Goal: Task Accomplishment & Management: Manage account settings

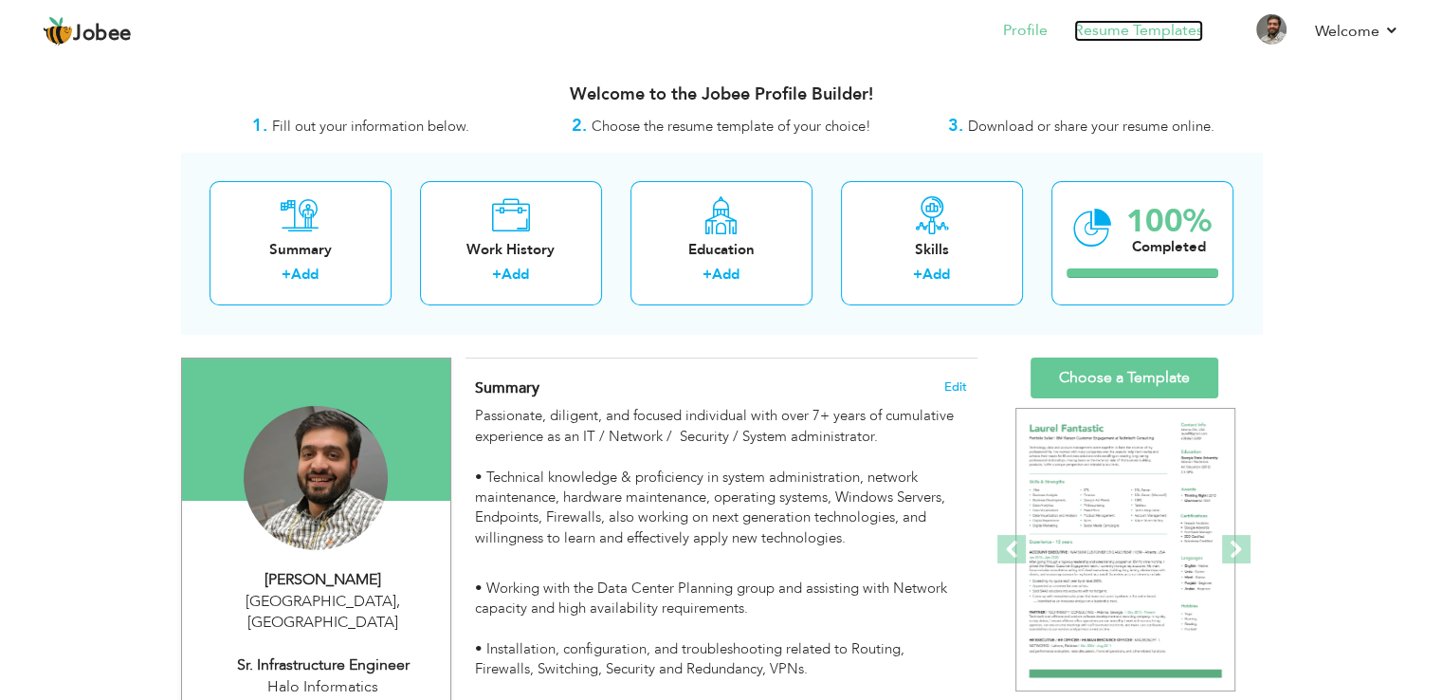
click at [1161, 30] on link "Resume Templates" at bounding box center [1138, 31] width 129 height 22
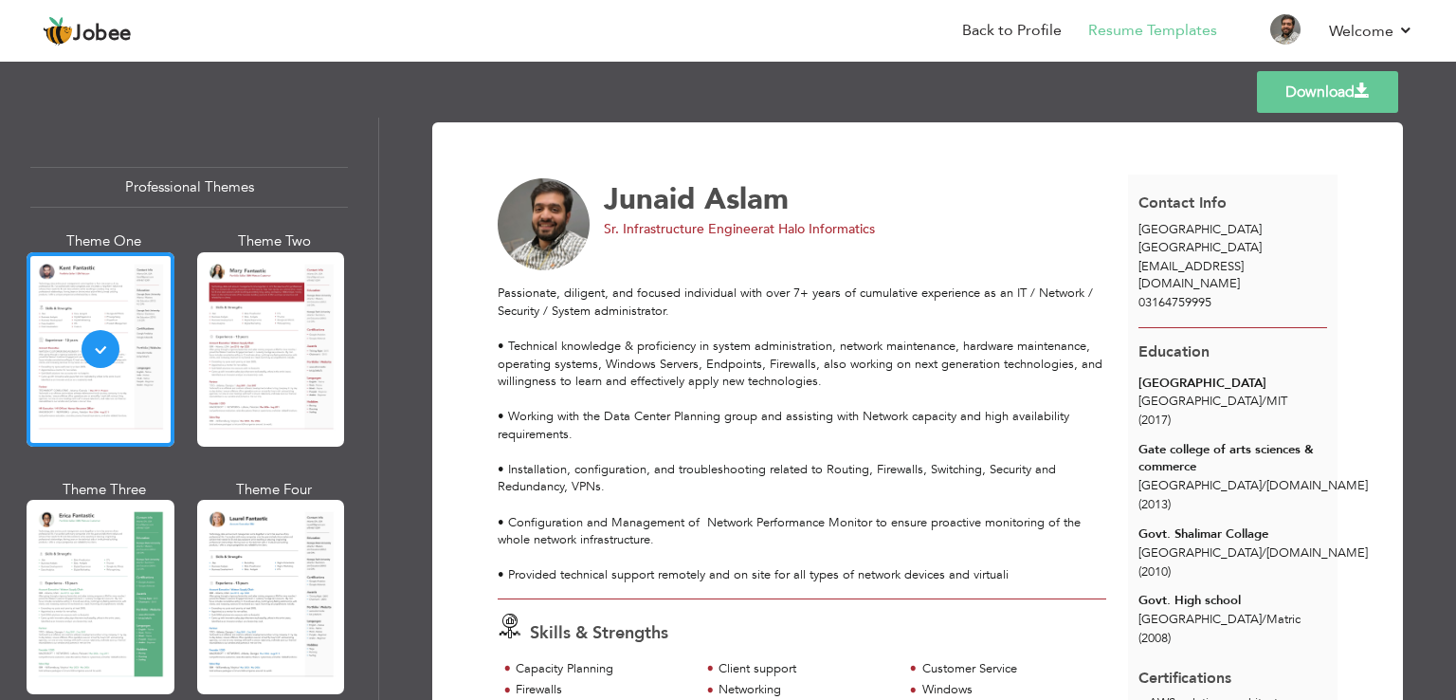
click at [171, 566] on div "Theme Three" at bounding box center [104, 594] width 148 height 228
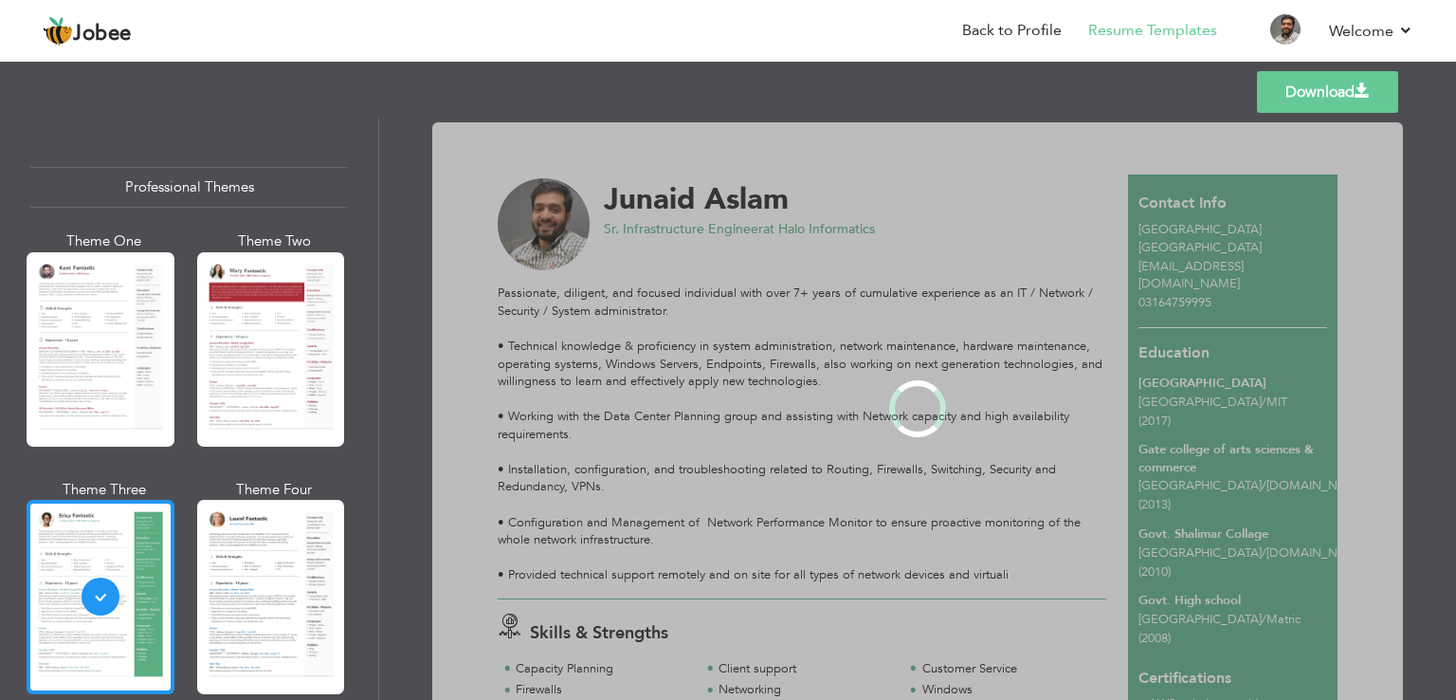
click at [134, 545] on div at bounding box center [101, 597] width 148 height 194
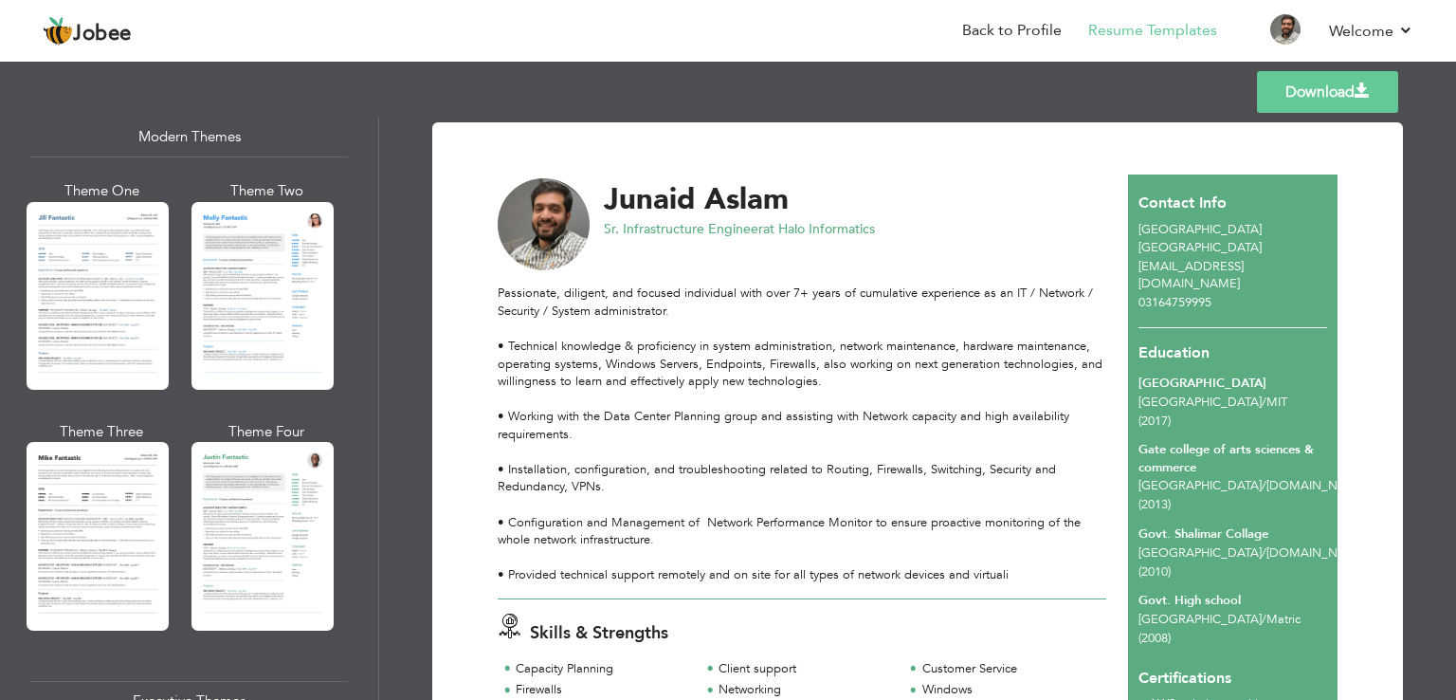
scroll to position [1043, 0]
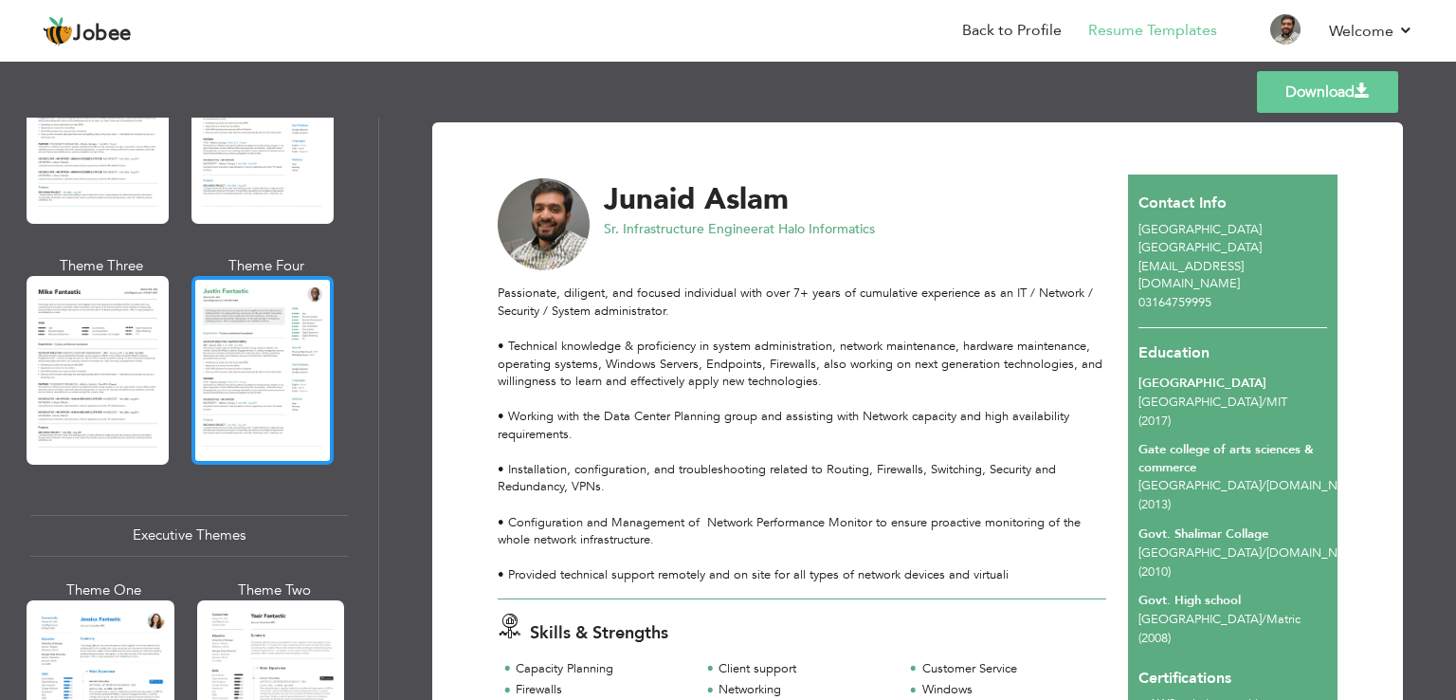
click at [254, 389] on div at bounding box center [263, 370] width 142 height 188
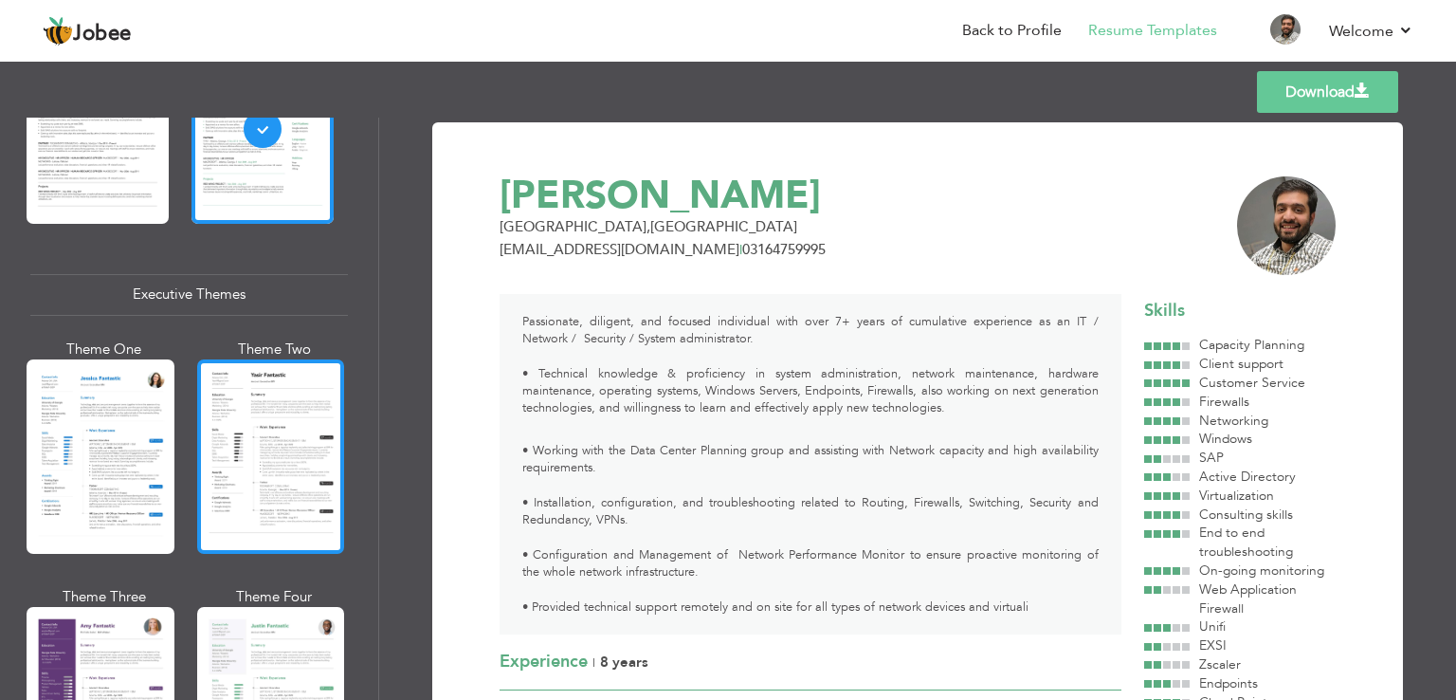
scroll to position [1422, 0]
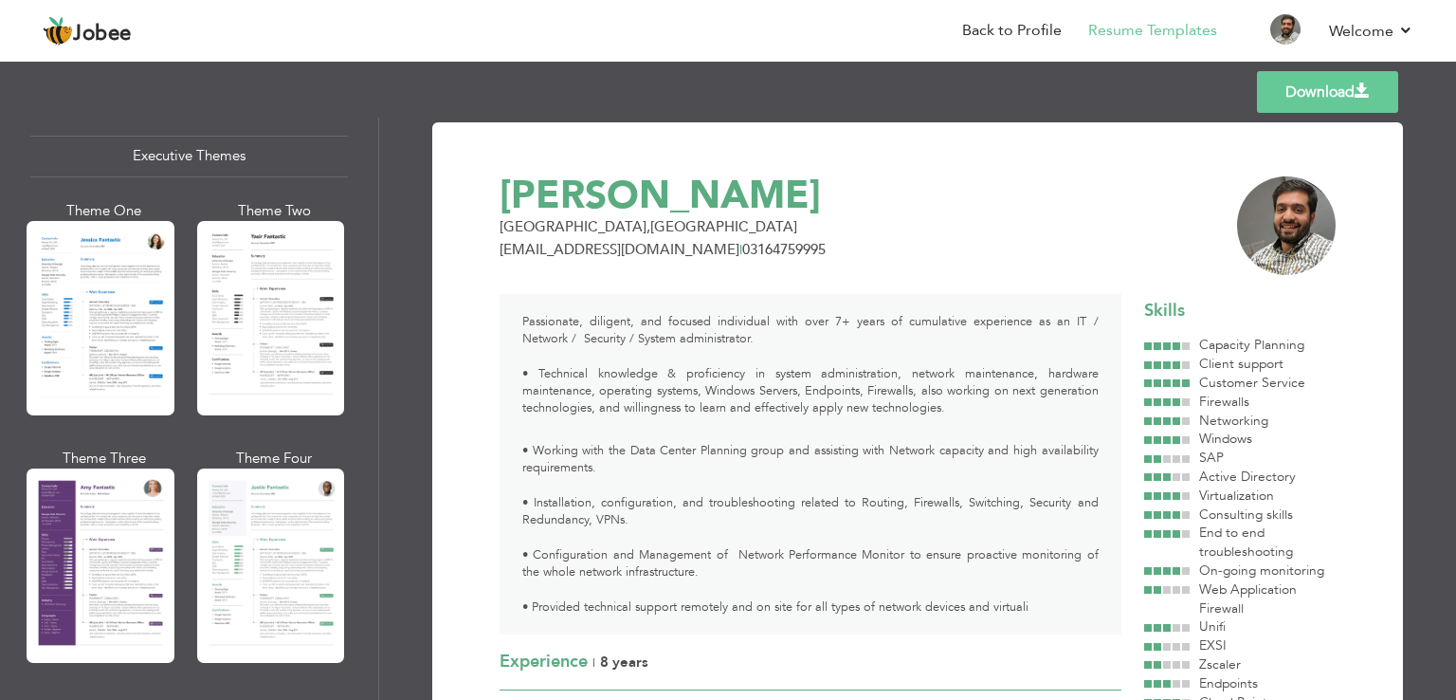
click at [262, 507] on div at bounding box center [271, 565] width 148 height 194
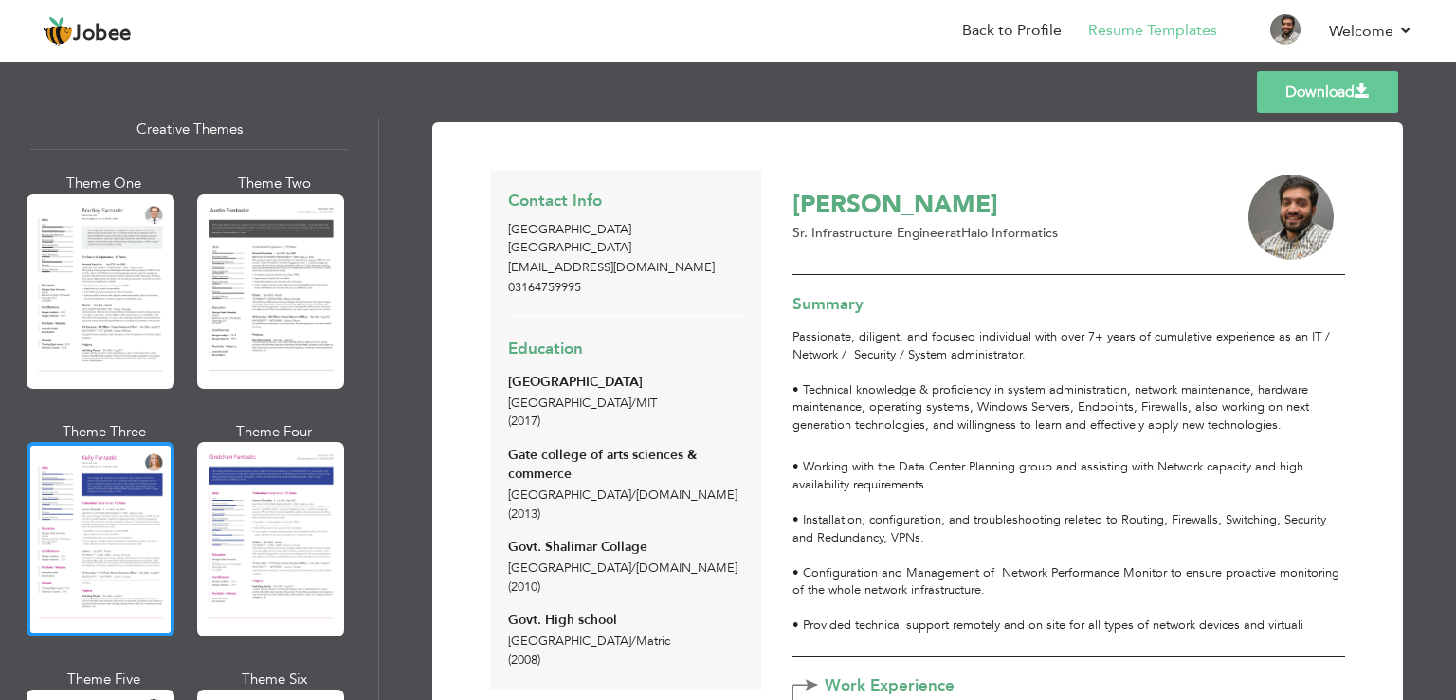
scroll to position [2465, 0]
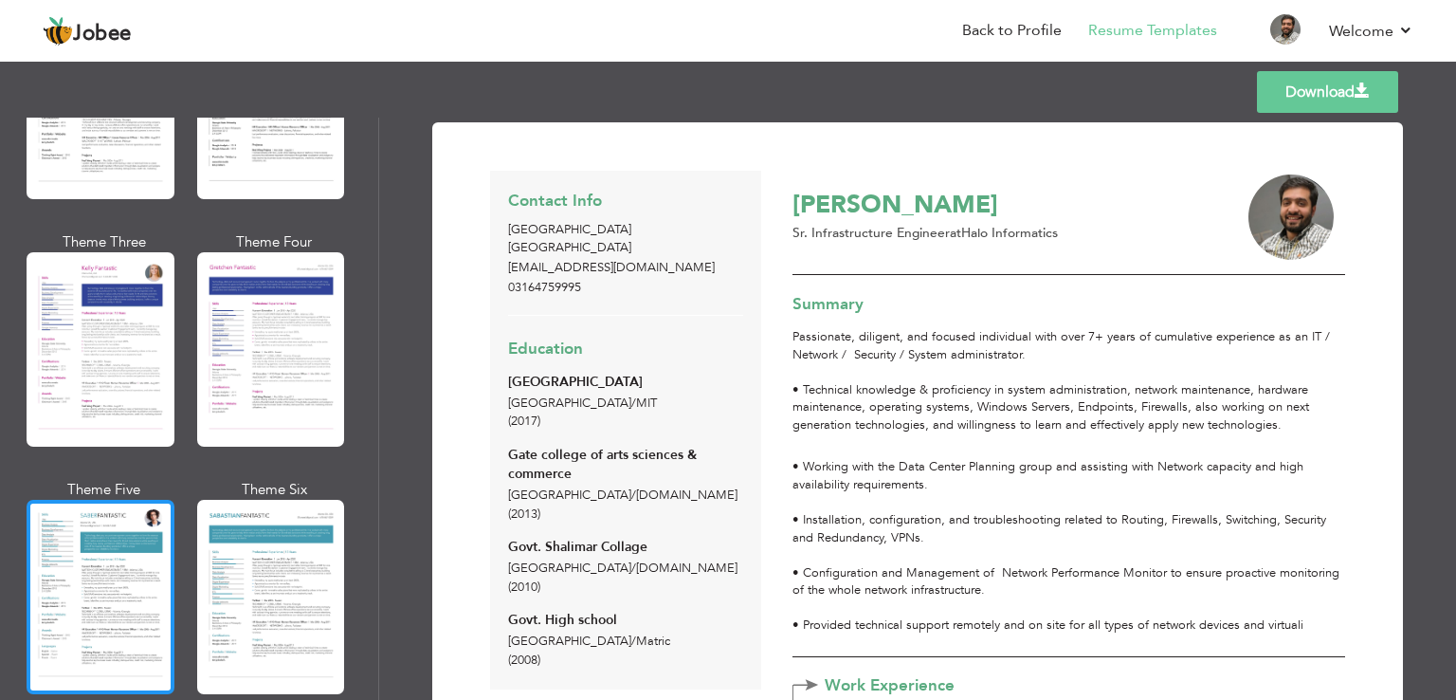
click at [81, 501] on div at bounding box center [101, 597] width 148 height 194
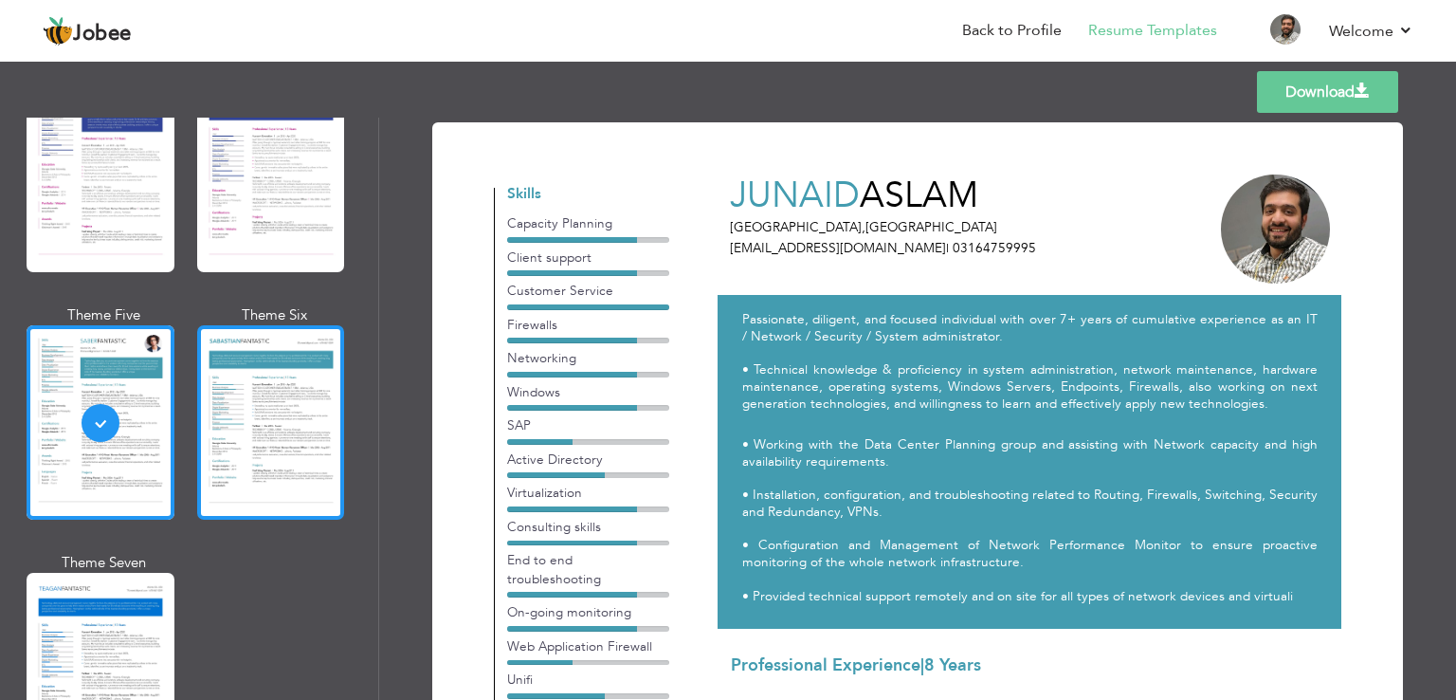
scroll to position [2655, 0]
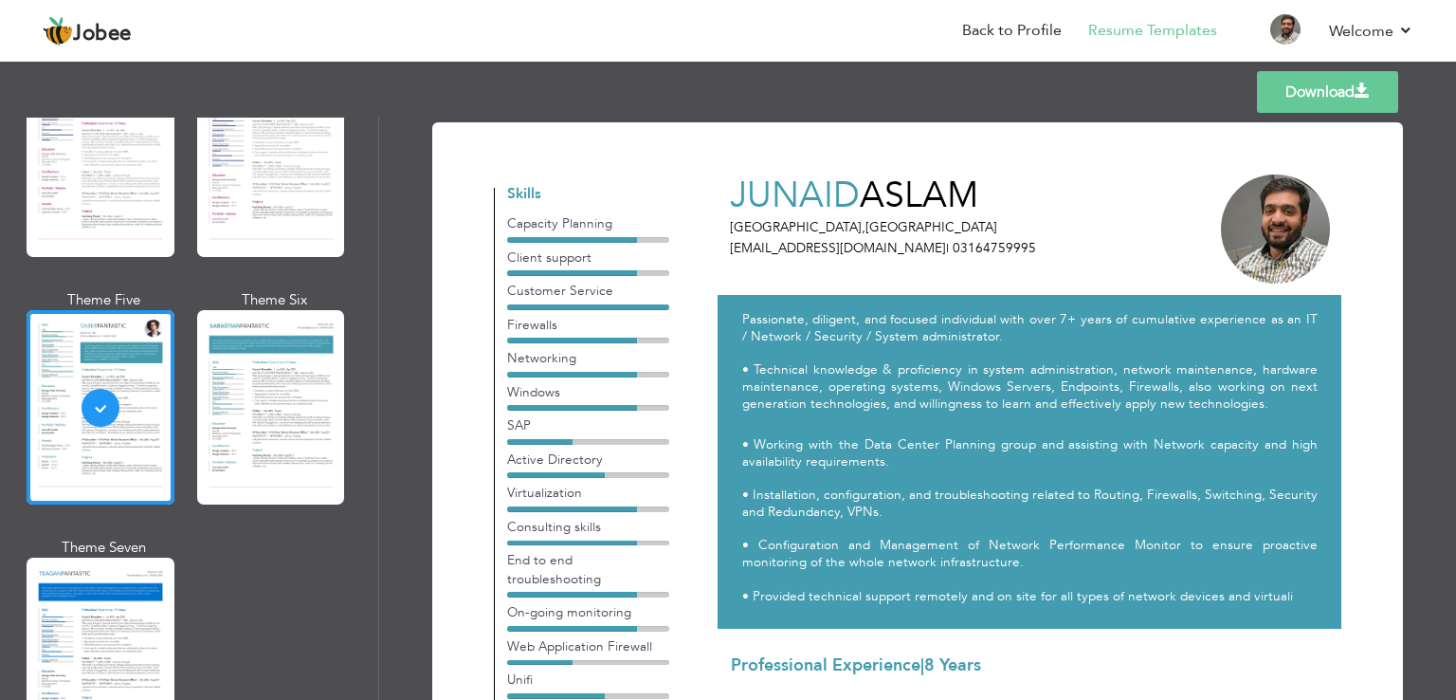
click at [263, 407] on div at bounding box center [271, 407] width 148 height 194
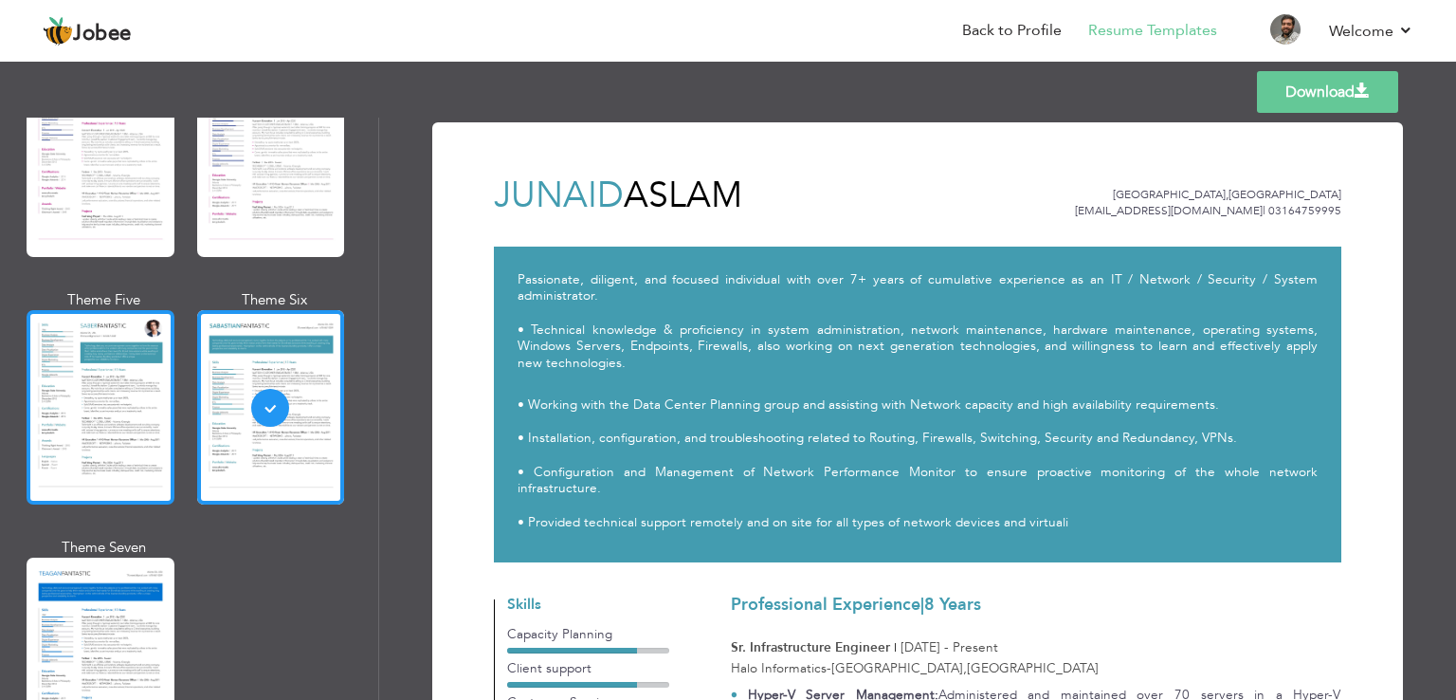
click at [71, 373] on div at bounding box center [101, 407] width 148 height 194
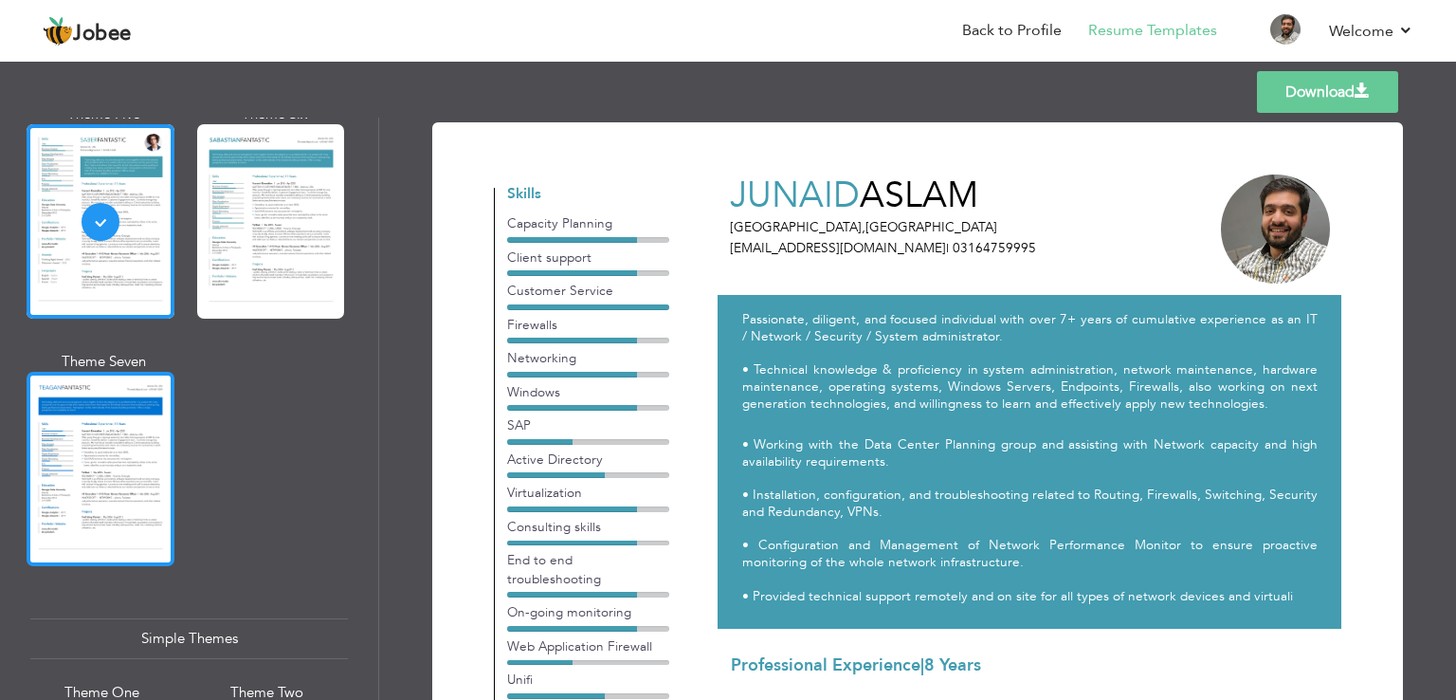
scroll to position [2844, 0]
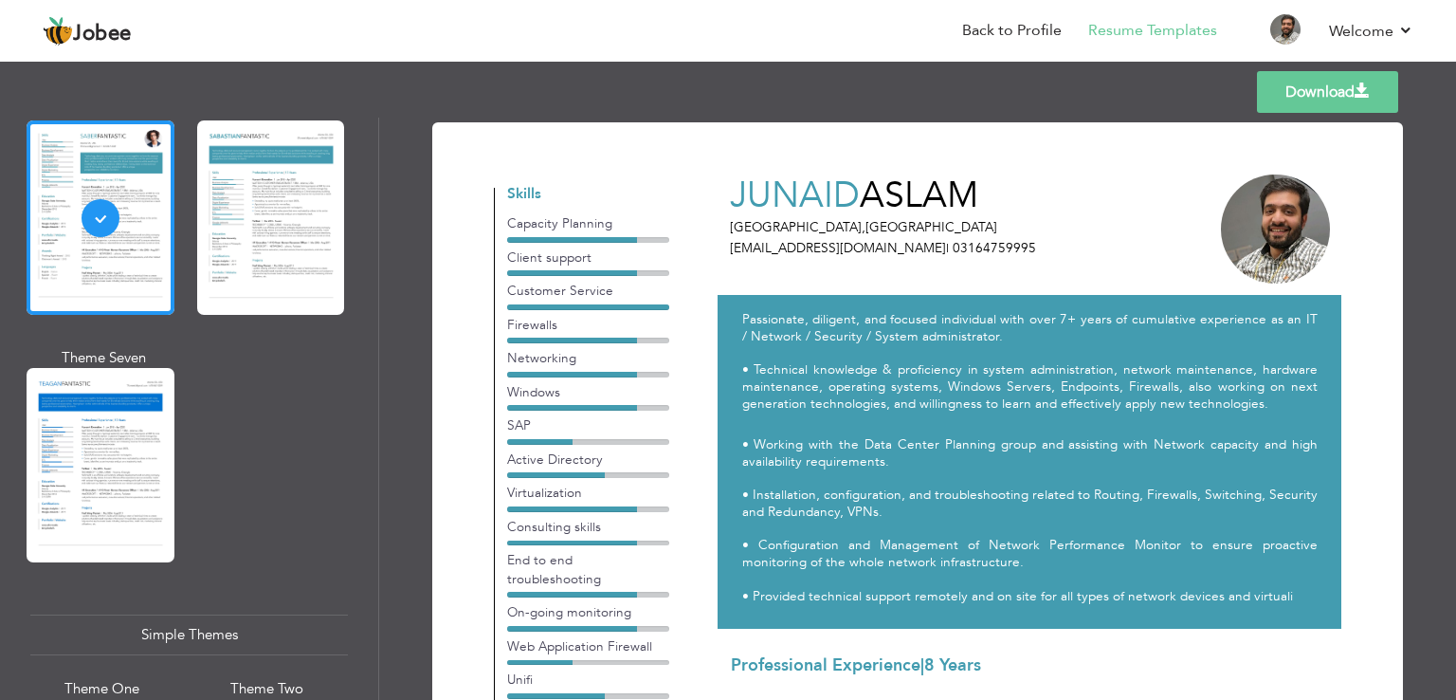
click at [95, 466] on div at bounding box center [101, 465] width 148 height 194
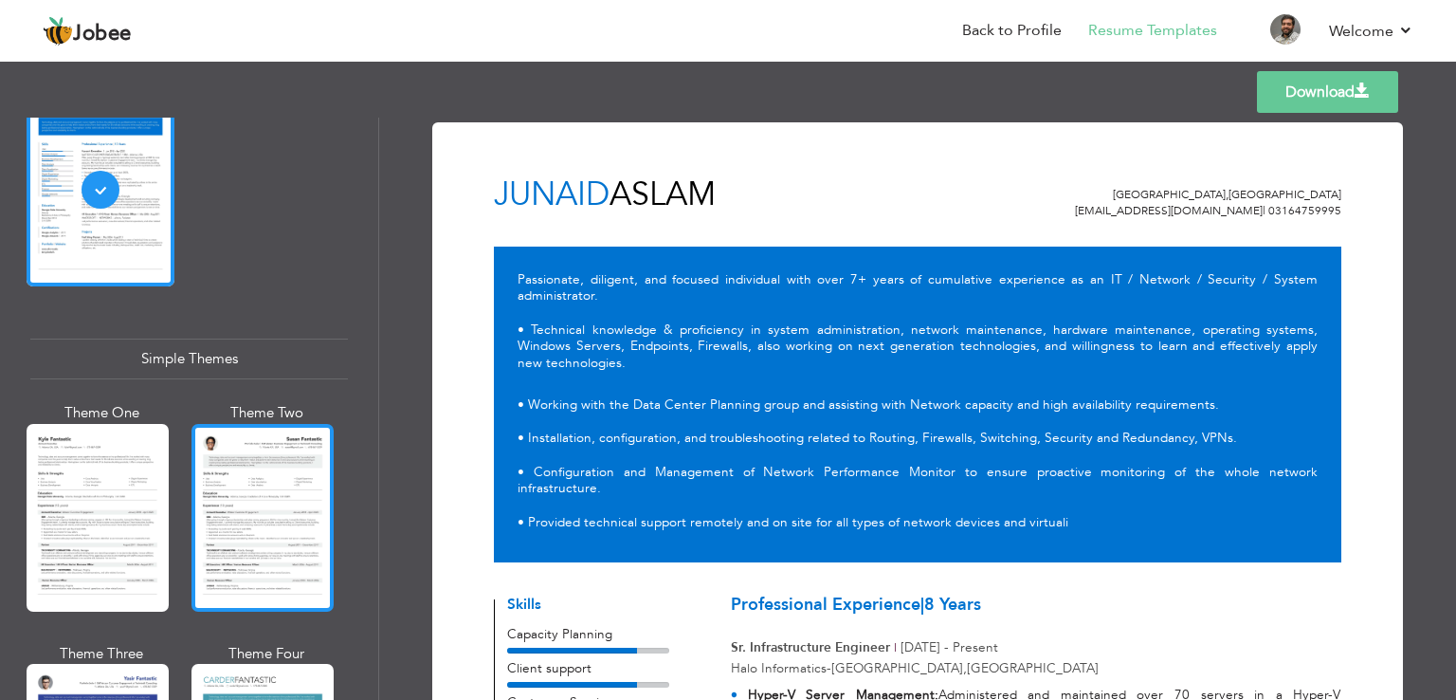
scroll to position [3223, 0]
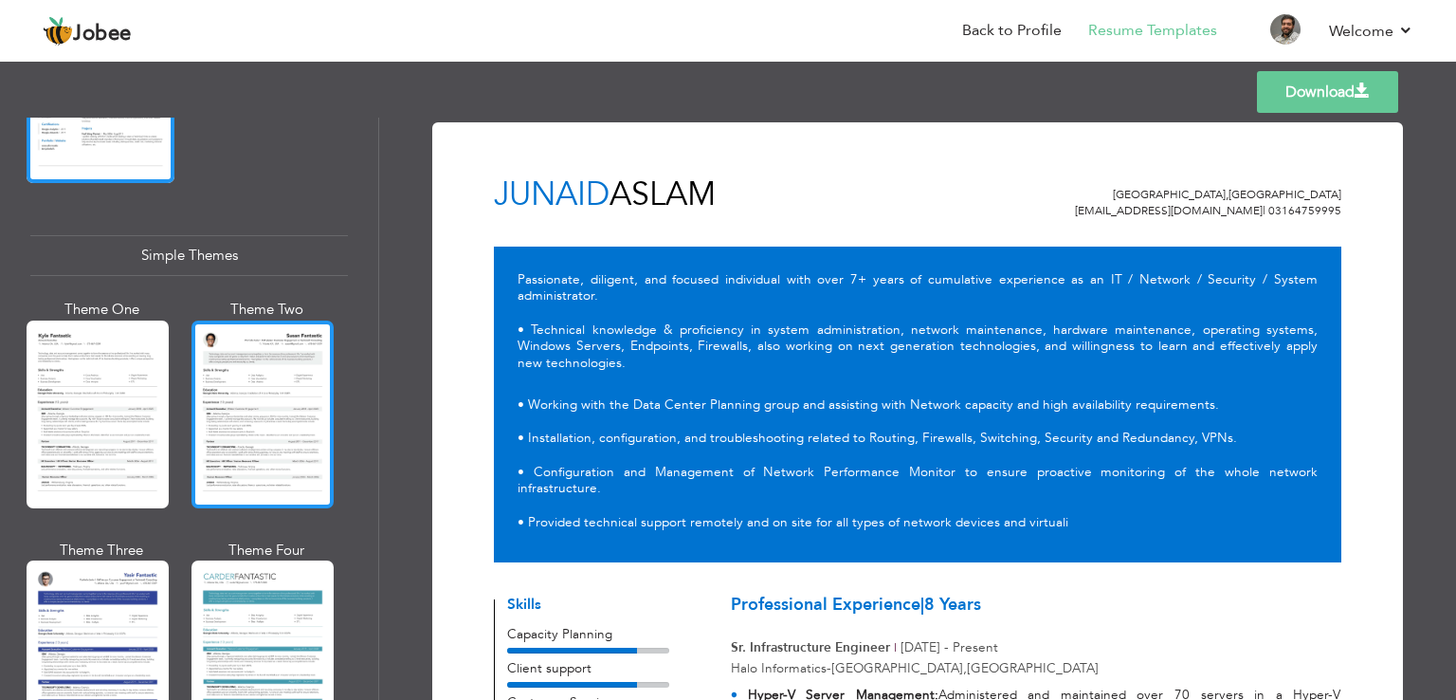
click at [264, 363] on div at bounding box center [263, 414] width 142 height 188
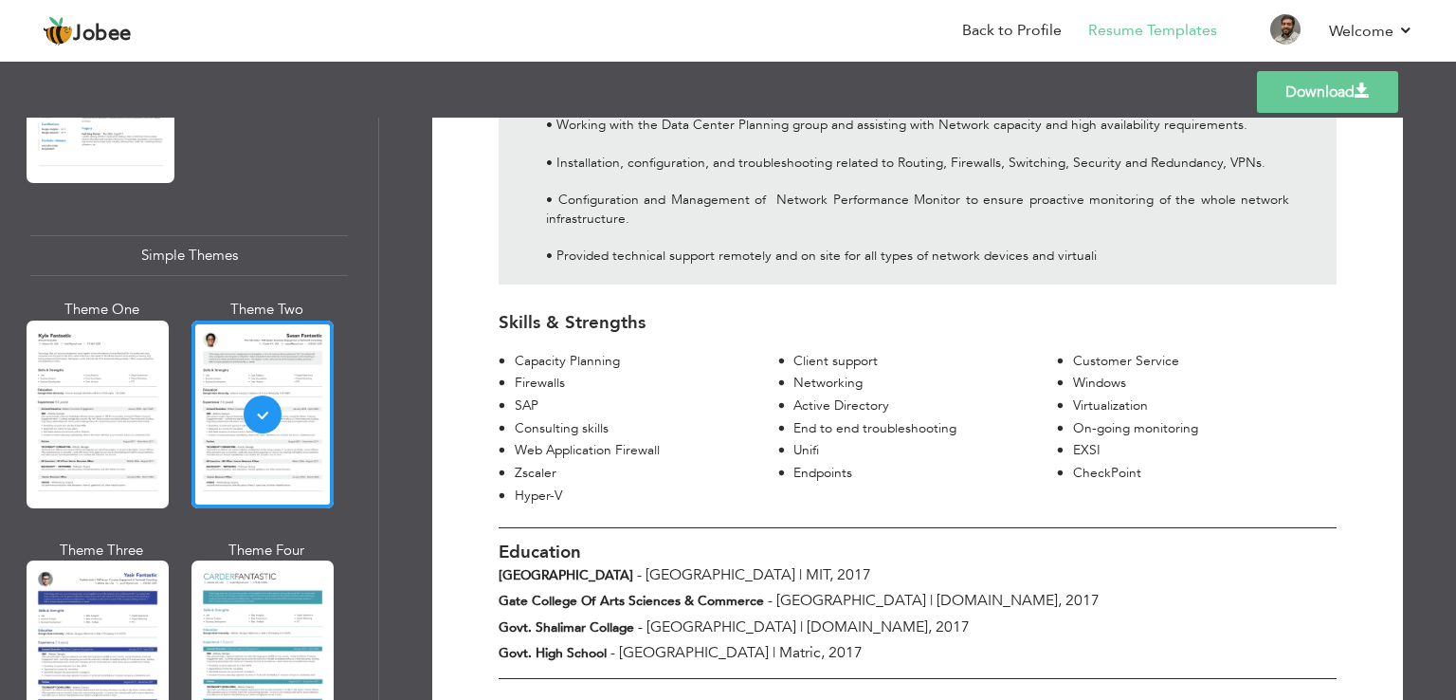
scroll to position [379, 0]
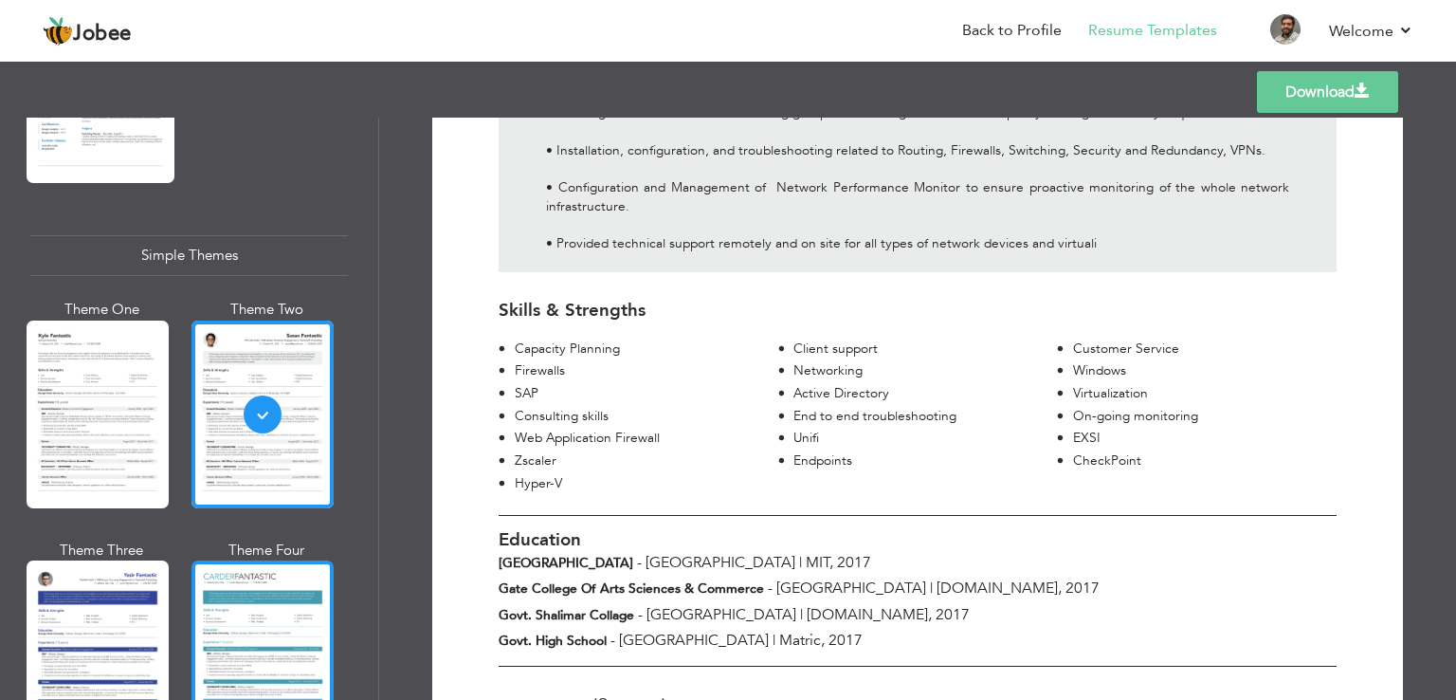
click at [279, 560] on div at bounding box center [263, 654] width 142 height 188
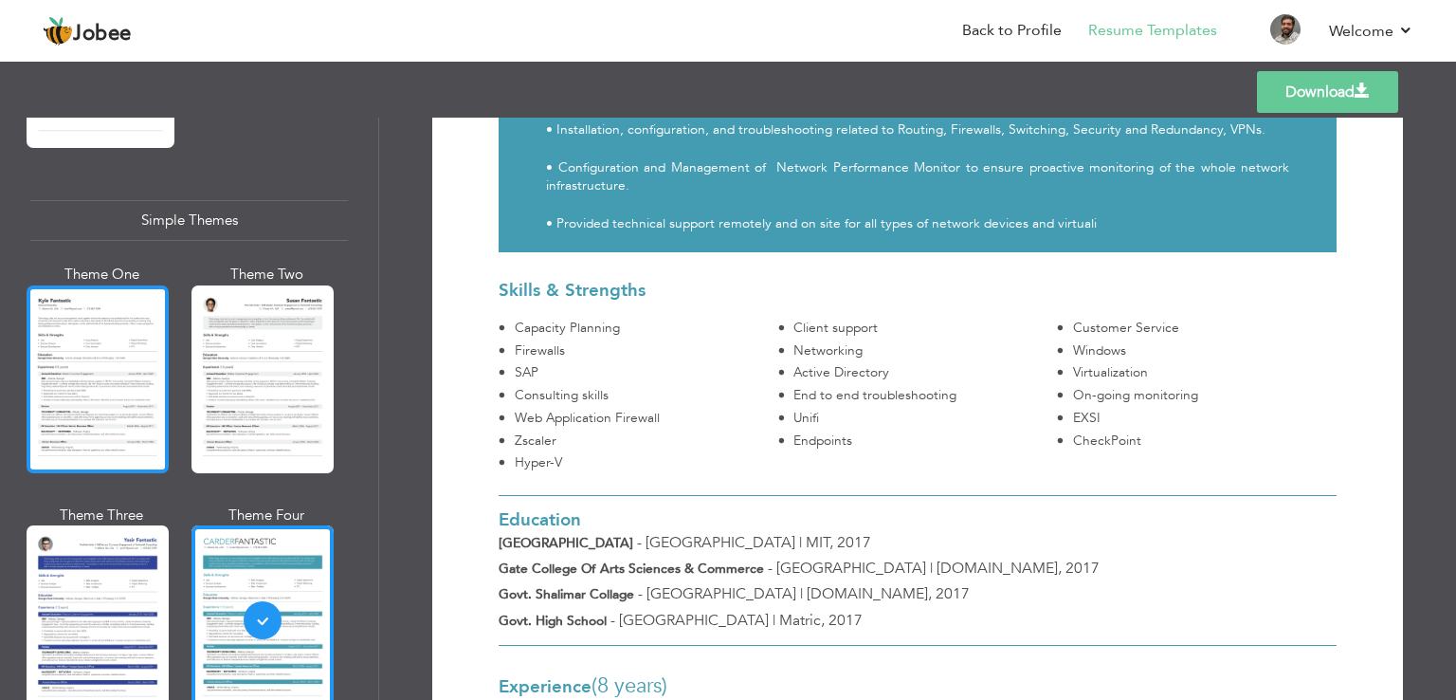
scroll to position [3287, 0]
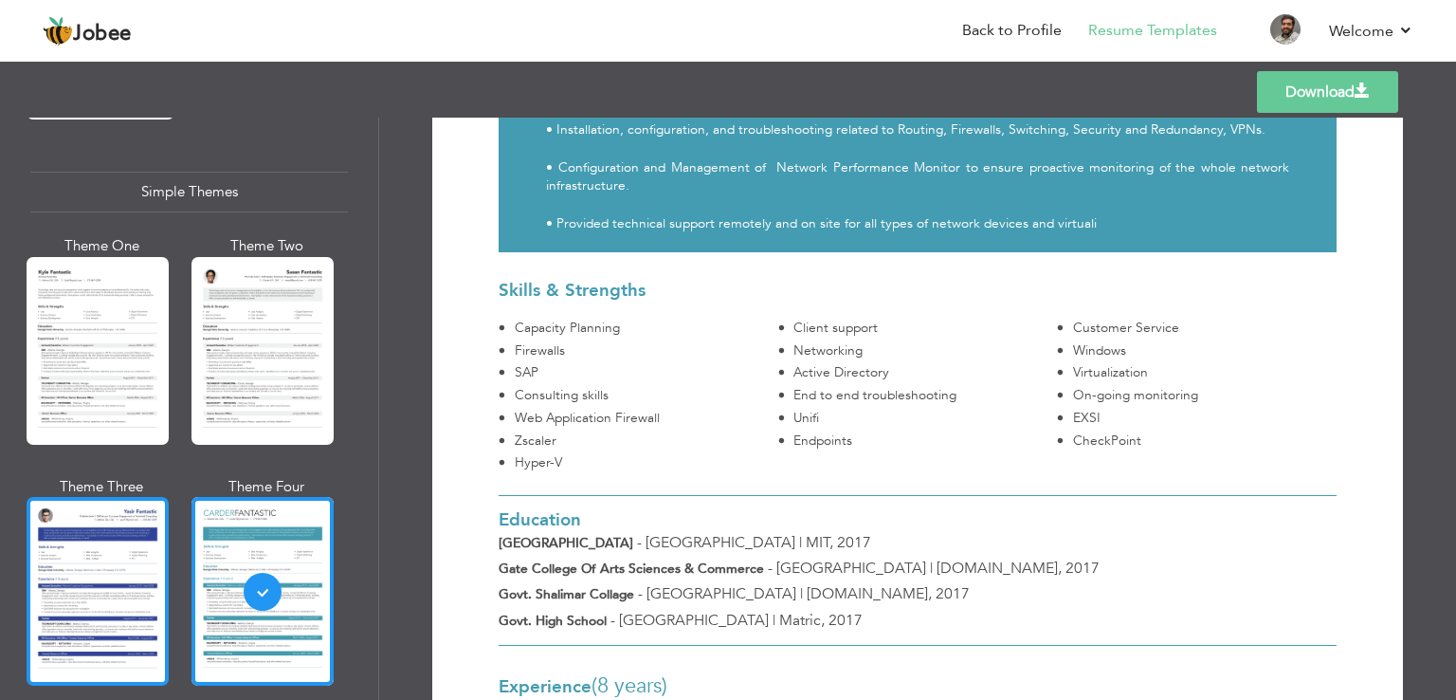
click at [133, 544] on div at bounding box center [98, 591] width 142 height 188
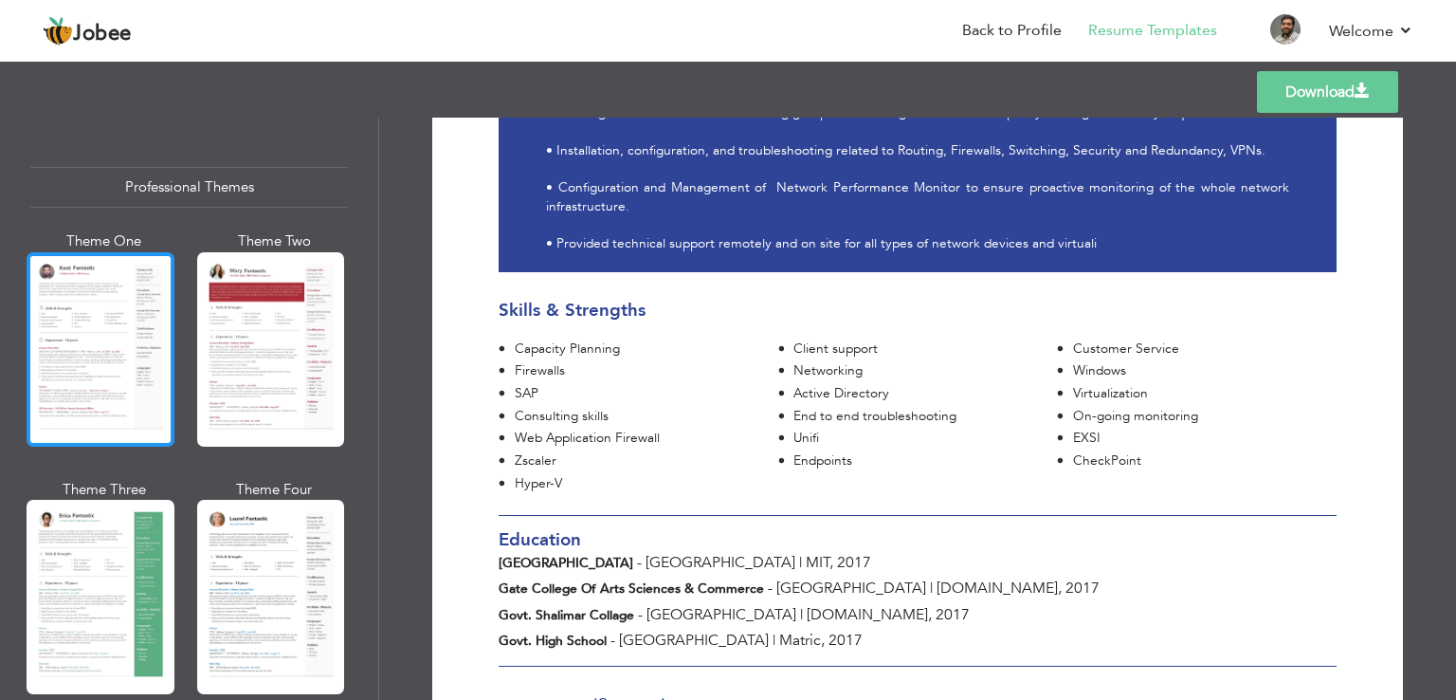
scroll to position [95, 0]
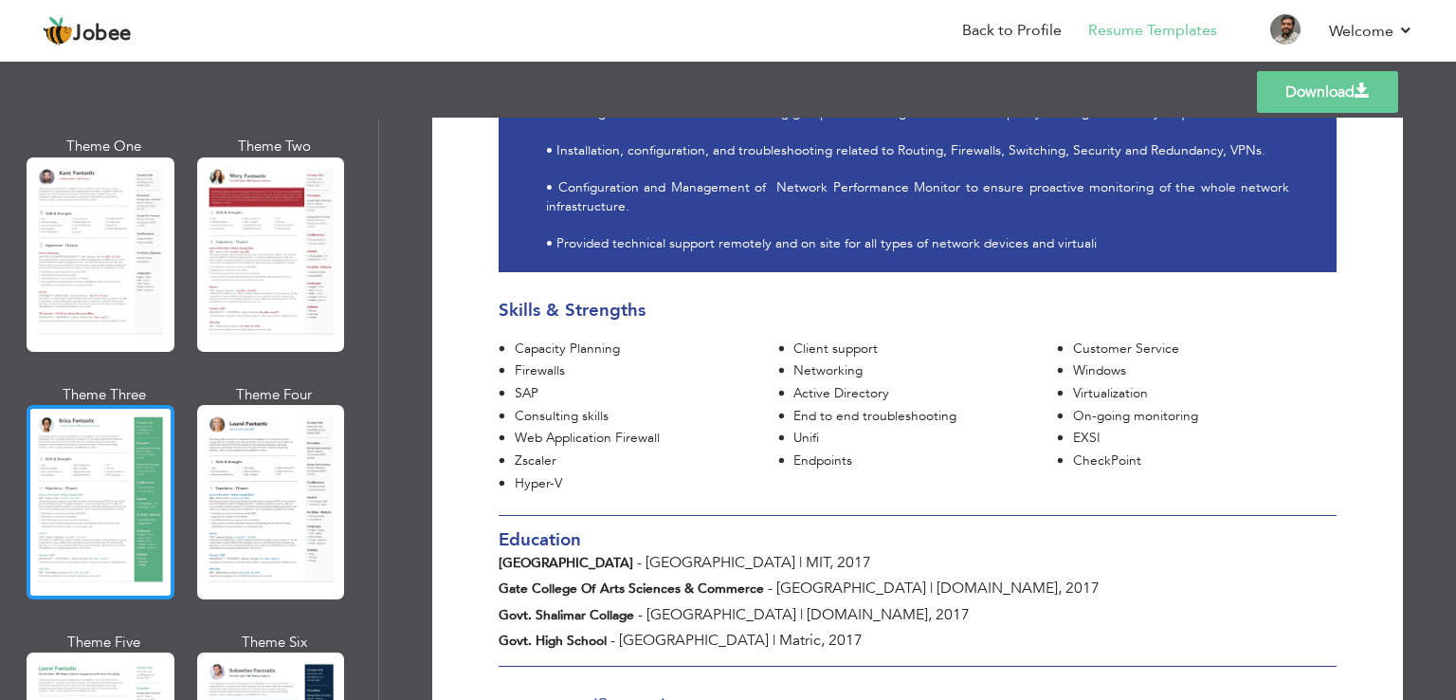
click at [119, 405] on div at bounding box center [101, 502] width 148 height 194
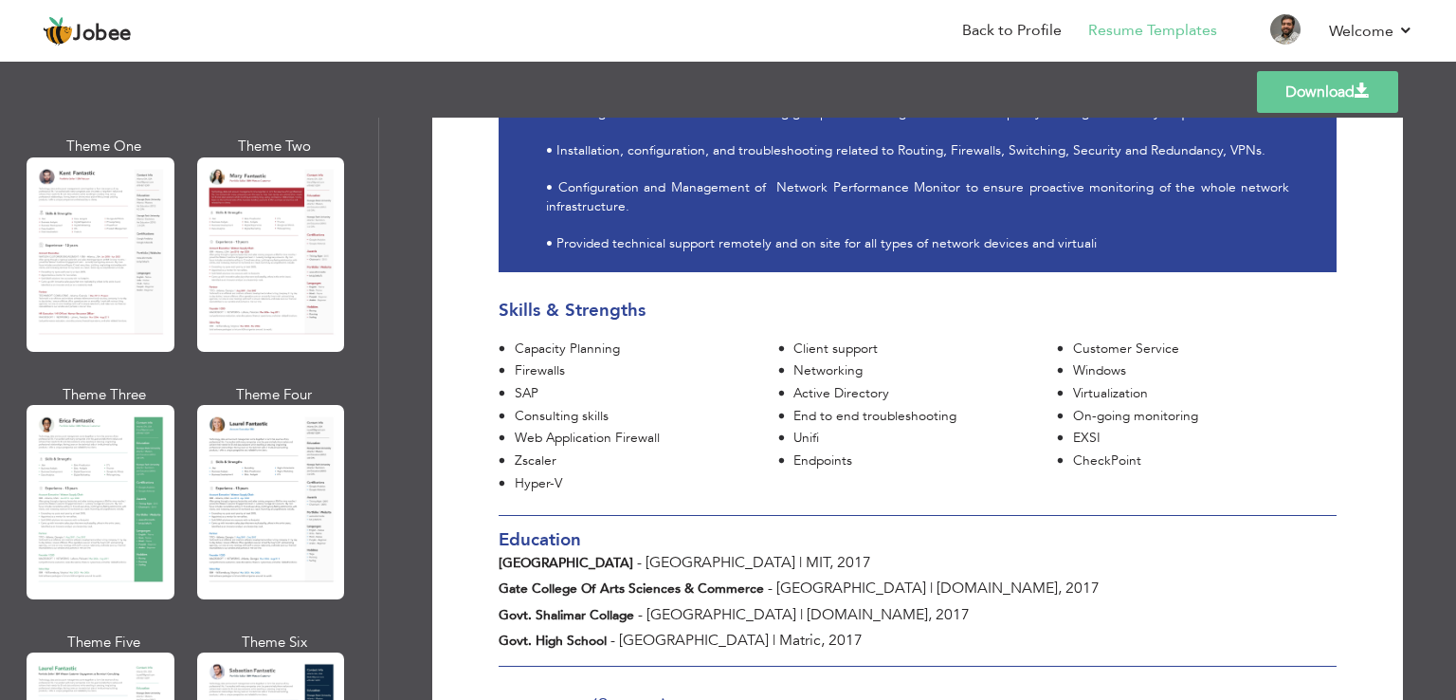
scroll to position [0, 0]
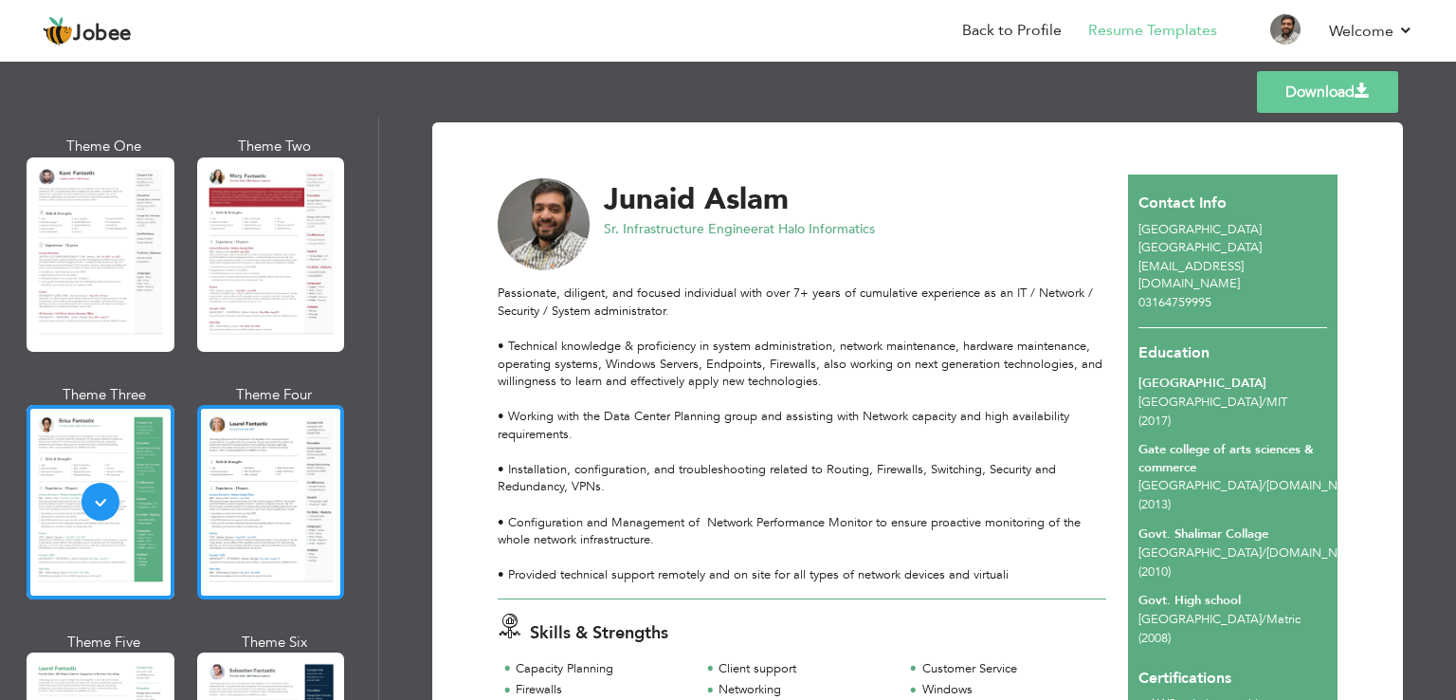
click at [249, 472] on div at bounding box center [271, 502] width 148 height 194
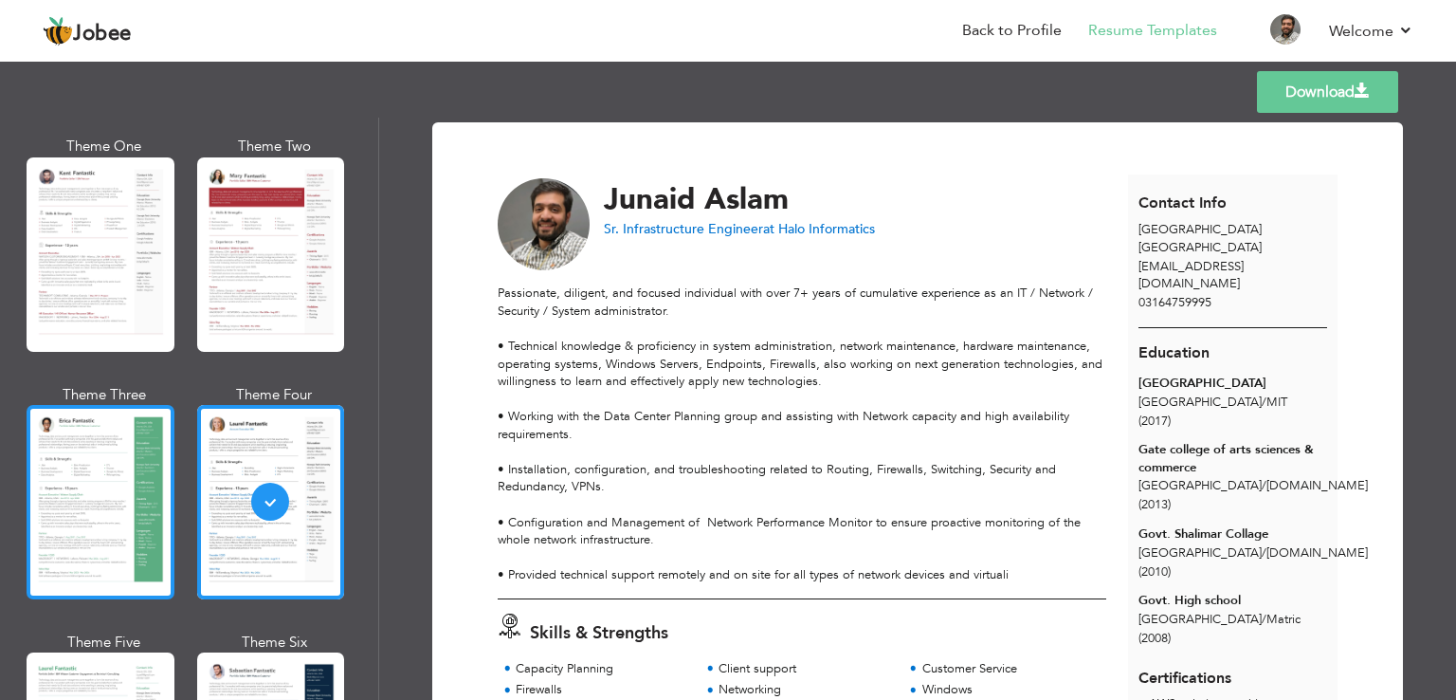
click at [137, 483] on div at bounding box center [101, 502] width 148 height 194
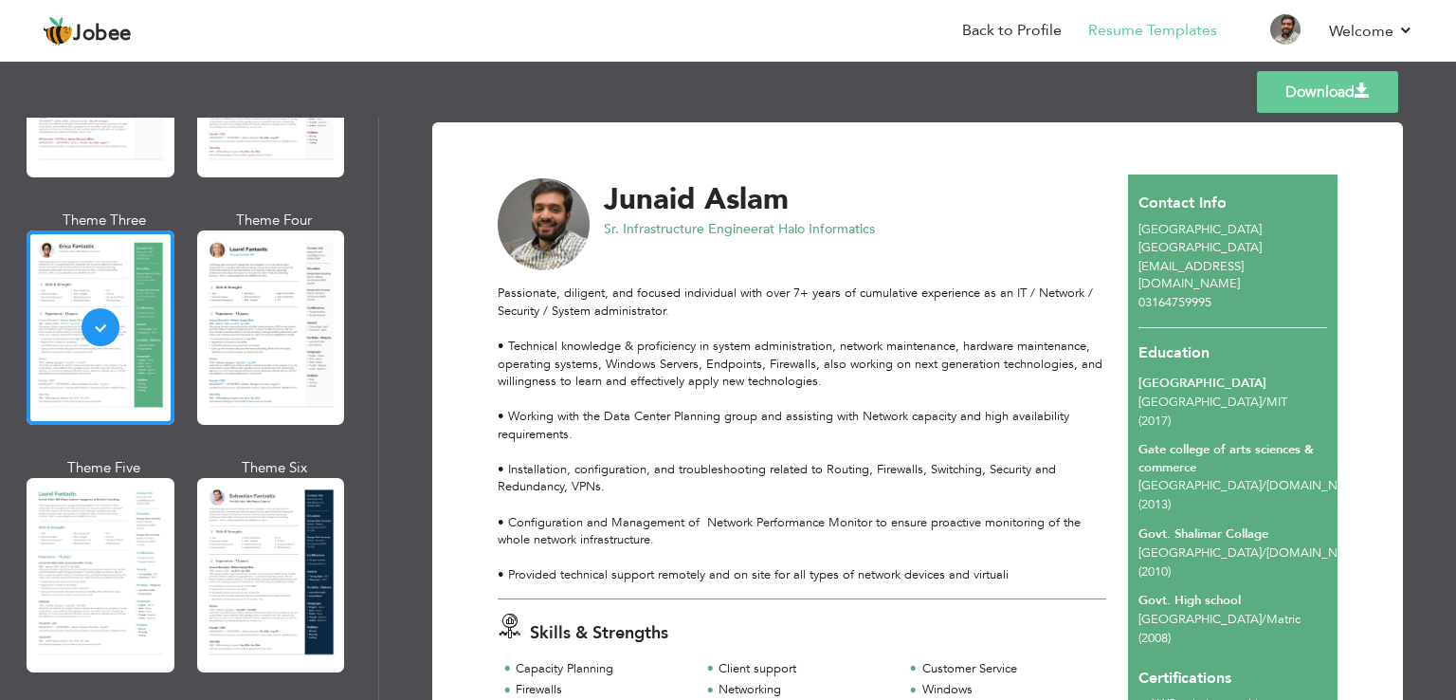
scroll to position [284, 0]
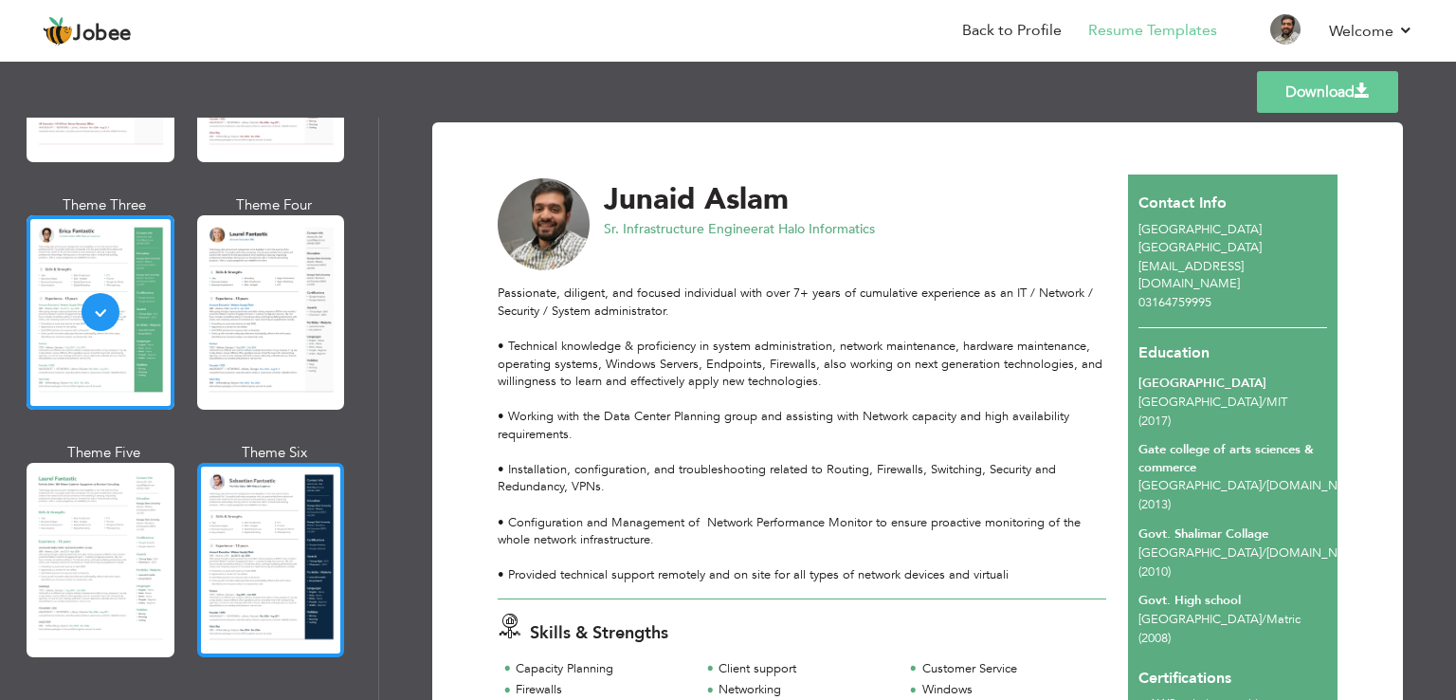
click at [222, 524] on div at bounding box center [271, 560] width 148 height 194
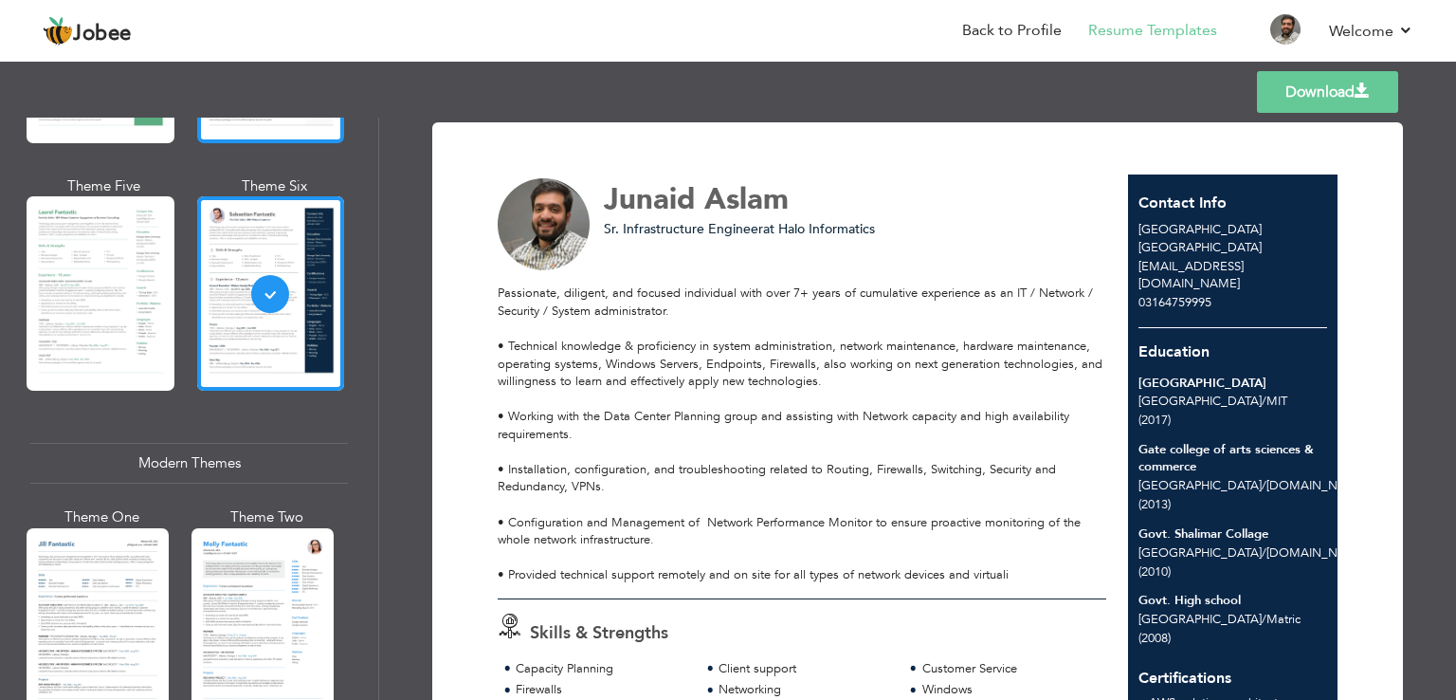
scroll to position [569, 0]
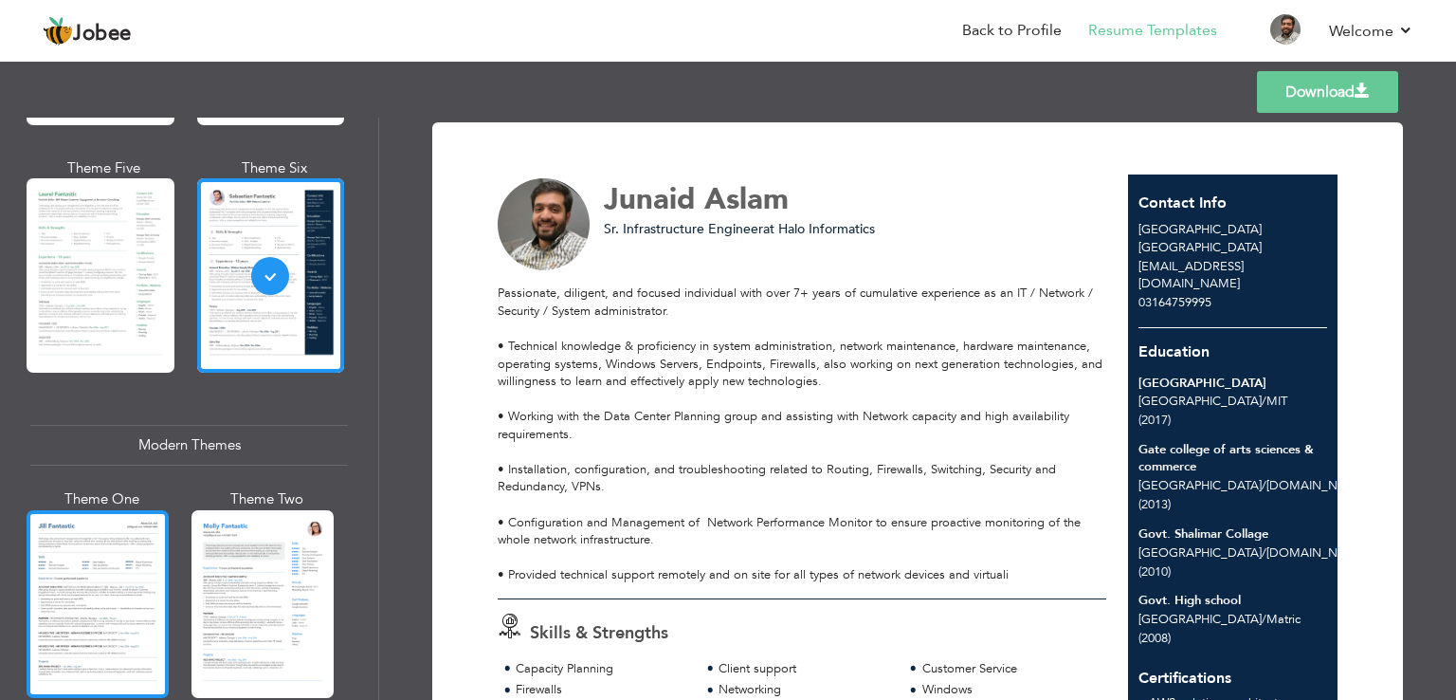
click at [121, 570] on div at bounding box center [98, 604] width 142 height 188
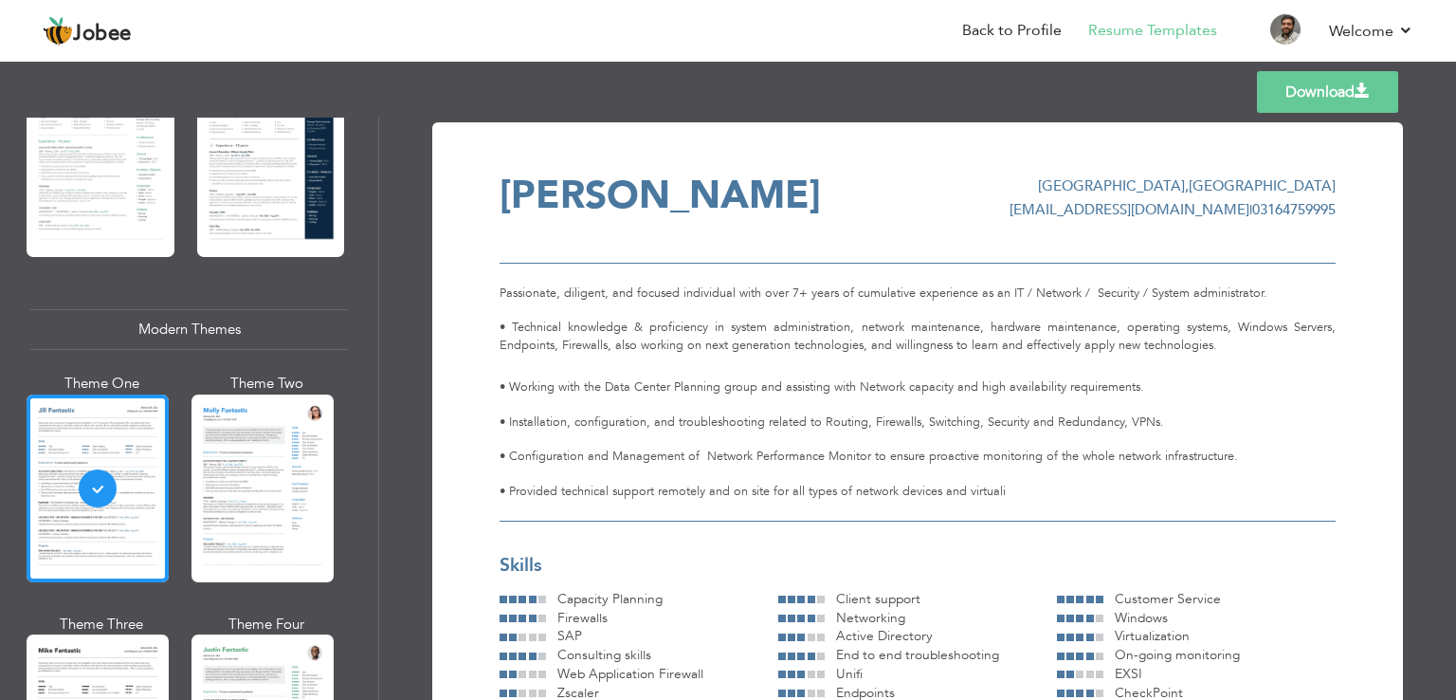
scroll to position [853, 0]
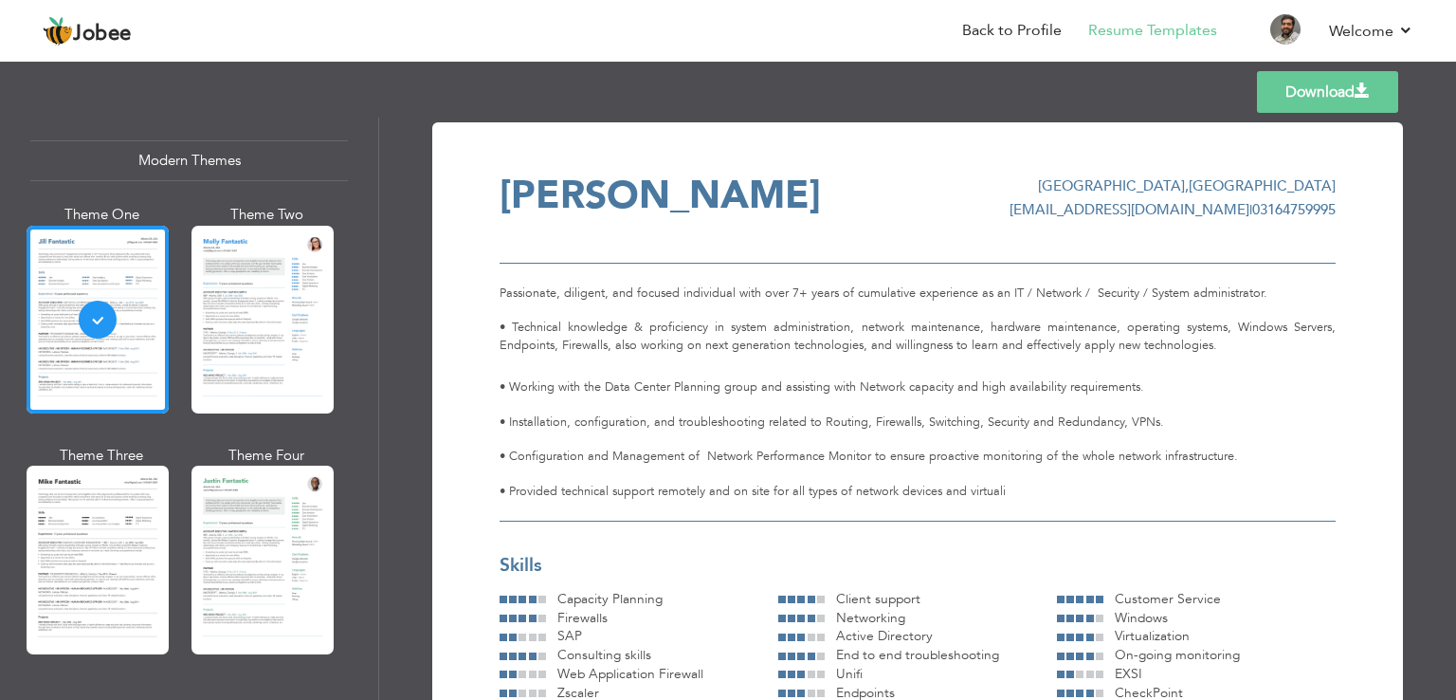
click at [233, 530] on div at bounding box center [263, 560] width 142 height 188
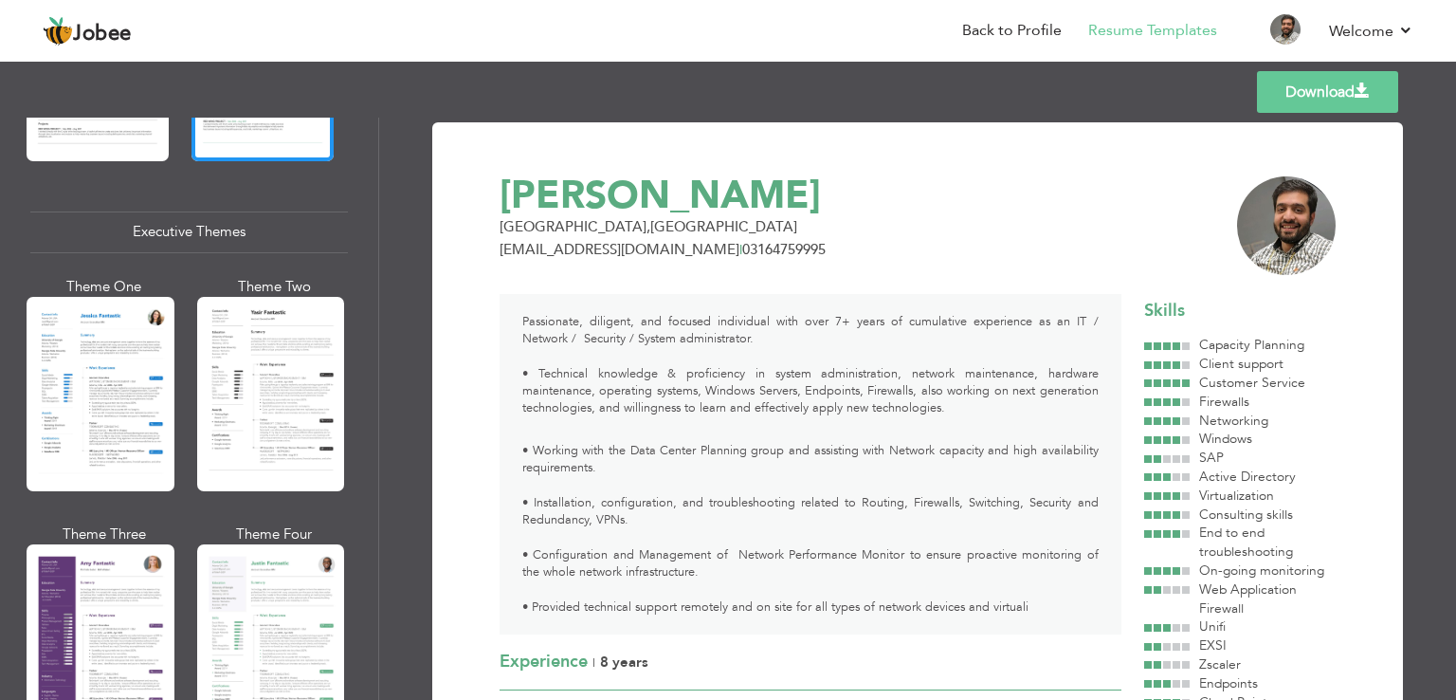
scroll to position [1517, 0]
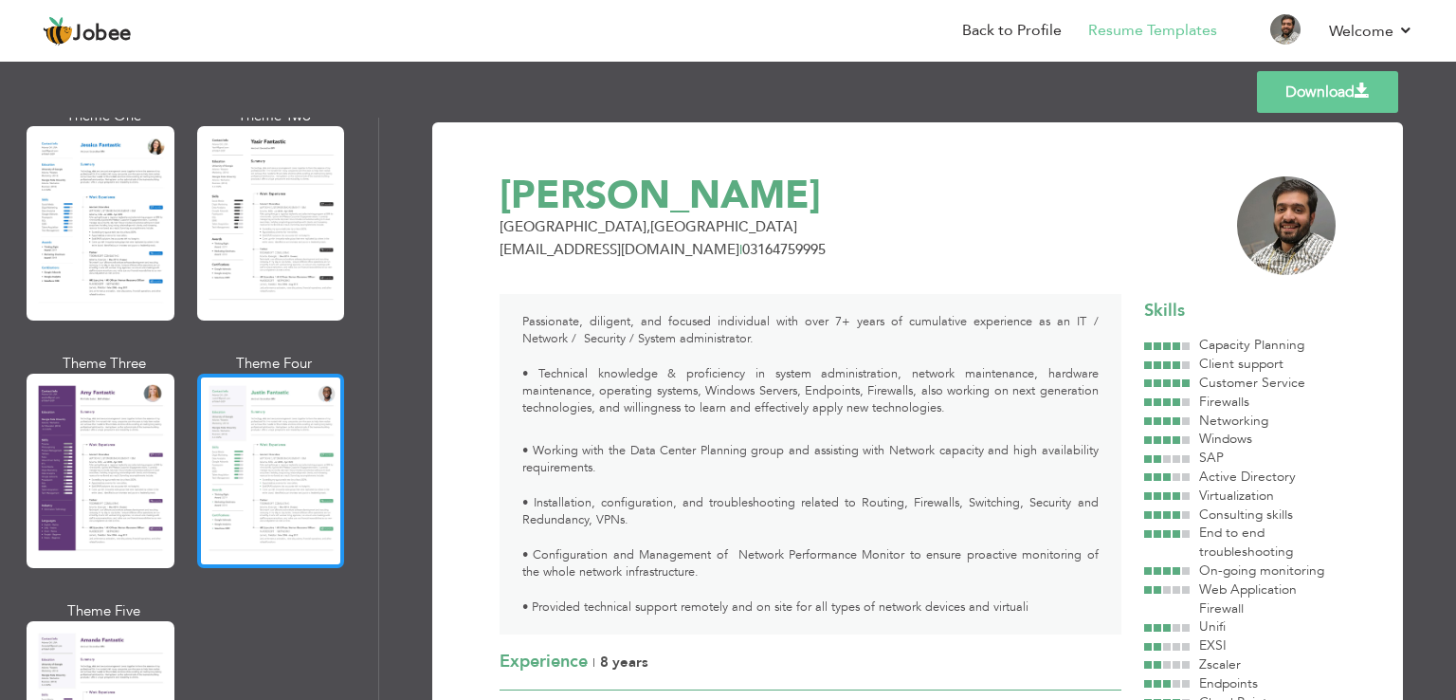
click at [267, 479] on div at bounding box center [271, 471] width 148 height 194
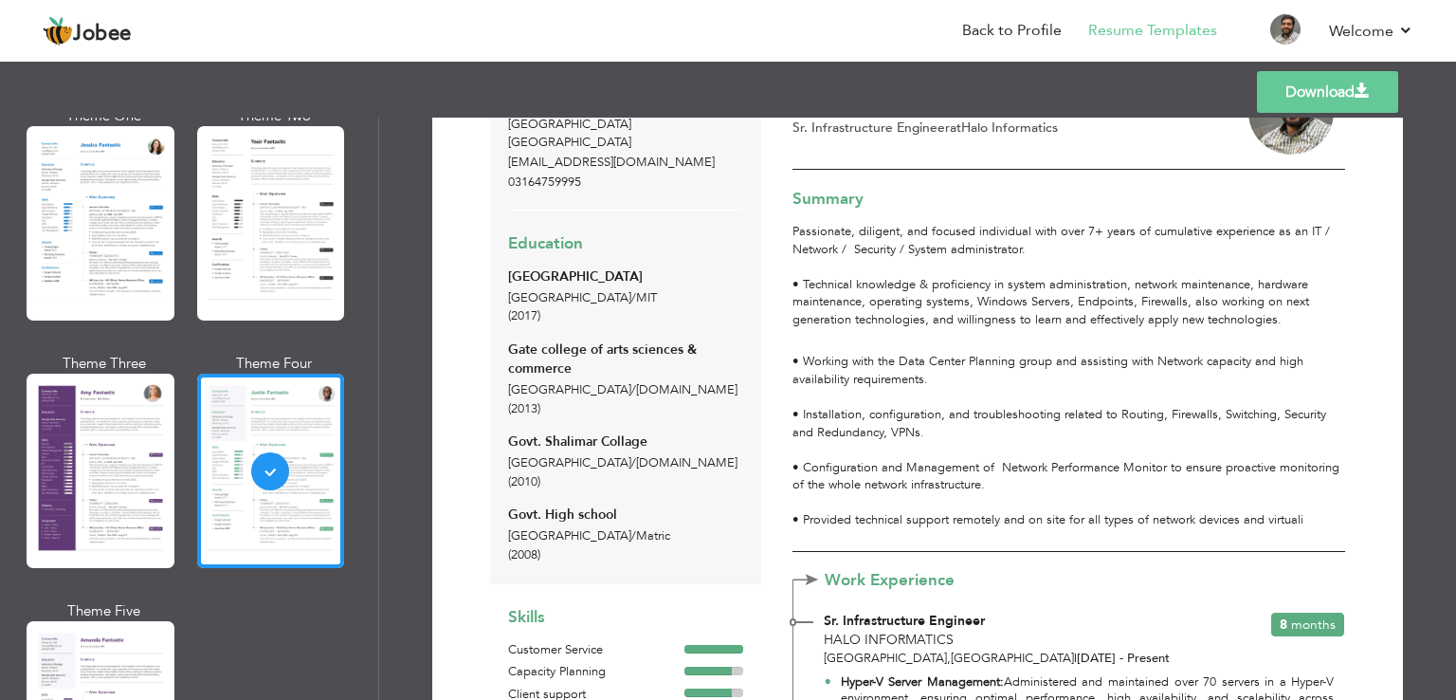
scroll to position [0, 0]
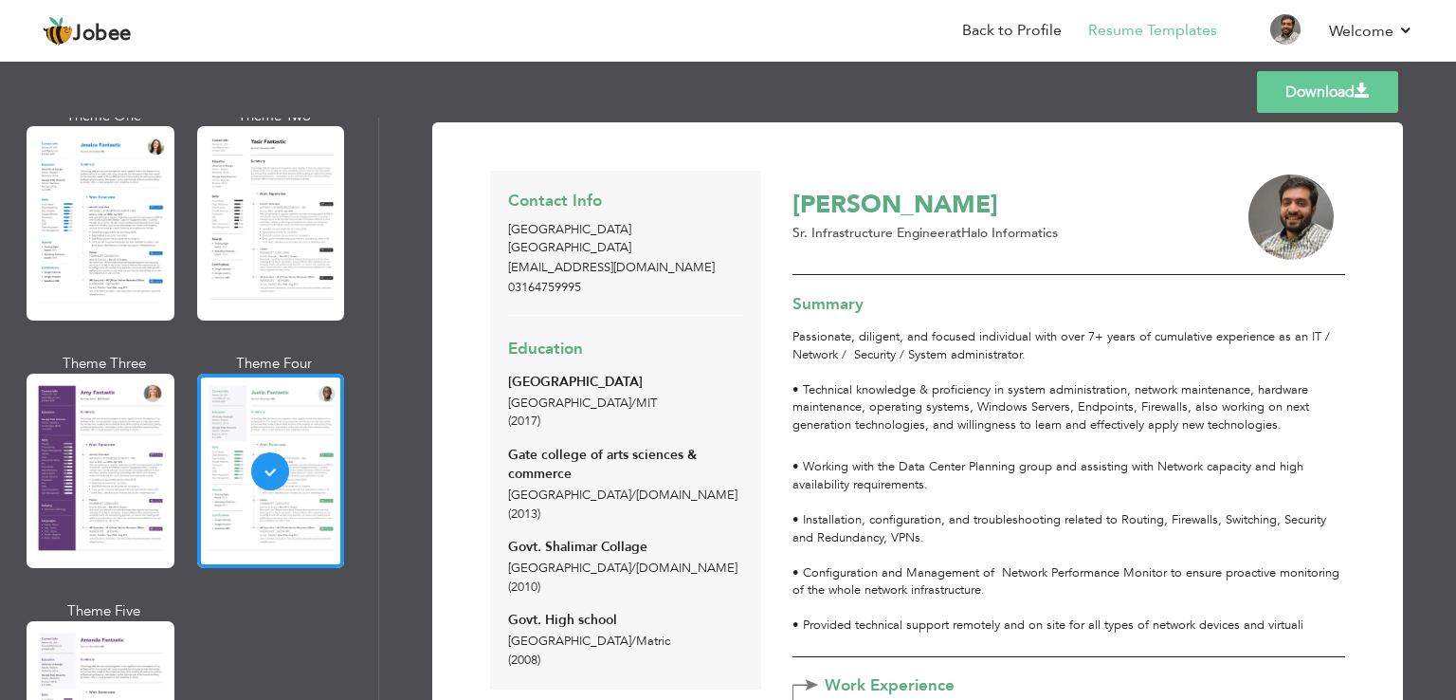
click at [1351, 96] on link "Download" at bounding box center [1327, 92] width 141 height 42
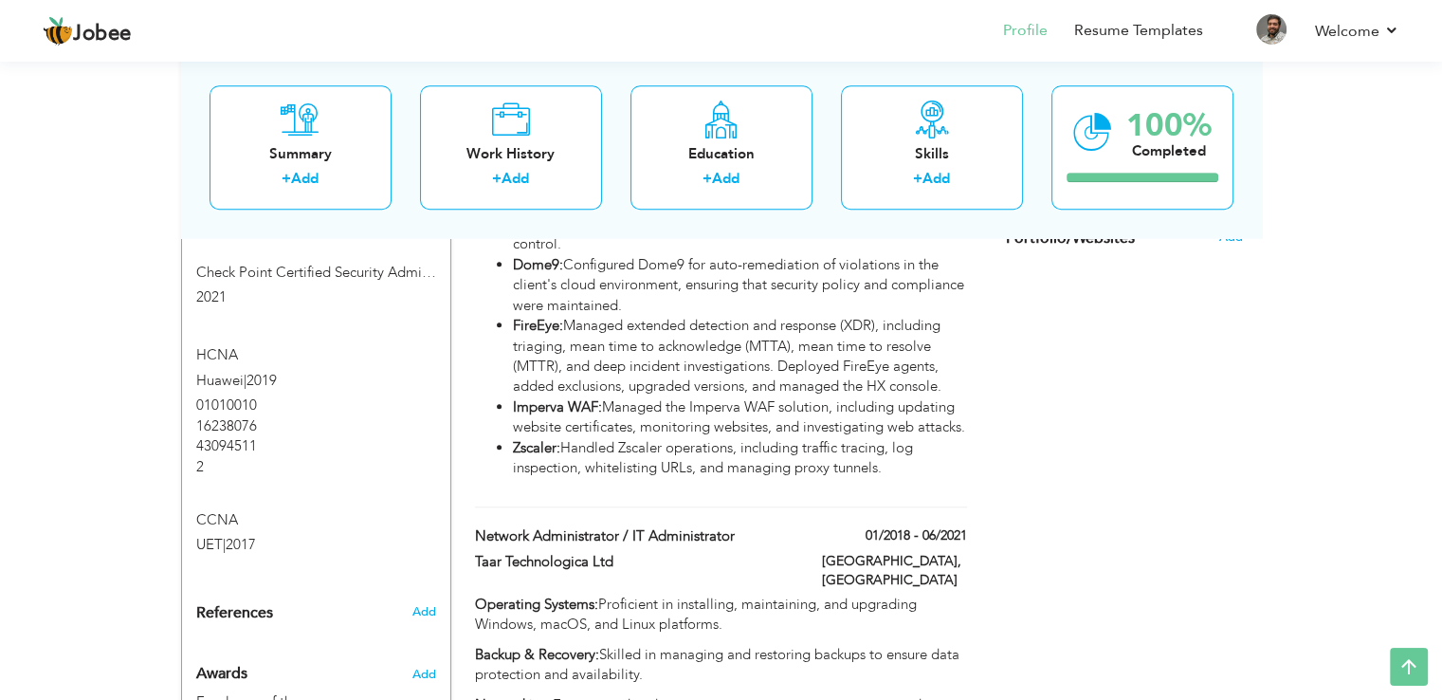
scroll to position [1612, 0]
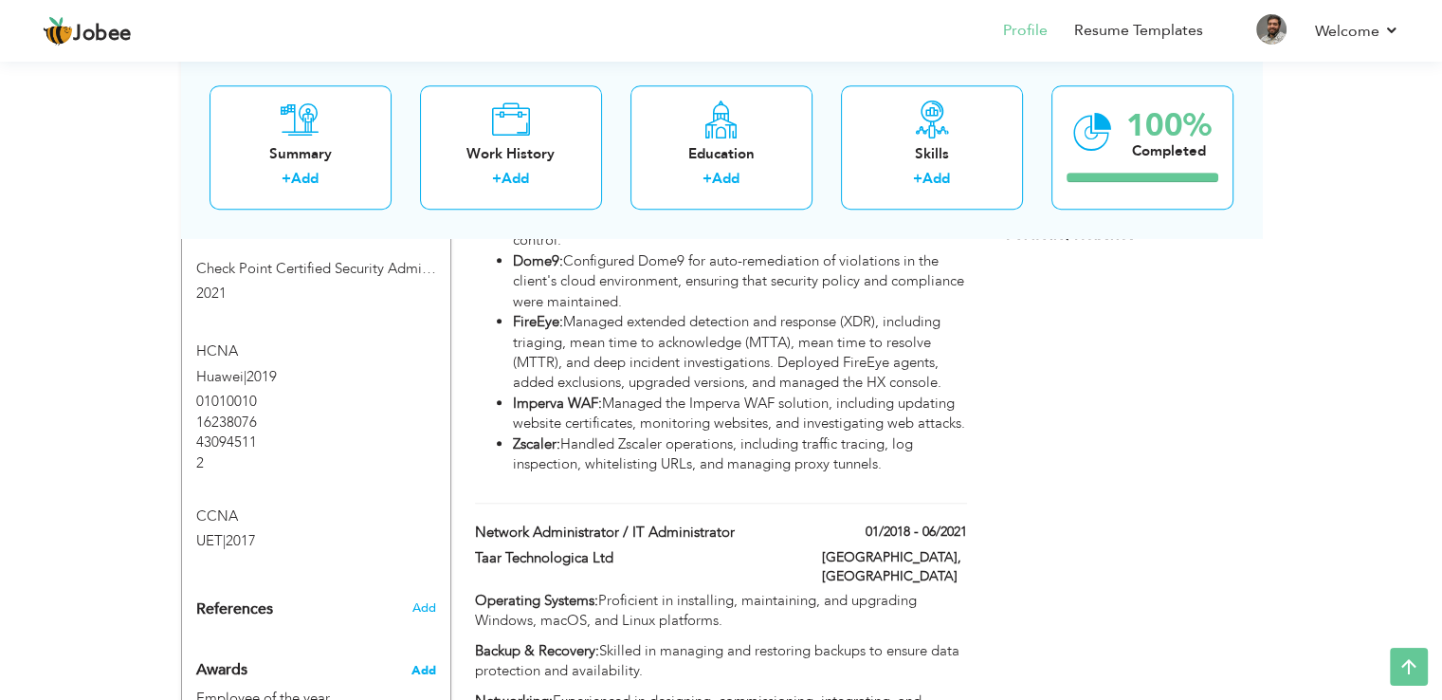
click at [417, 662] on span "Add" at bounding box center [423, 670] width 25 height 17
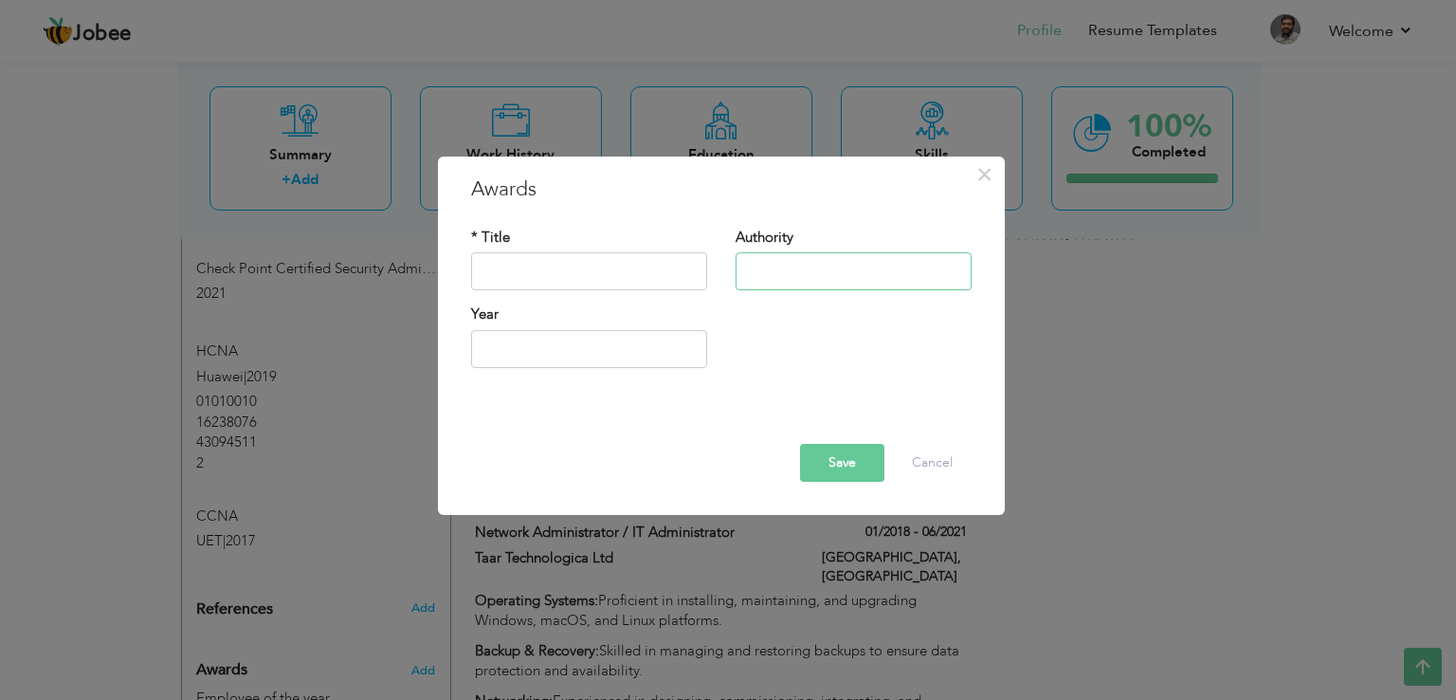
click at [773, 270] on input "text" at bounding box center [854, 272] width 236 height 38
click at [607, 272] on input "text" at bounding box center [589, 272] width 236 height 38
click at [990, 172] on span "×" at bounding box center [985, 174] width 16 height 34
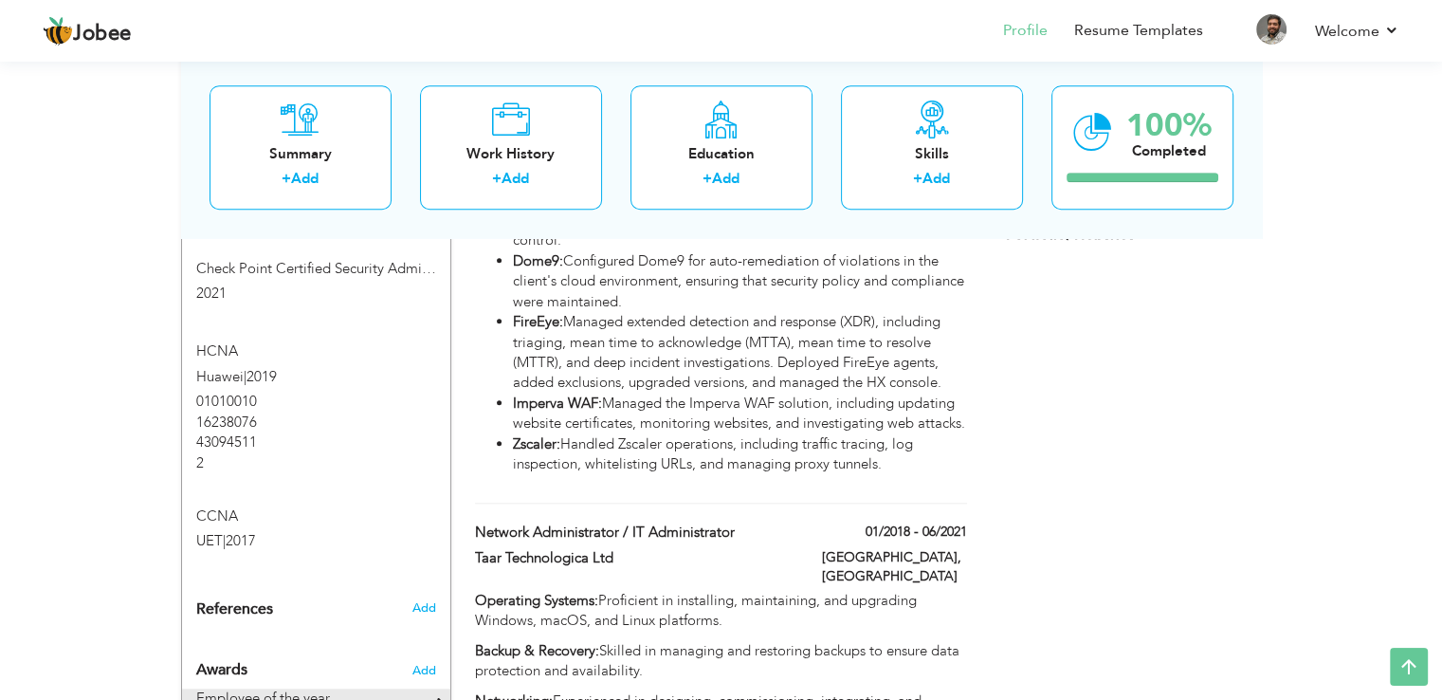
click at [429, 699] on span at bounding box center [438, 706] width 24 height 14
type input "Employee of the year"
type input "CEO"
type input "2022"
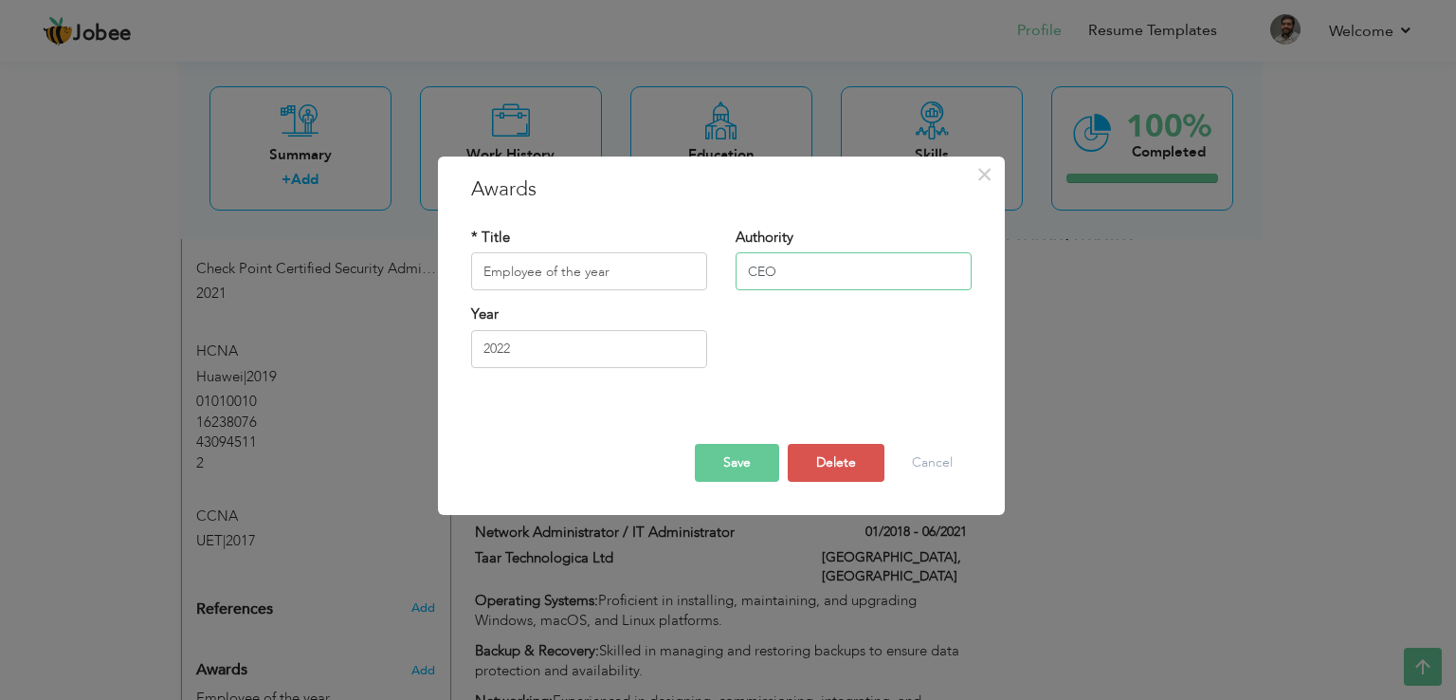
drag, startPoint x: 804, startPoint y: 274, endPoint x: 701, endPoint y: 278, distance: 103.4
click at [701, 278] on div "* Title Employee of the year Authority CEO" at bounding box center [721, 266] width 529 height 77
click at [740, 464] on button "Save" at bounding box center [737, 463] width 84 height 38
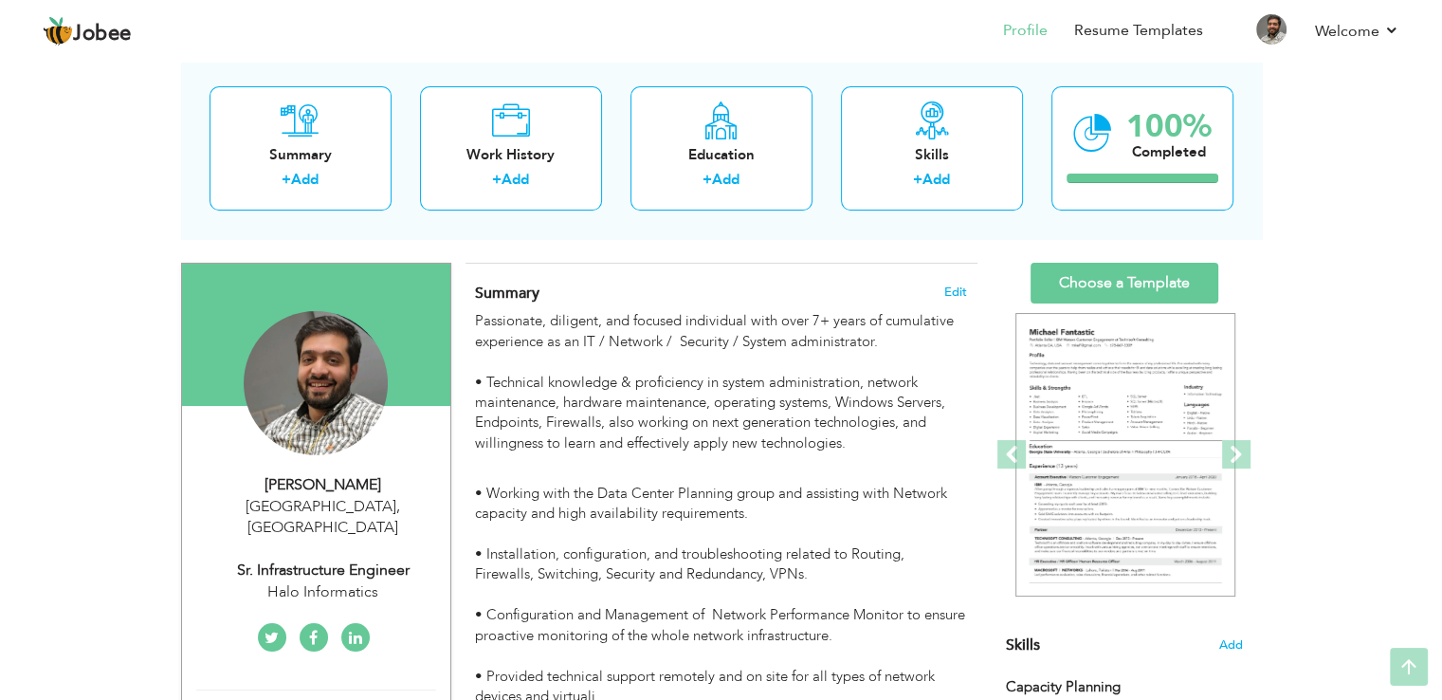
scroll to position [0, 0]
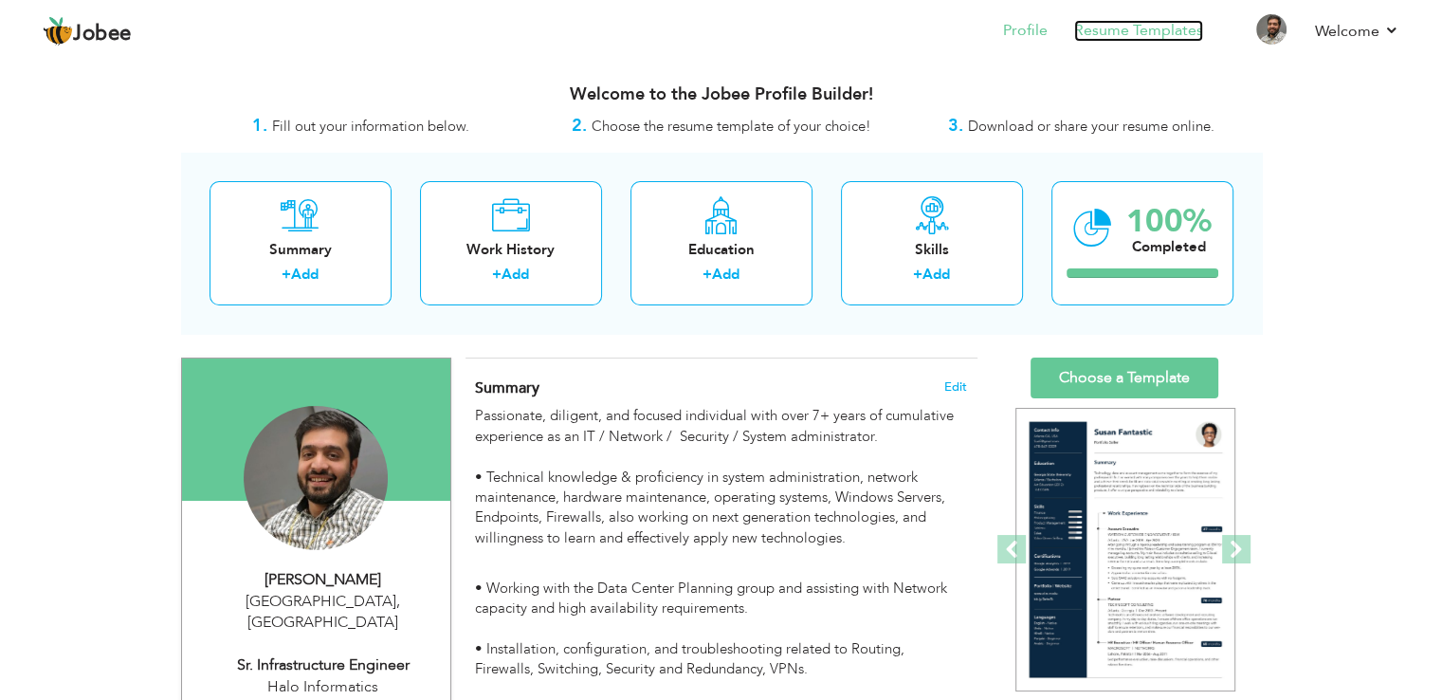
click at [1154, 31] on link "Resume Templates" at bounding box center [1138, 31] width 129 height 22
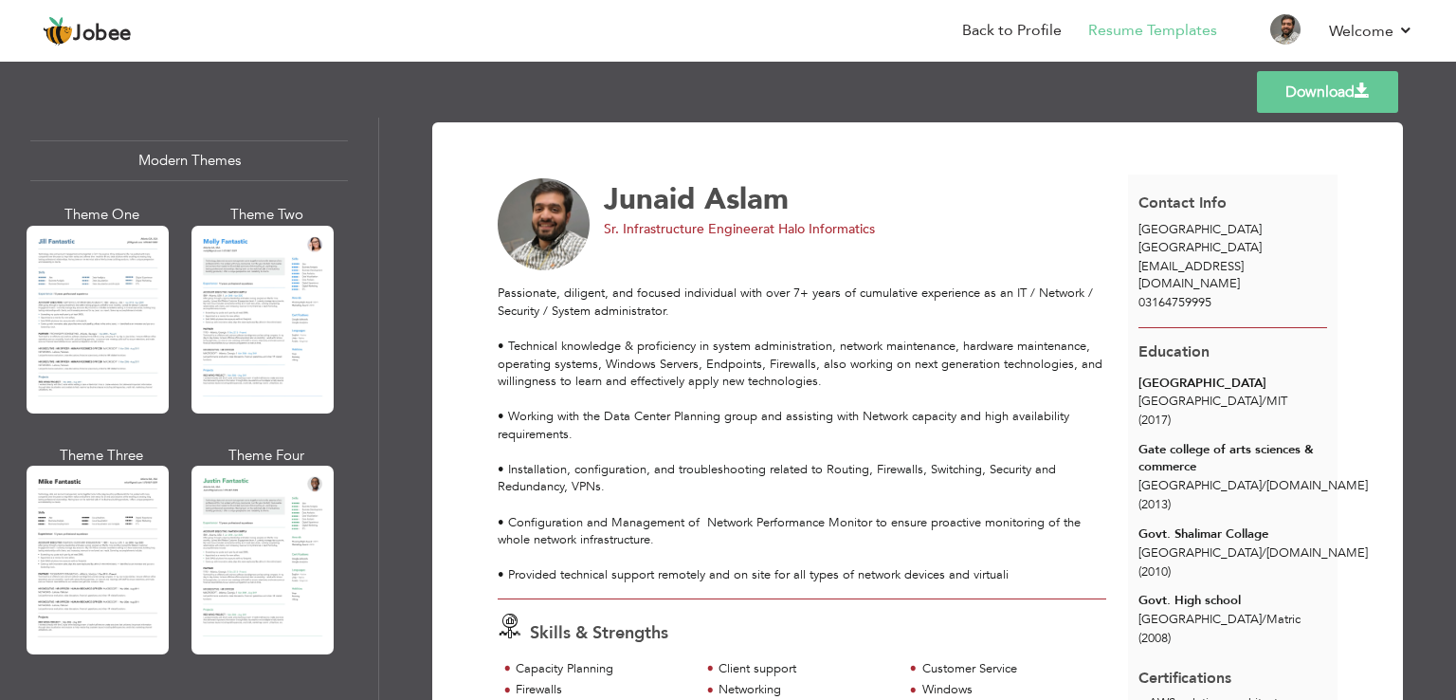
scroll to position [1043, 0]
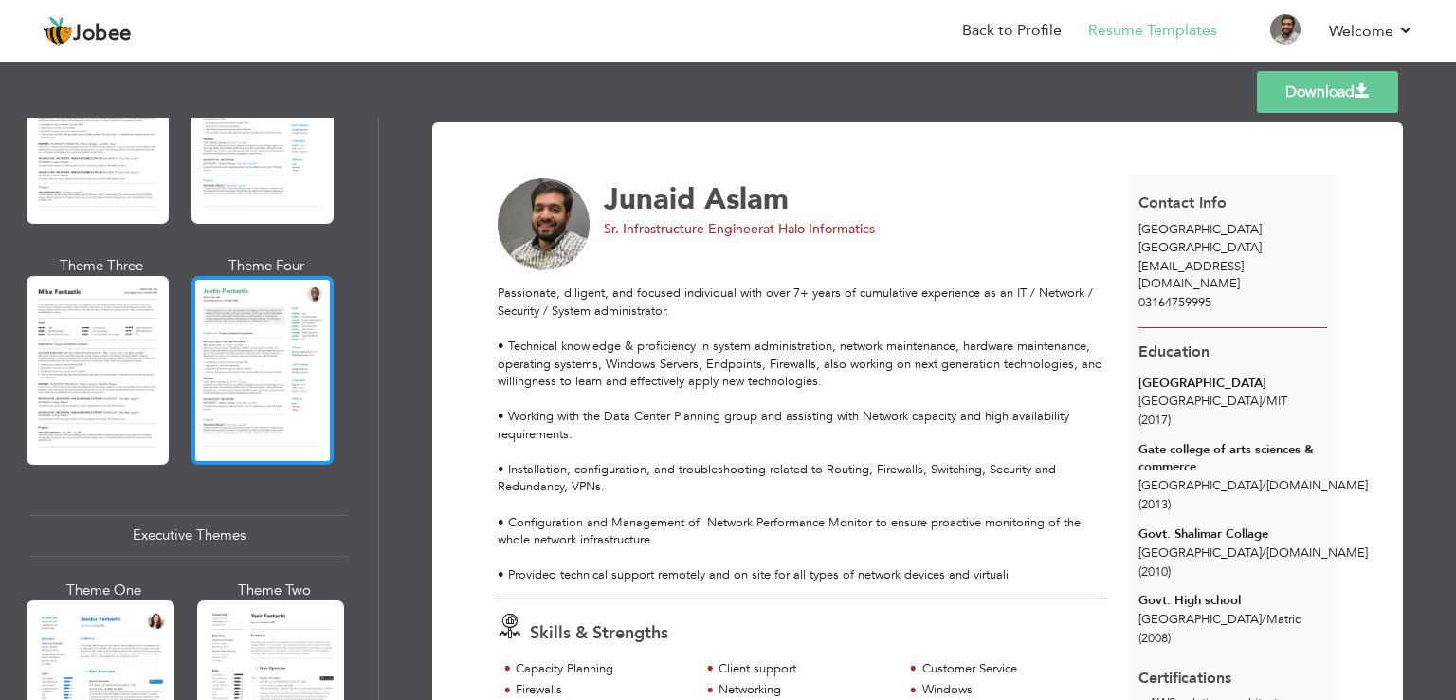
click at [283, 356] on div at bounding box center [263, 370] width 142 height 188
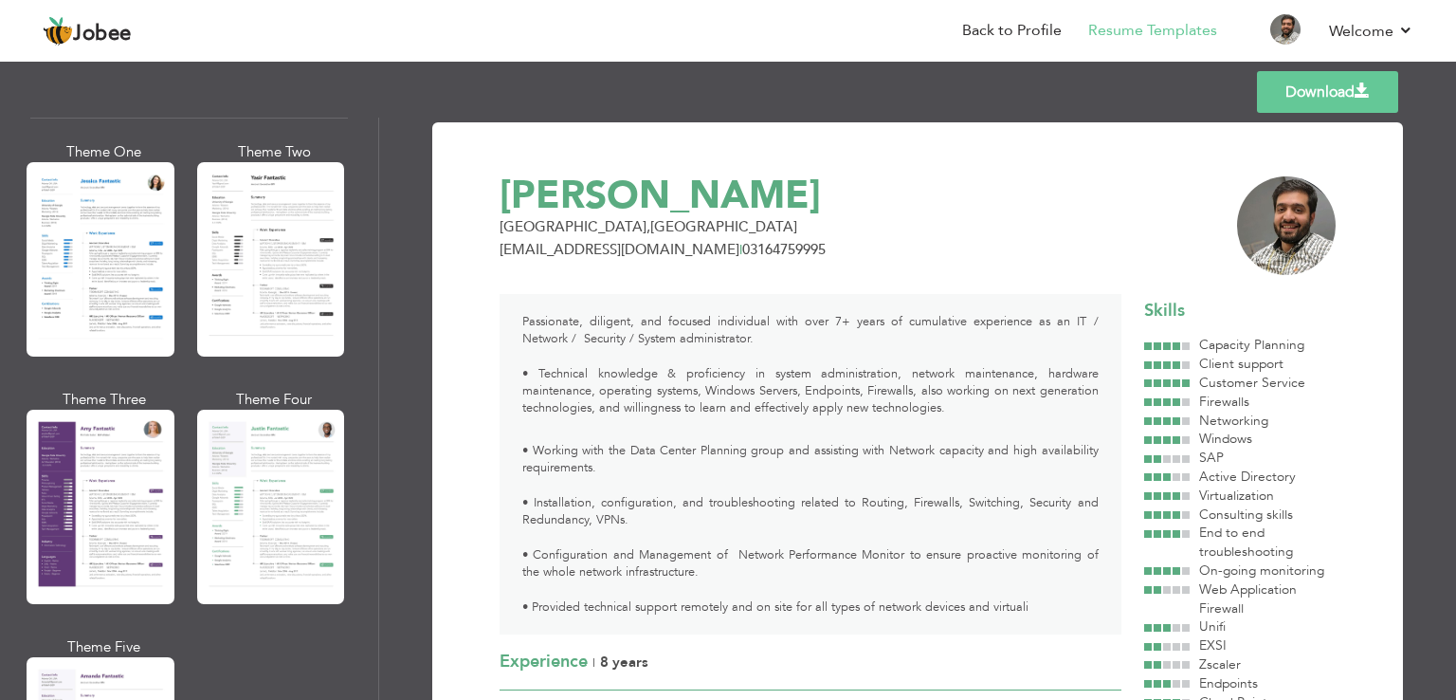
scroll to position [1517, 0]
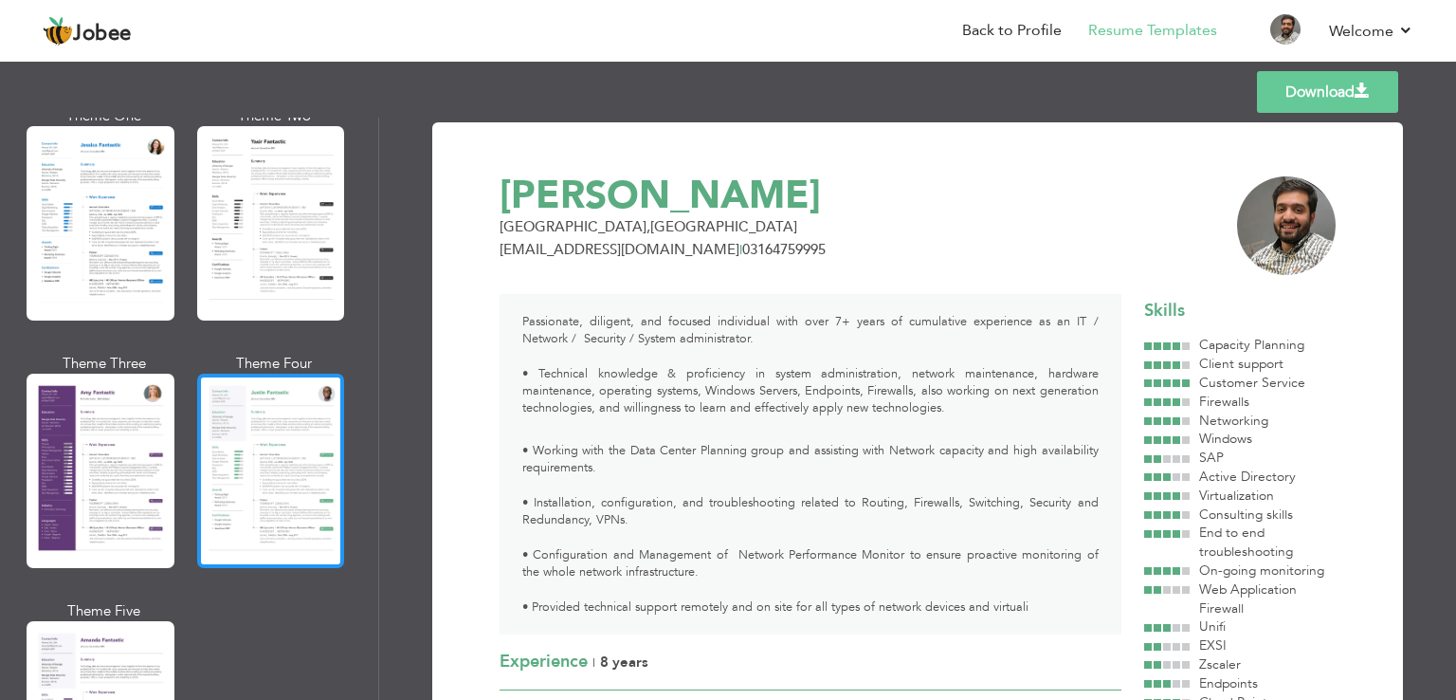
click at [258, 470] on div at bounding box center [271, 471] width 148 height 194
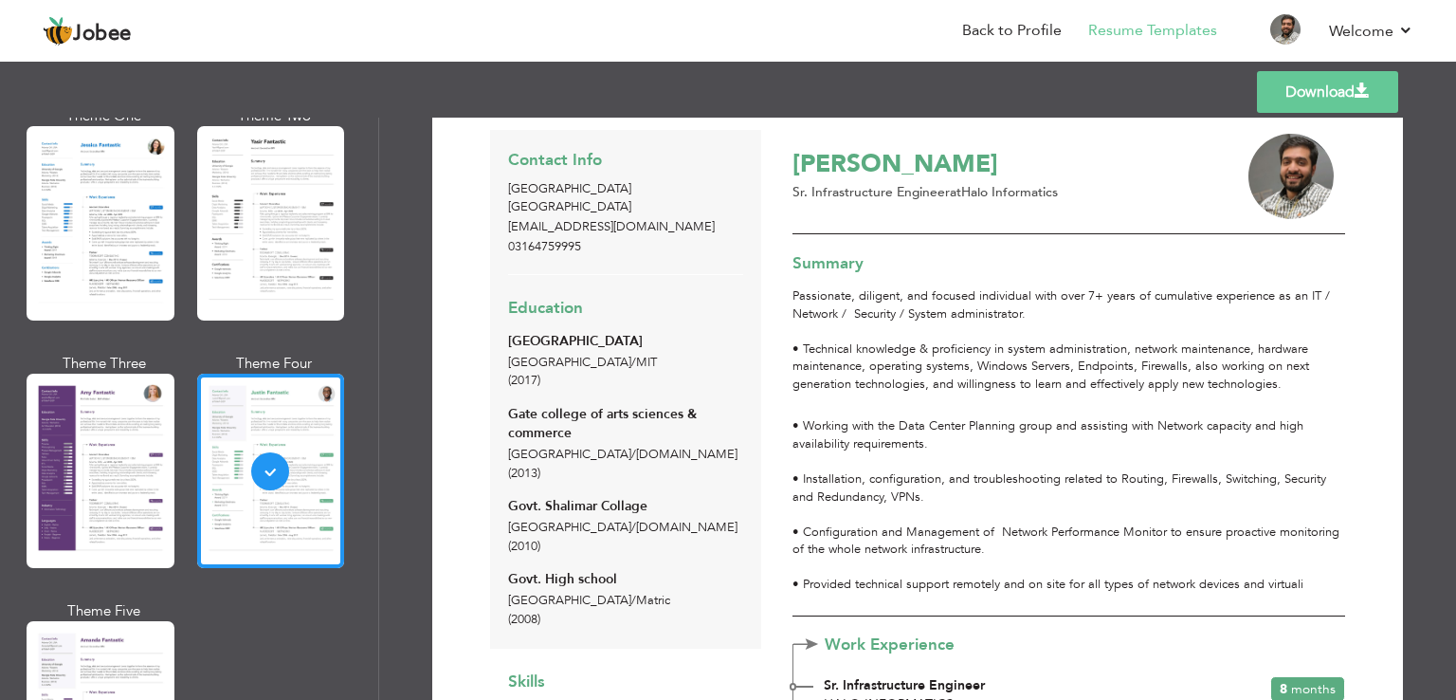
scroll to position [0, 0]
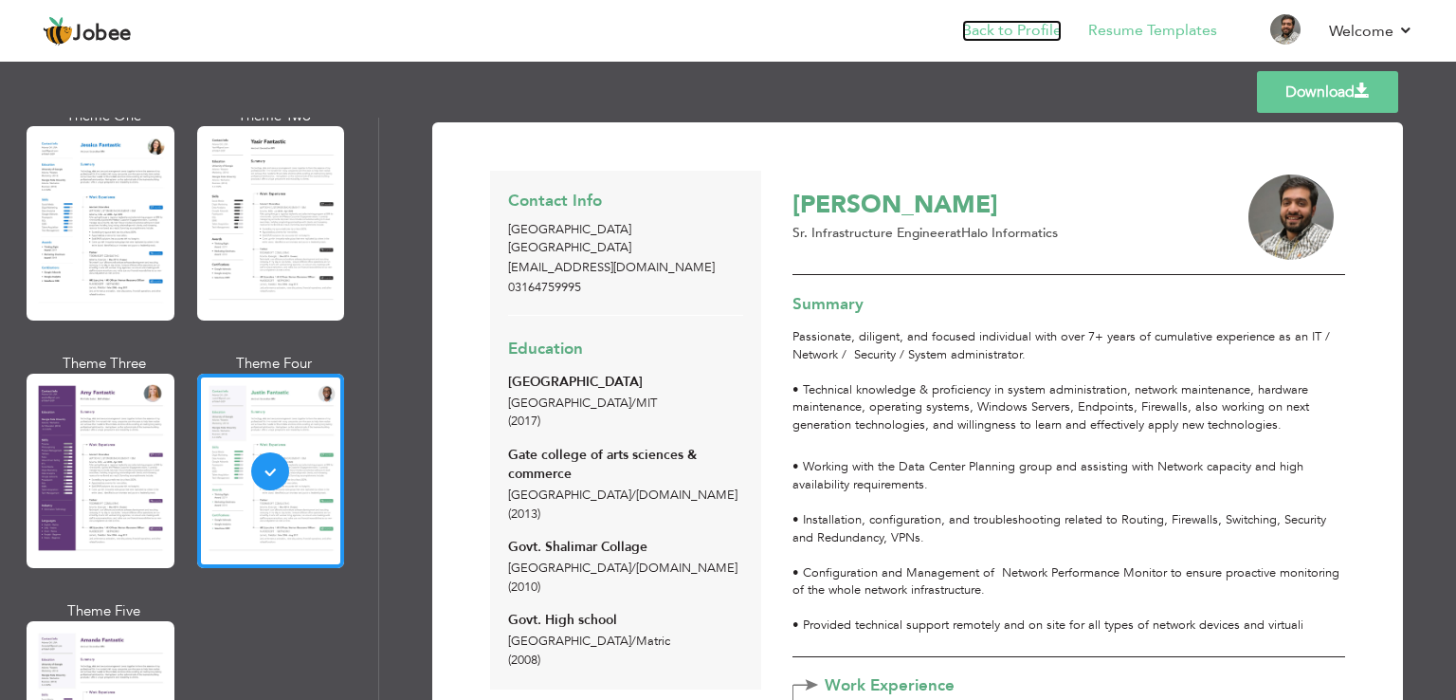
click at [1018, 32] on link "Back to Profile" at bounding box center [1012, 31] width 100 height 22
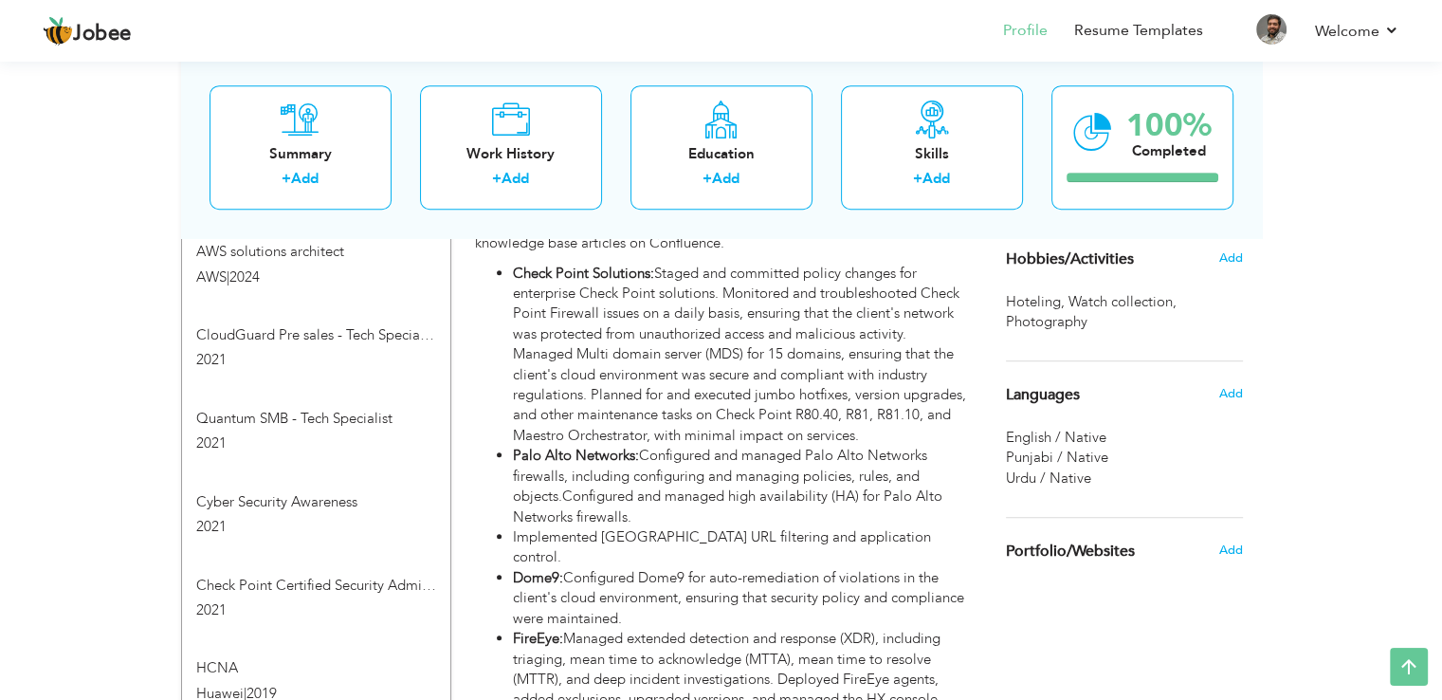
scroll to position [1327, 0]
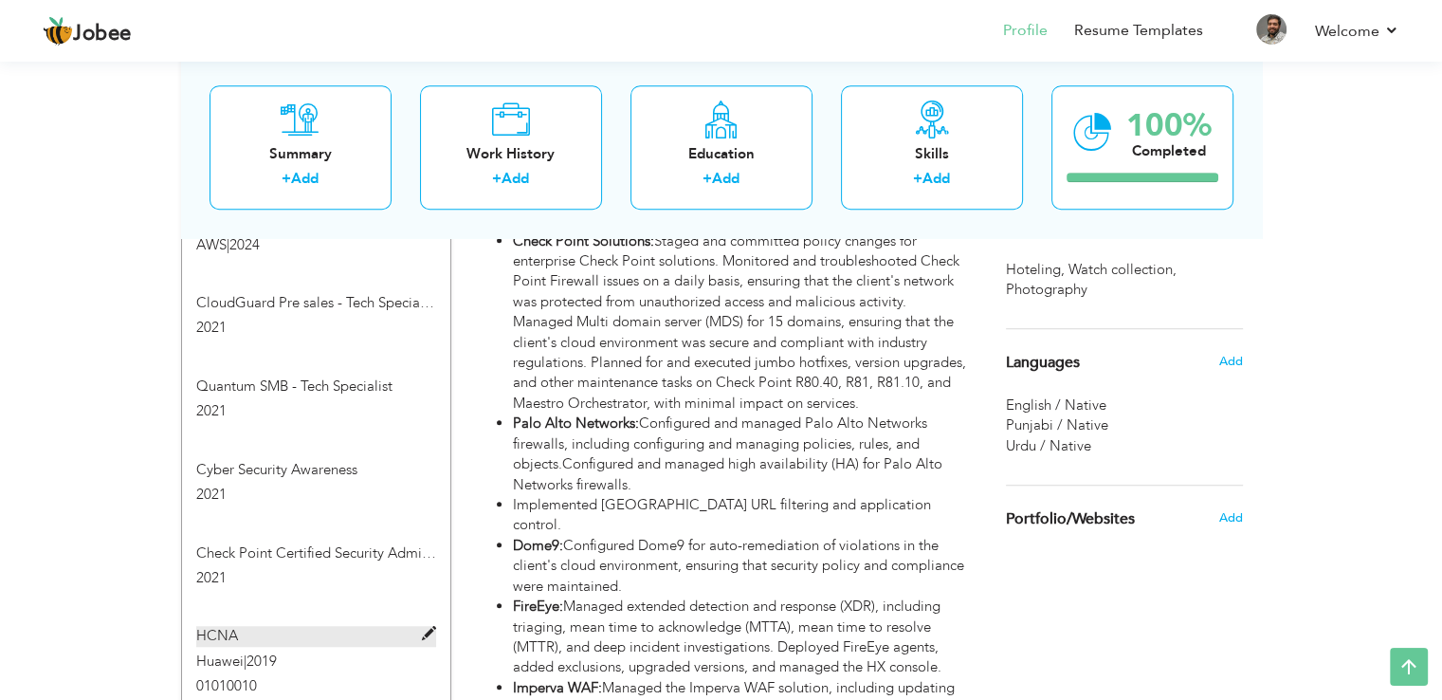
click at [423, 627] on span at bounding box center [429, 634] width 14 height 14
type input "HCNA"
type input "Huawei"
type input "2019"
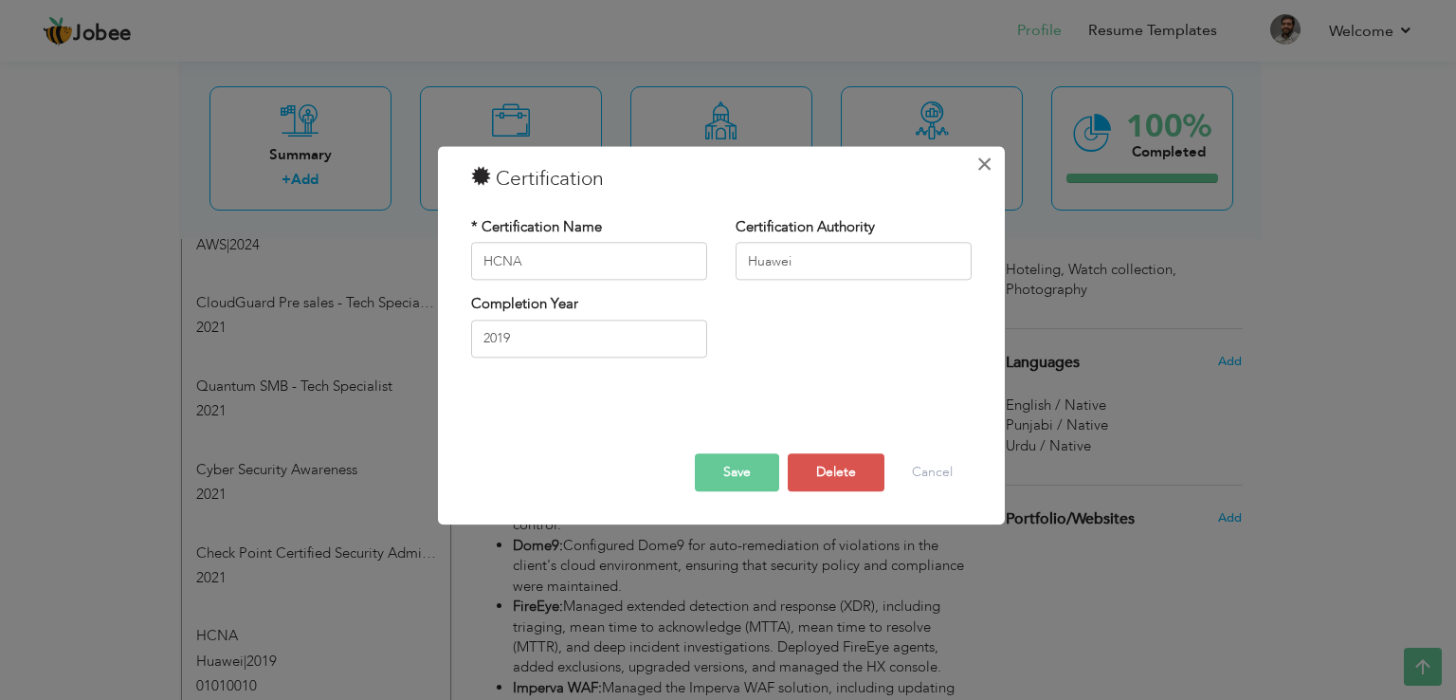
click at [981, 164] on span "×" at bounding box center [985, 164] width 16 height 34
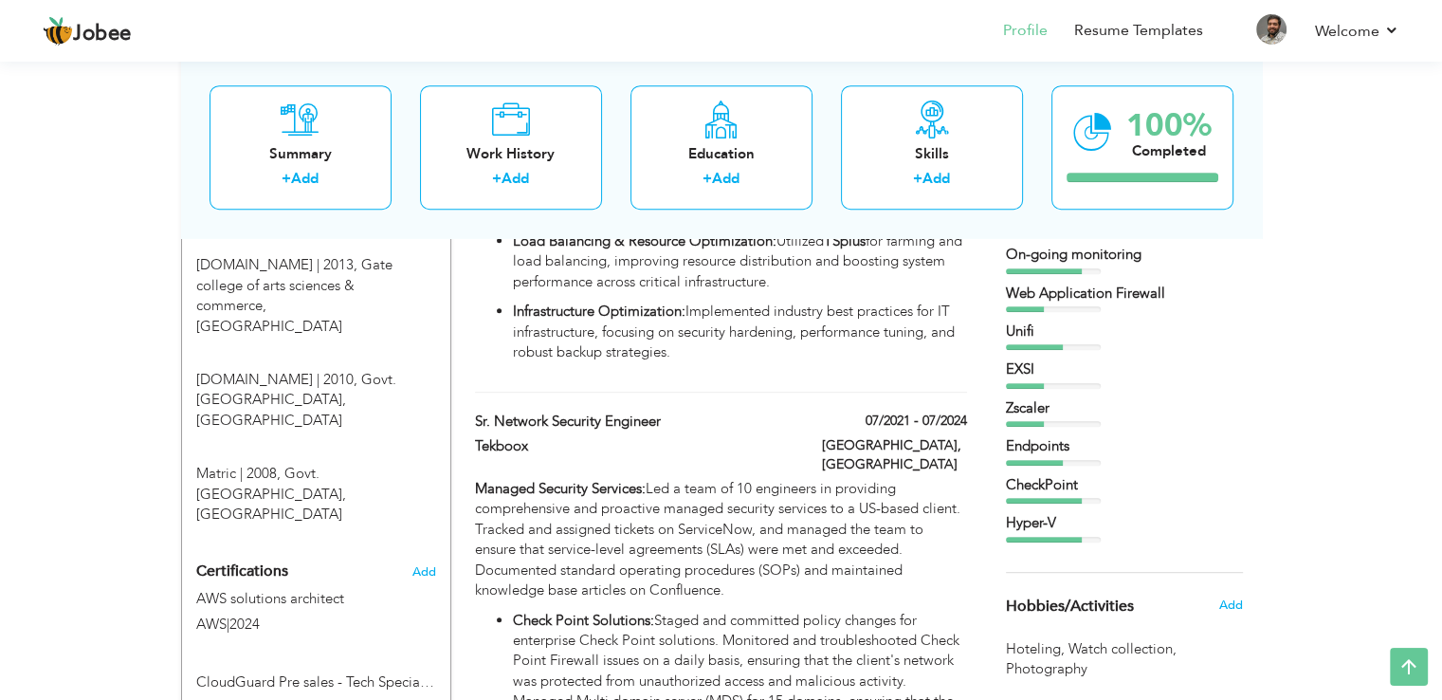
scroll to position [853, 0]
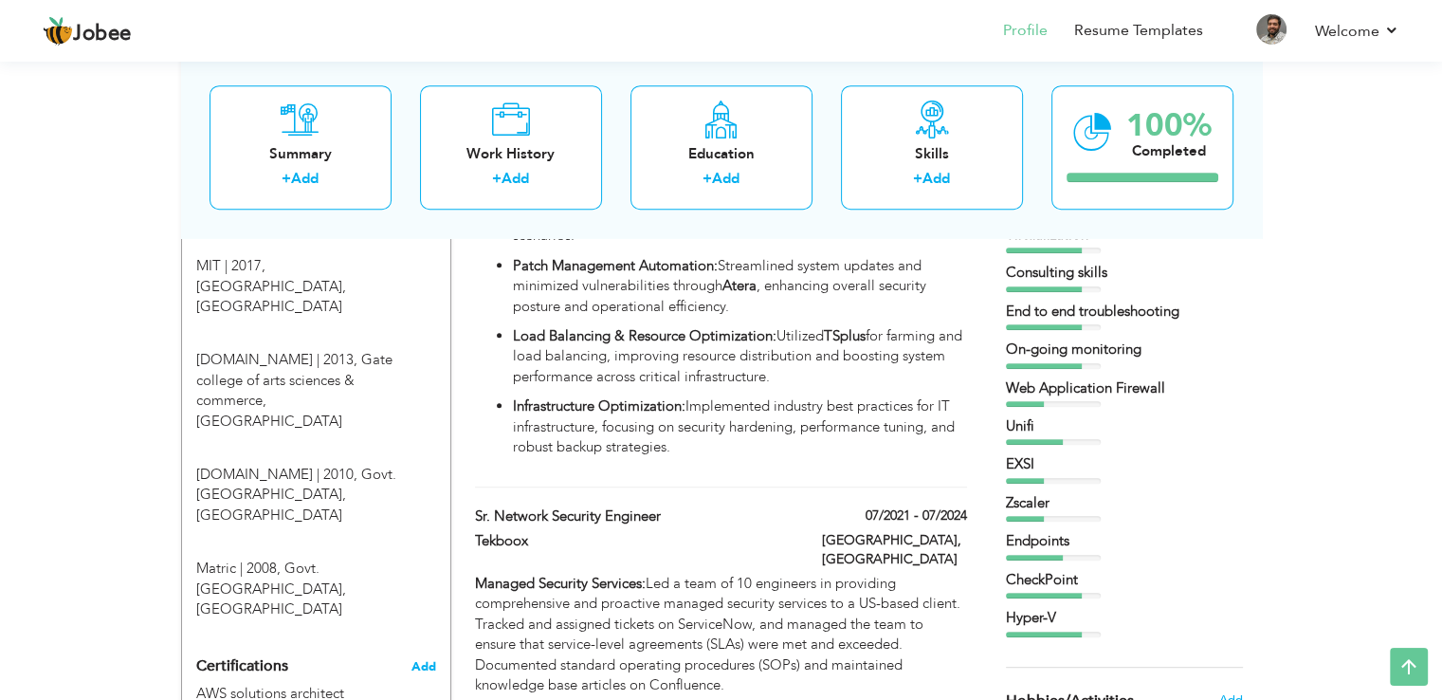
click at [418, 660] on span "Add" at bounding box center [423, 666] width 25 height 13
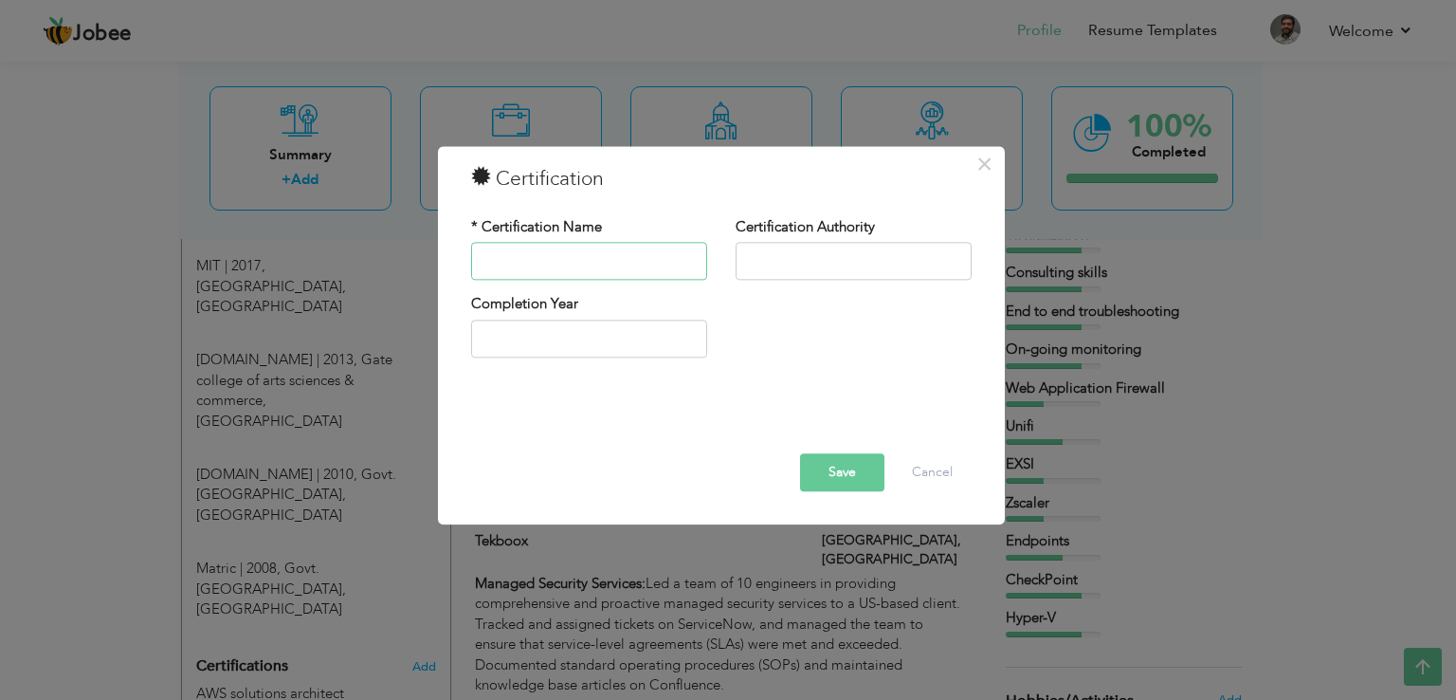
click at [550, 259] on input "text" at bounding box center [589, 262] width 236 height 38
type input "CCSE"
click at [774, 265] on input "text" at bounding box center [854, 262] width 236 height 38
type input "CheckPoint"
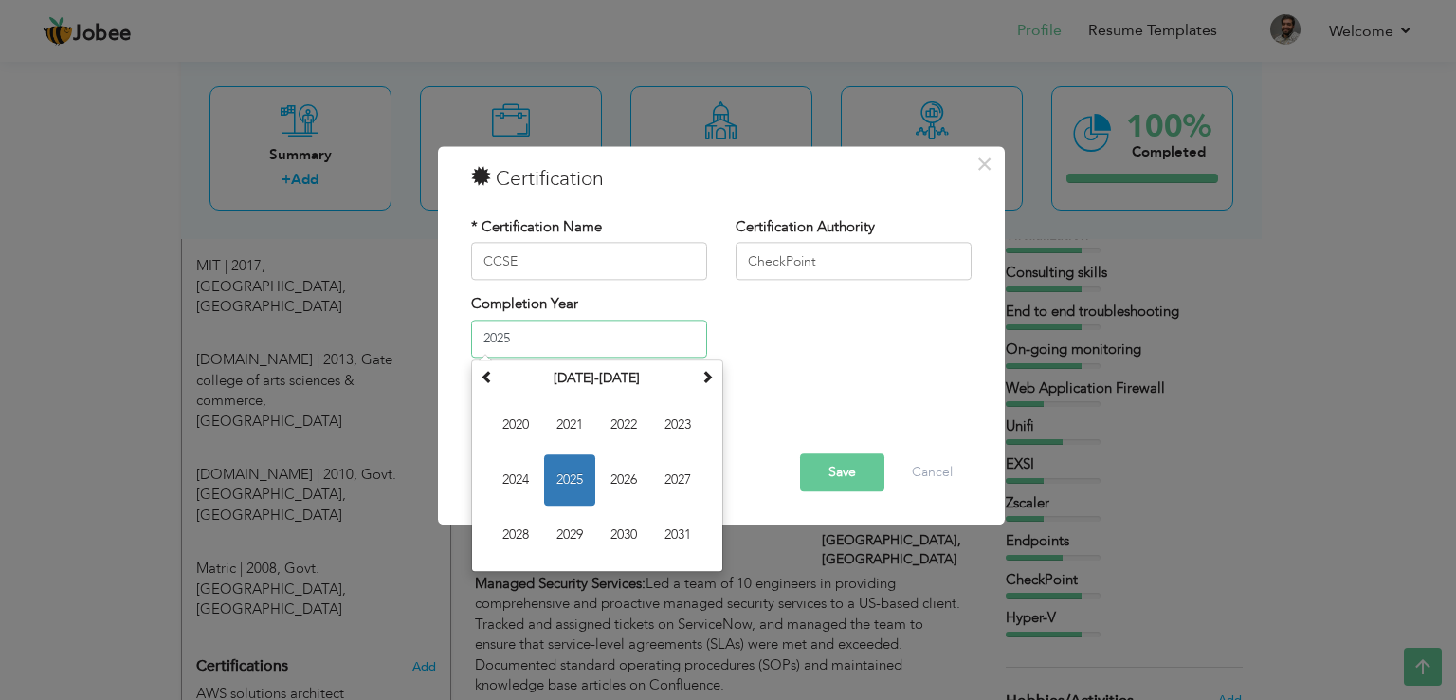
click at [535, 332] on input "2025" at bounding box center [589, 339] width 236 height 38
click at [497, 476] on span "2024" at bounding box center [515, 479] width 51 height 51
type input "2024"
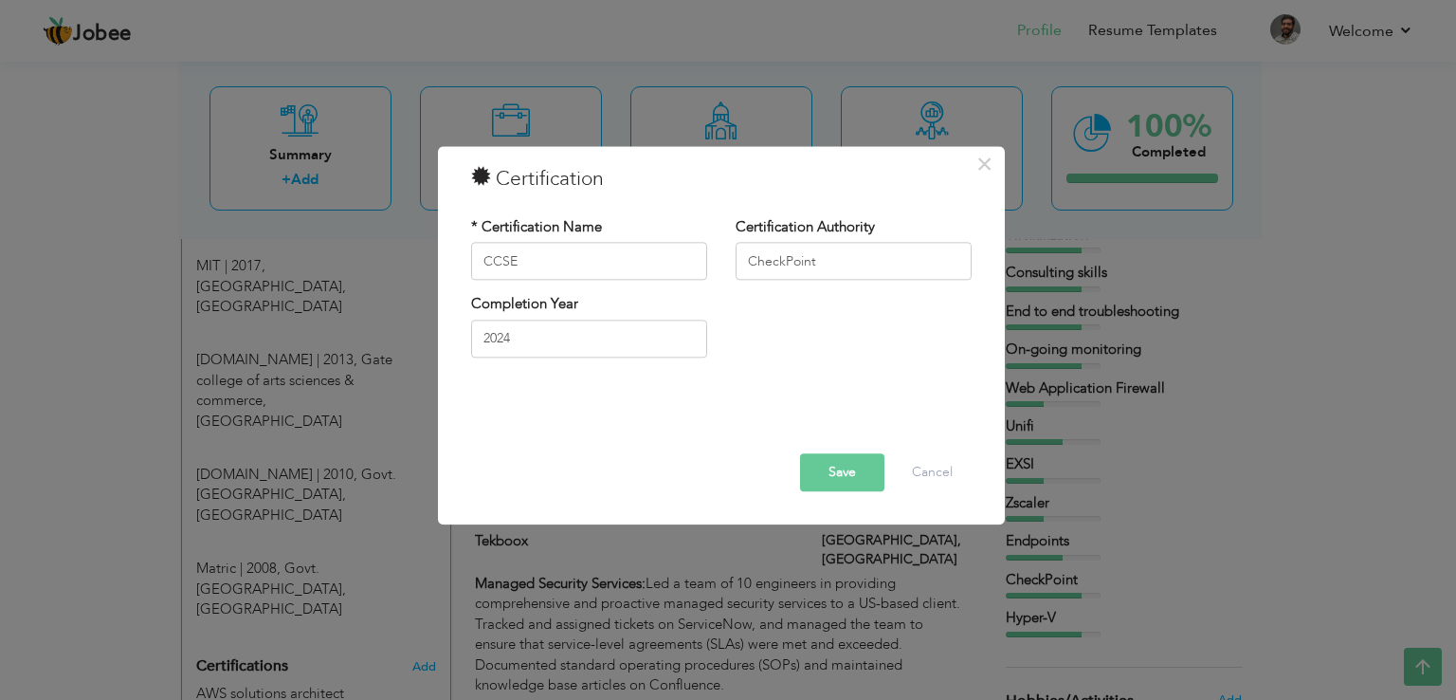
click at [840, 469] on button "Save" at bounding box center [842, 473] width 84 height 38
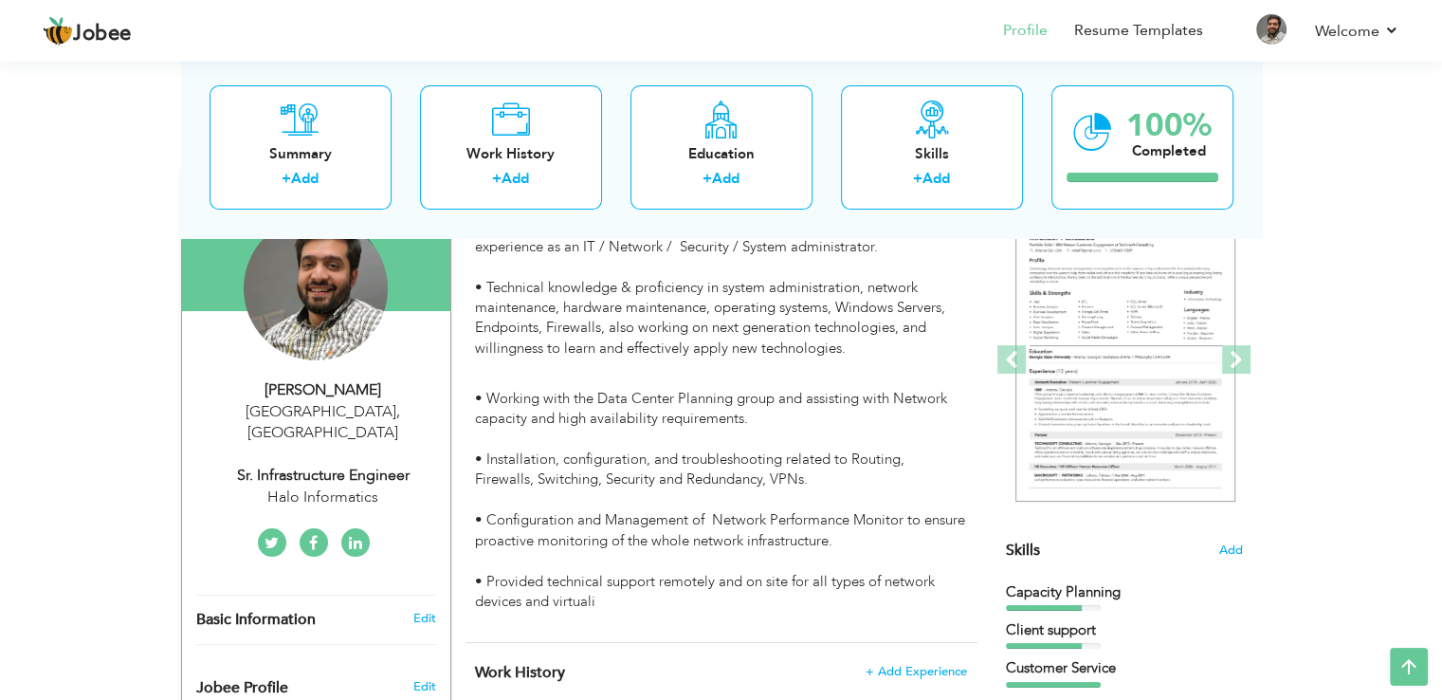
scroll to position [0, 0]
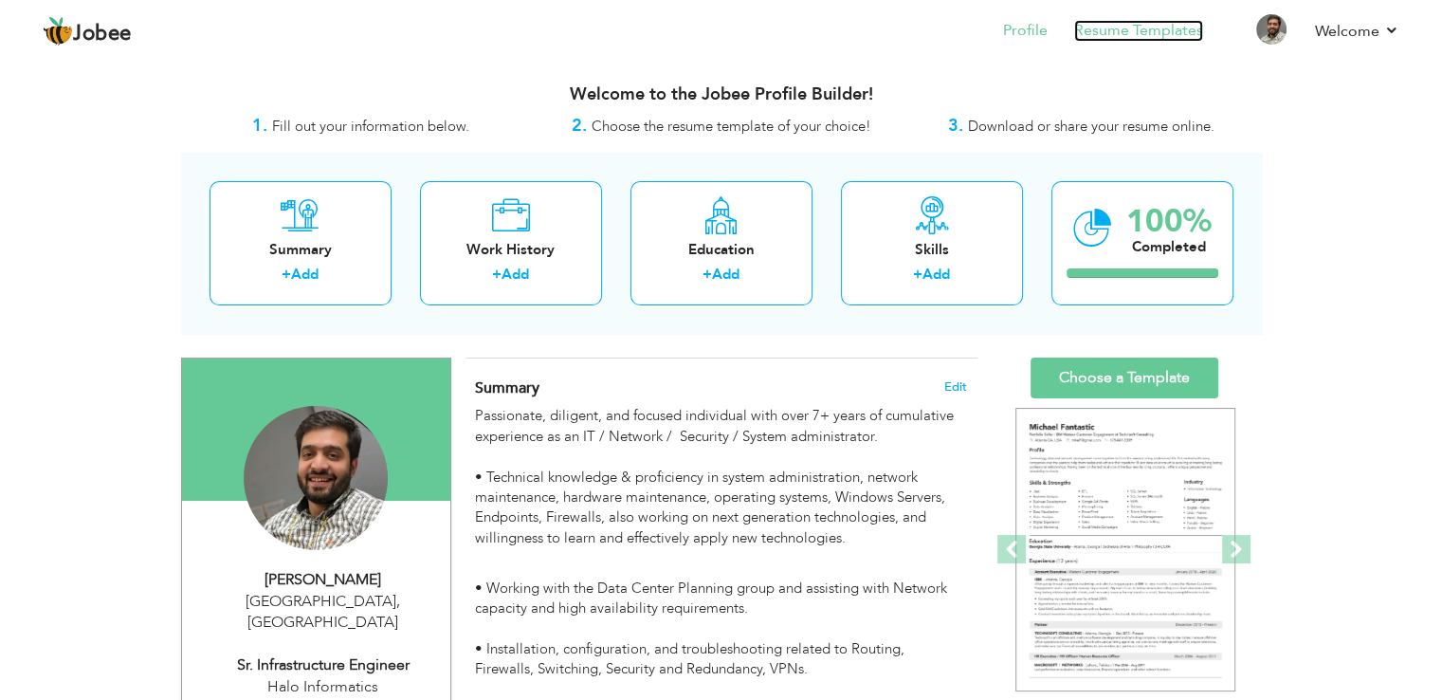
click at [1155, 26] on link "Resume Templates" at bounding box center [1138, 31] width 129 height 22
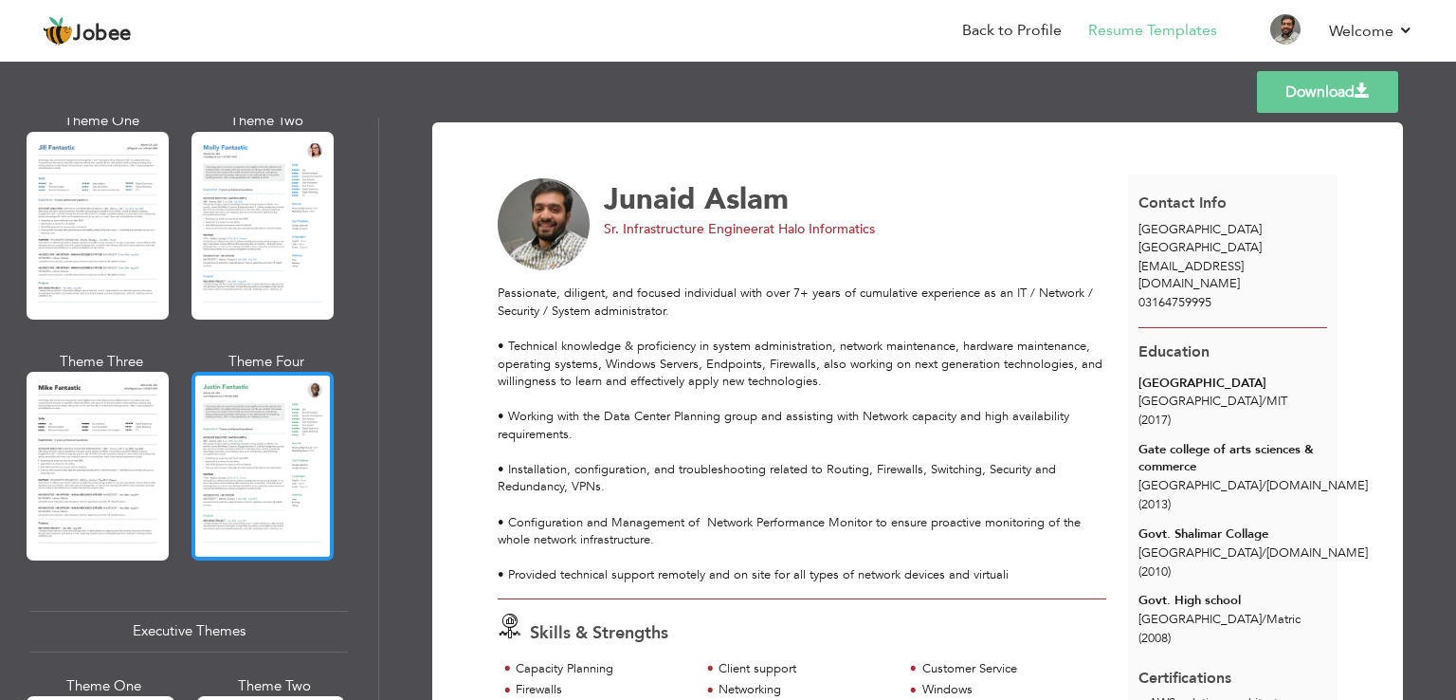
scroll to position [948, 0]
click at [242, 430] on div at bounding box center [263, 465] width 142 height 188
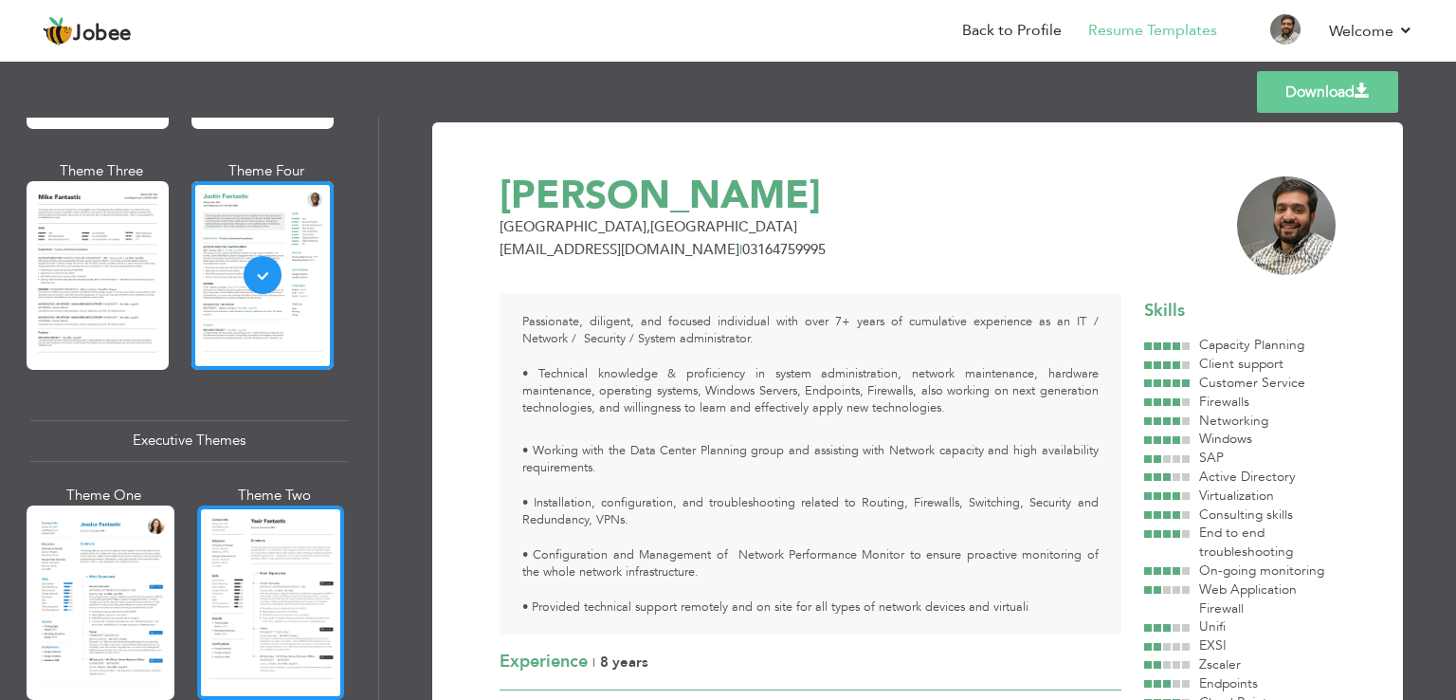
scroll to position [1517, 0]
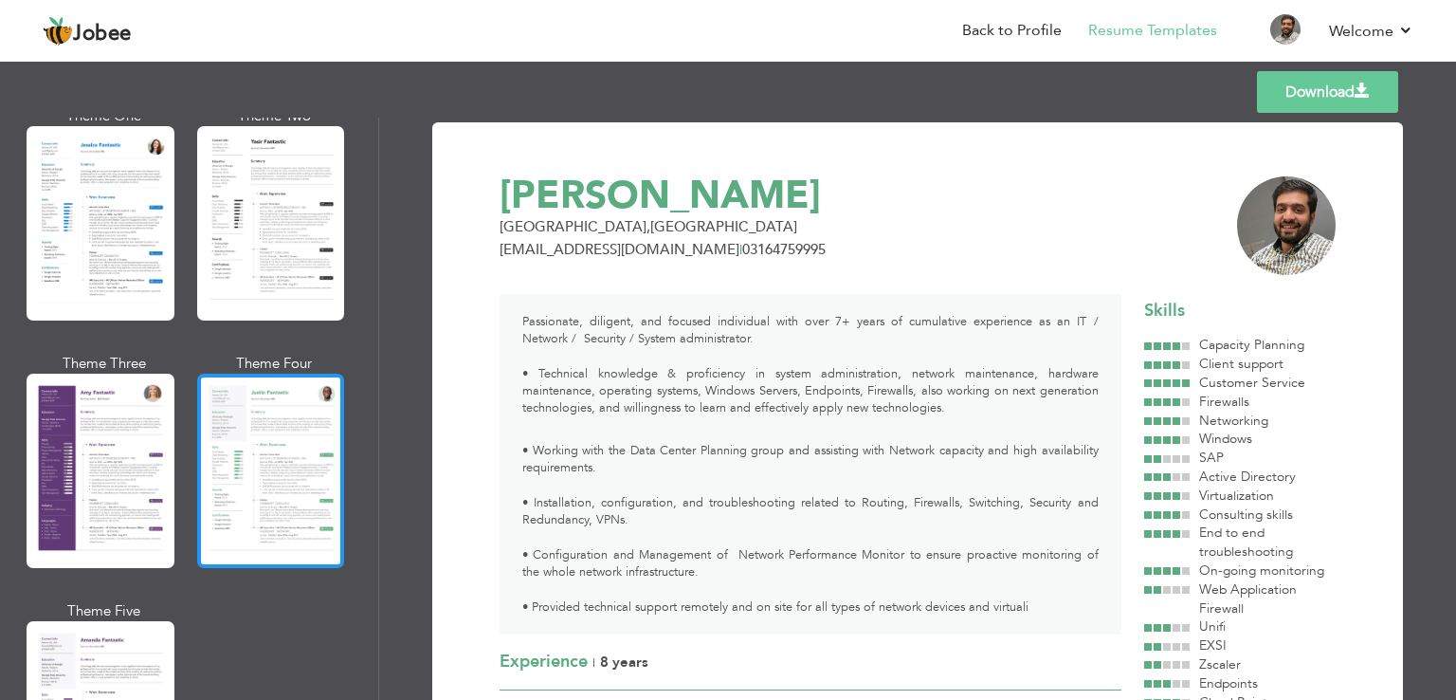
click at [262, 441] on div at bounding box center [271, 471] width 148 height 194
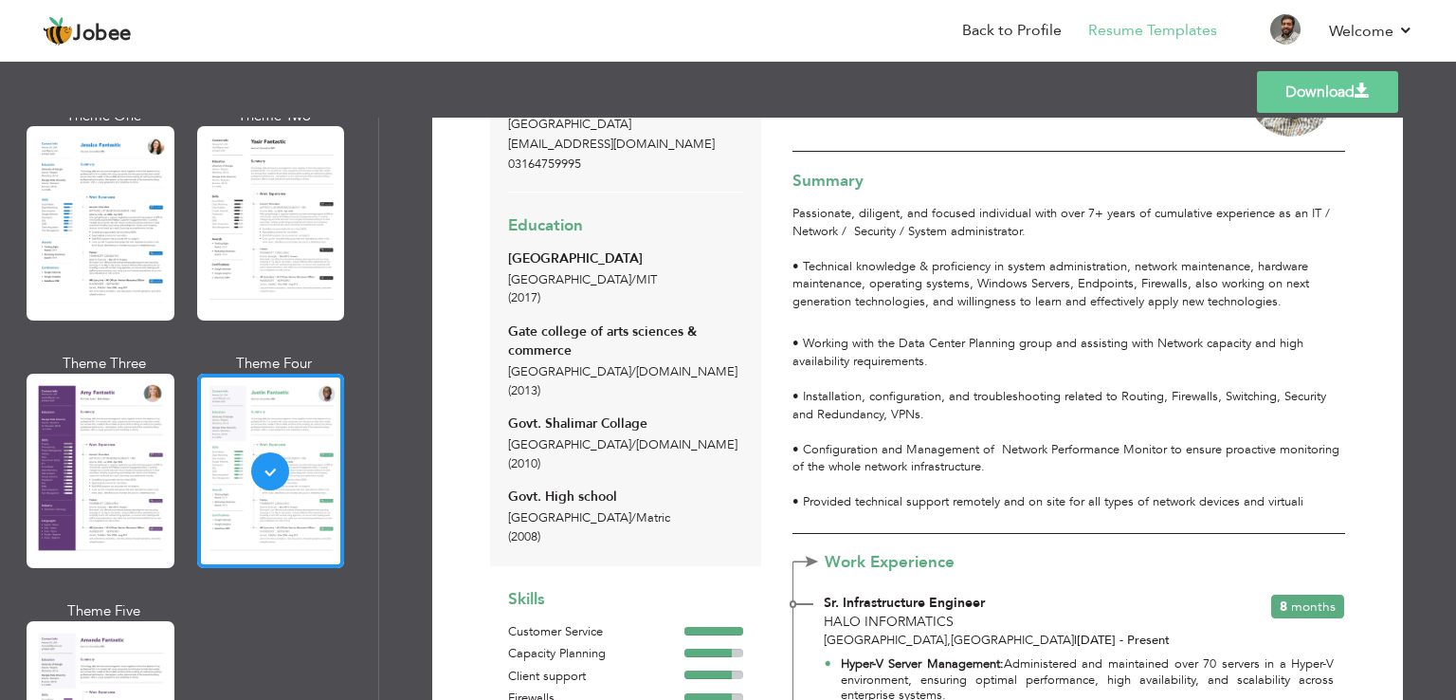
scroll to position [0, 0]
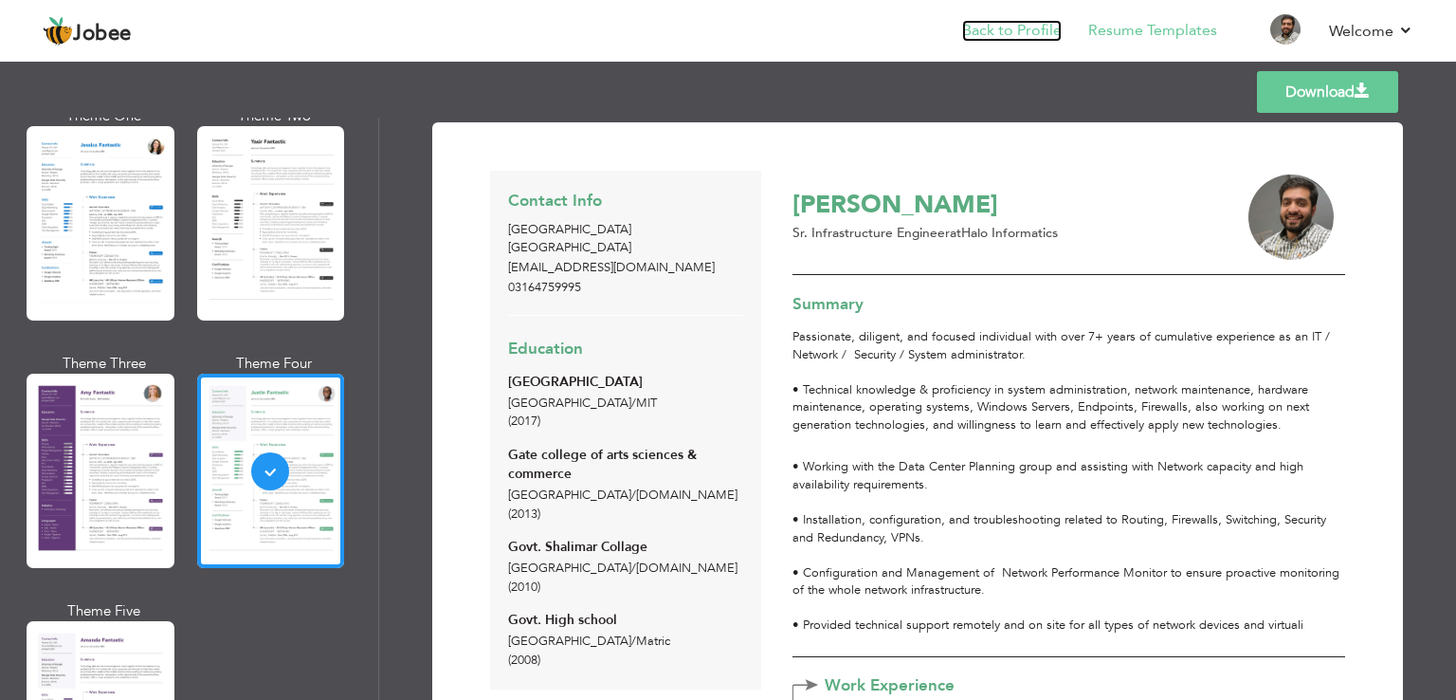
click at [1024, 30] on link "Back to Profile" at bounding box center [1012, 31] width 100 height 22
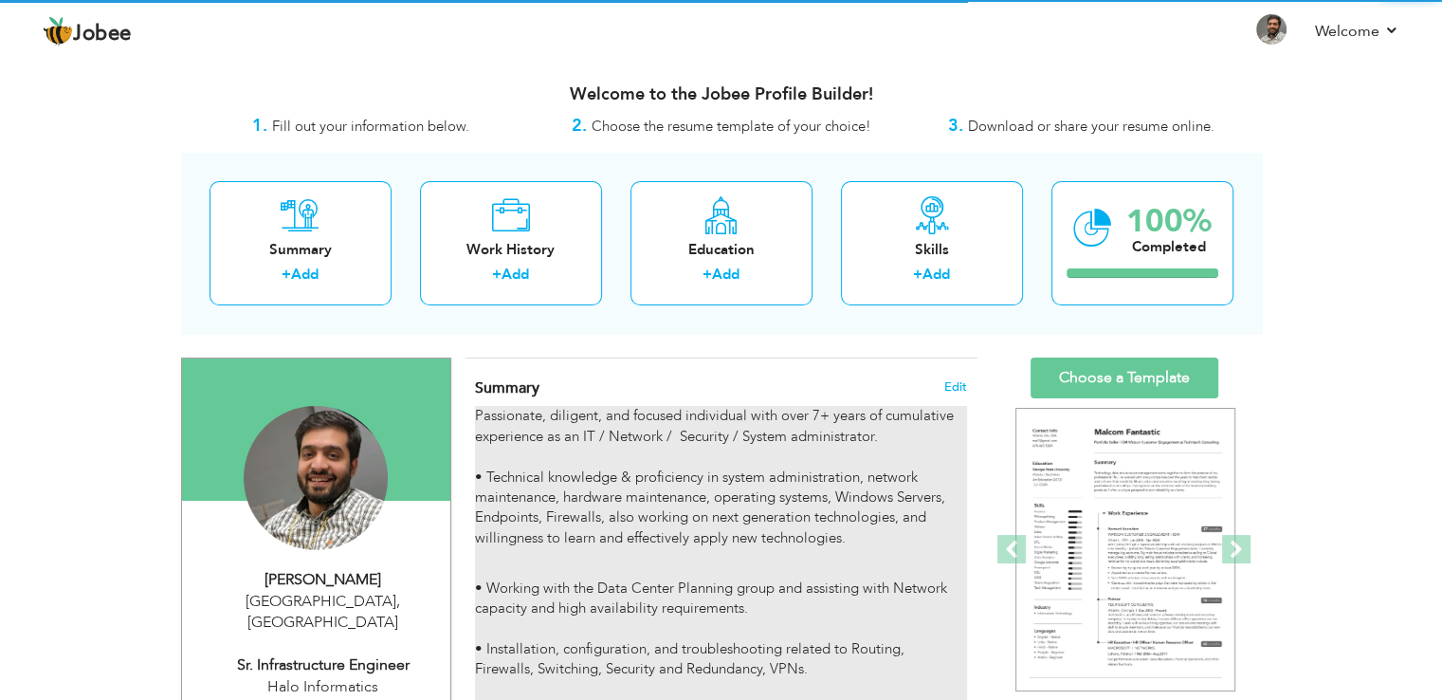
click at [822, 420] on p "Passionate, diligent, and focused individual with over 7+ years of cumulative e…" at bounding box center [720, 477] width 491 height 142
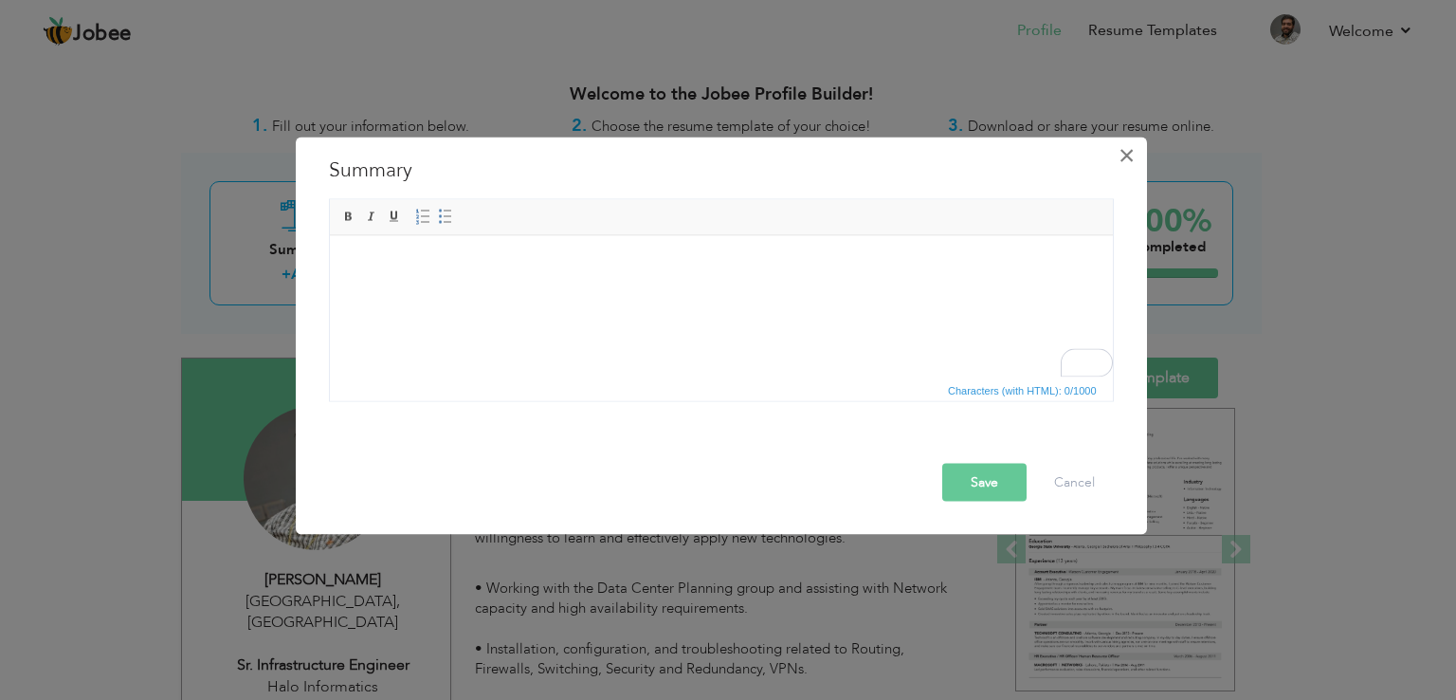
click at [1131, 157] on span "×" at bounding box center [1127, 155] width 16 height 34
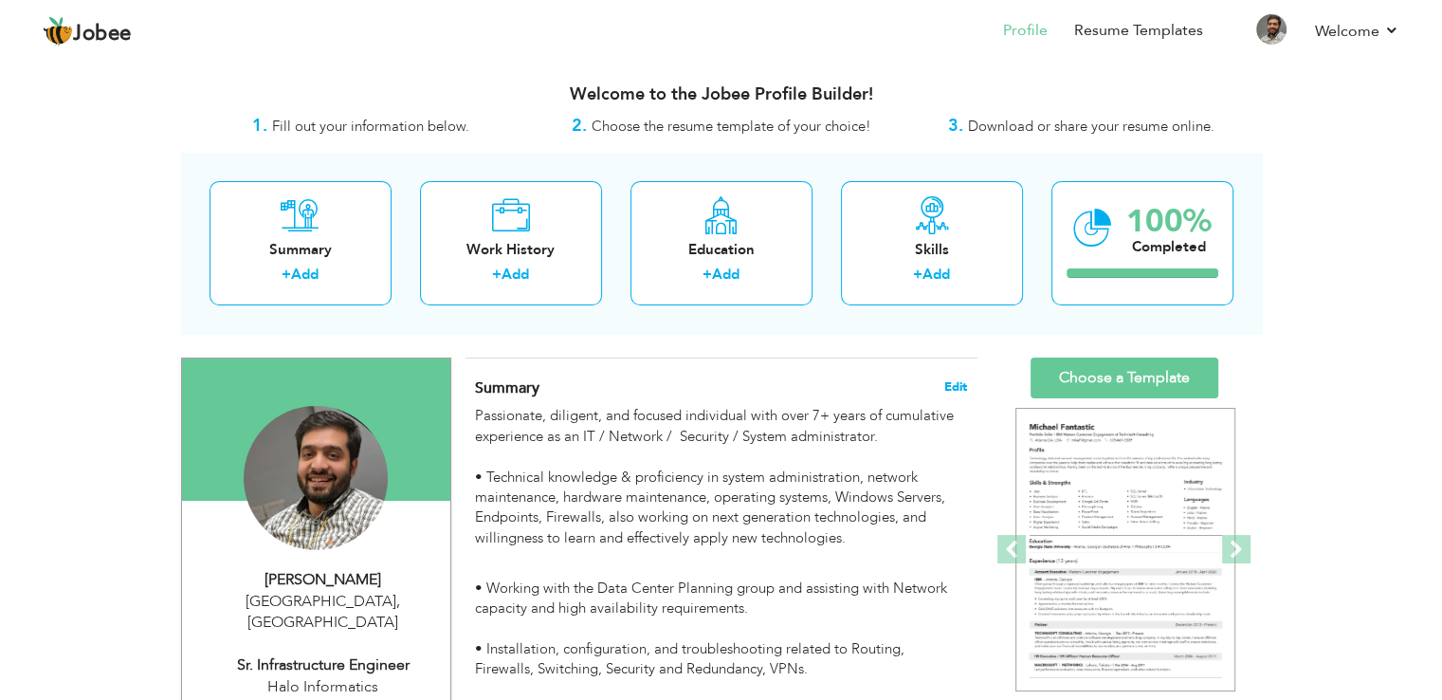
click at [959, 388] on span "Edit" at bounding box center [955, 386] width 23 height 13
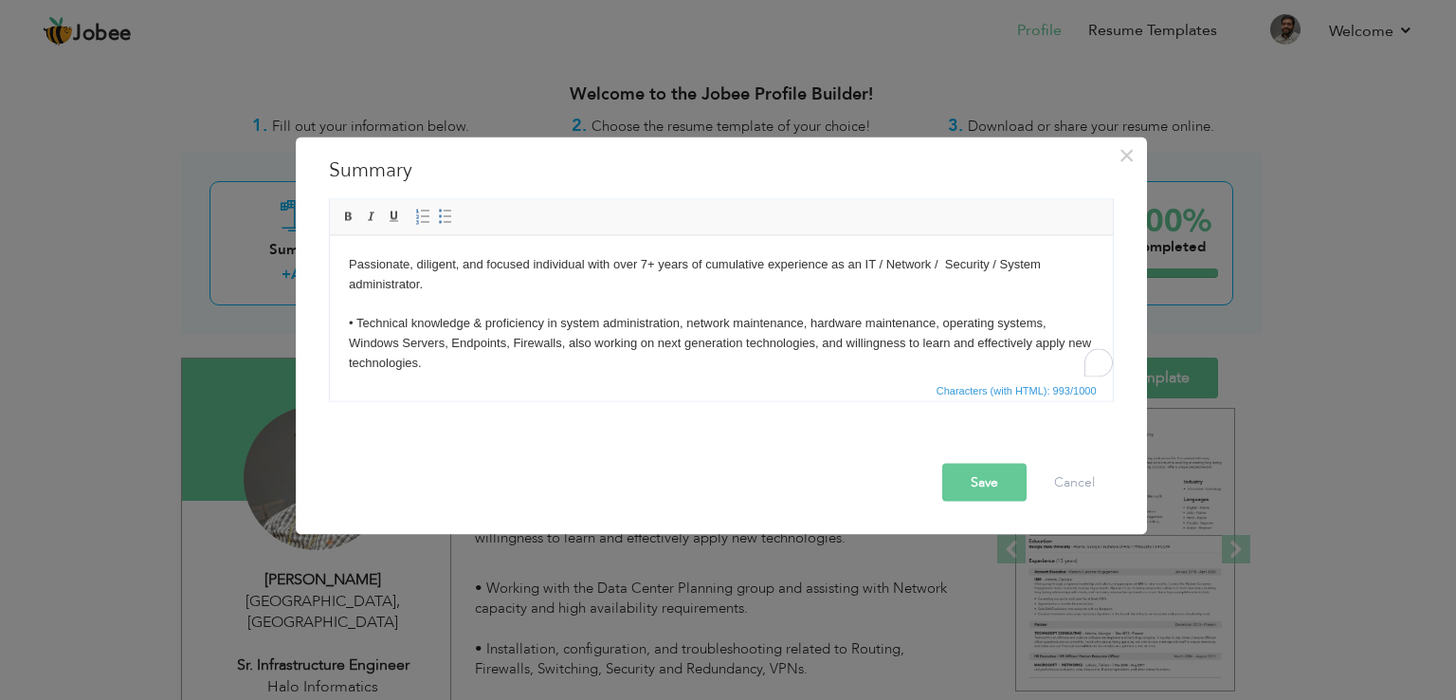
click at [646, 259] on p "Passionate, diligent, and focused individual with over 7+ years of cumulative e…" at bounding box center [720, 313] width 745 height 119
click at [985, 486] on button "Save" at bounding box center [984, 483] width 84 height 38
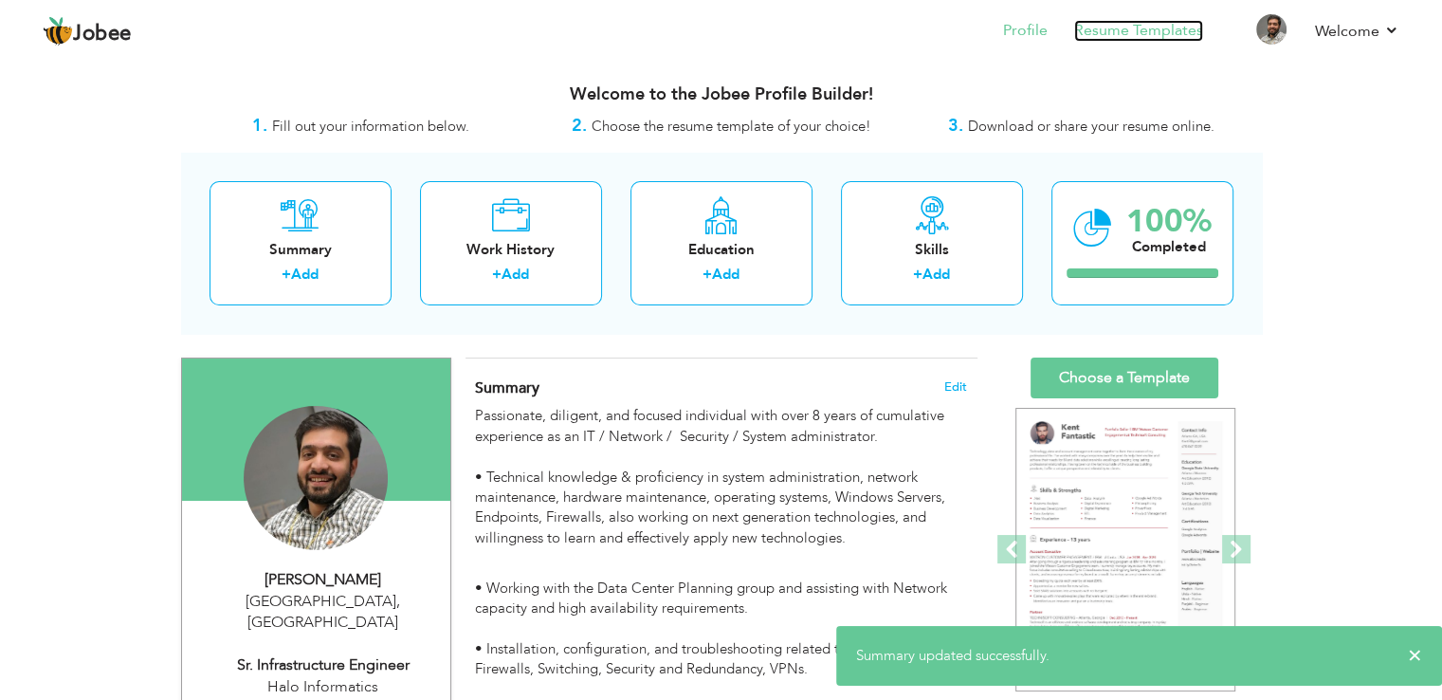
click at [1160, 36] on link "Resume Templates" at bounding box center [1138, 31] width 129 height 22
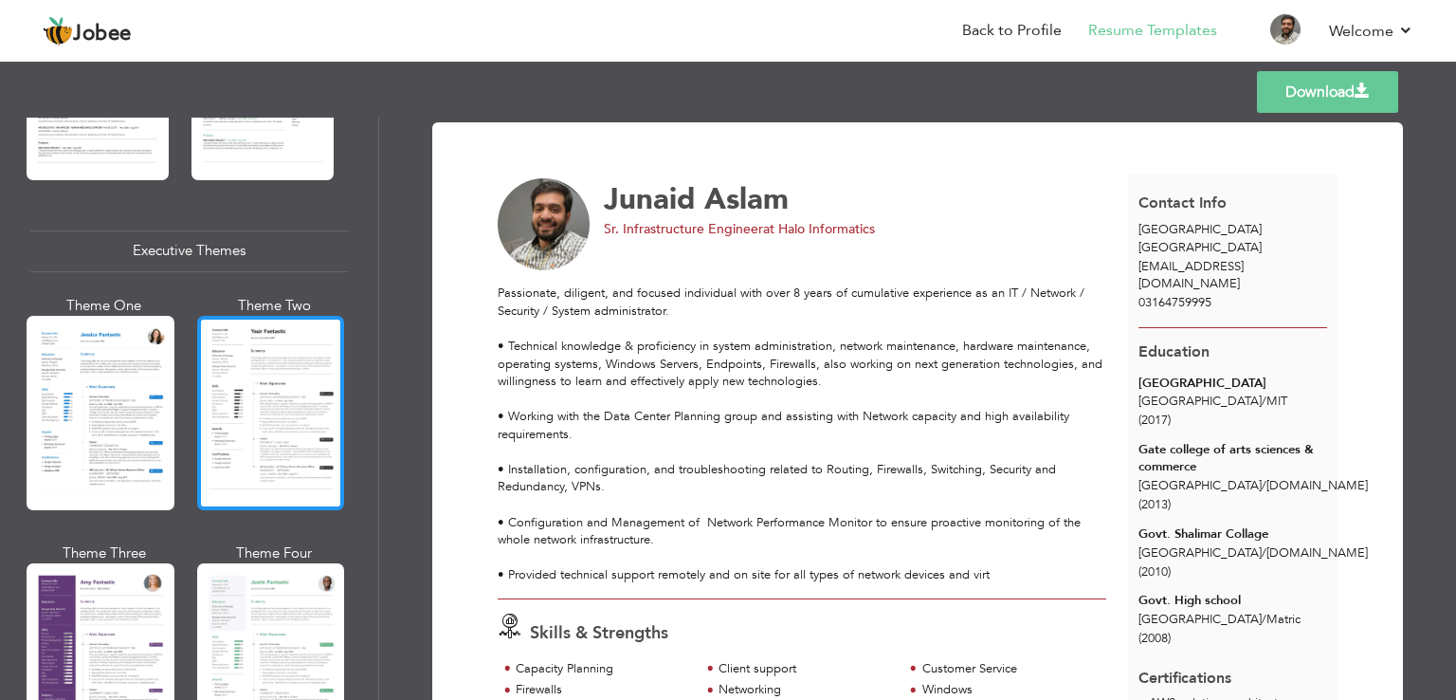
scroll to position [1707, 0]
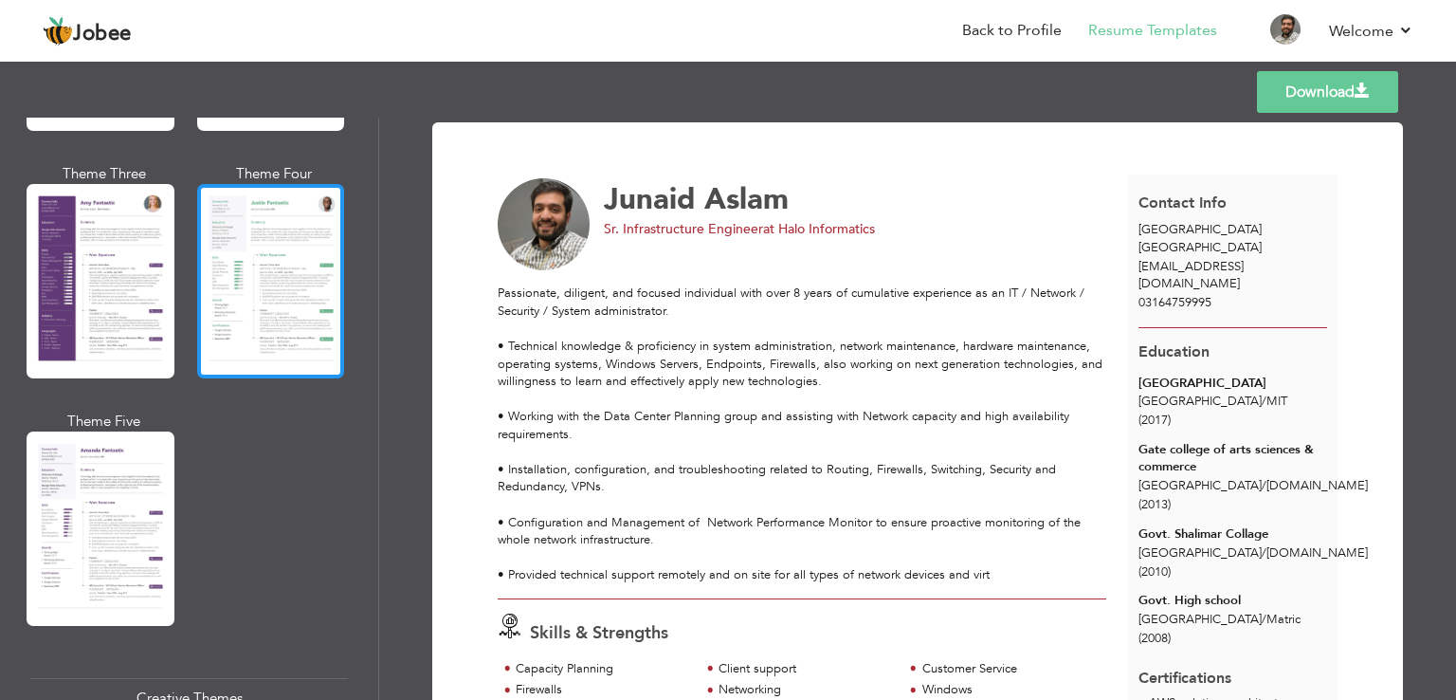
click at [272, 304] on div at bounding box center [271, 281] width 148 height 194
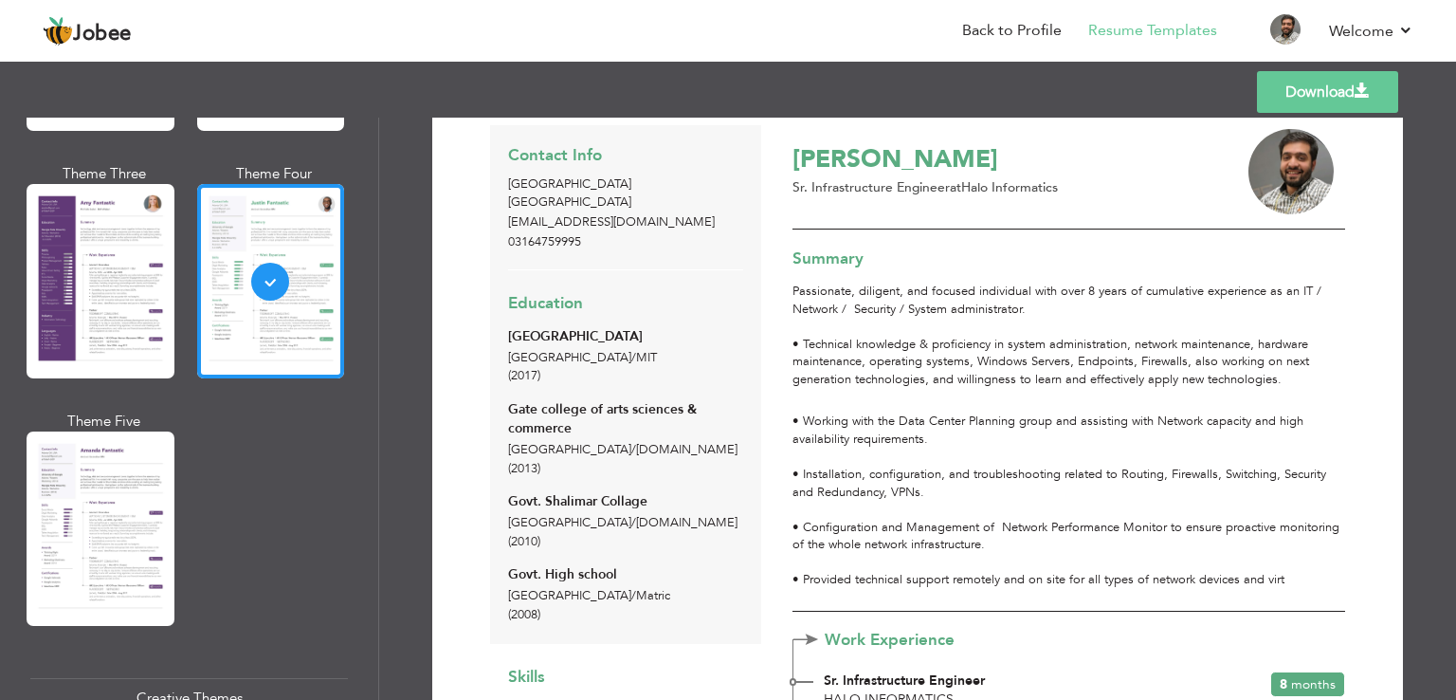
scroll to position [0, 0]
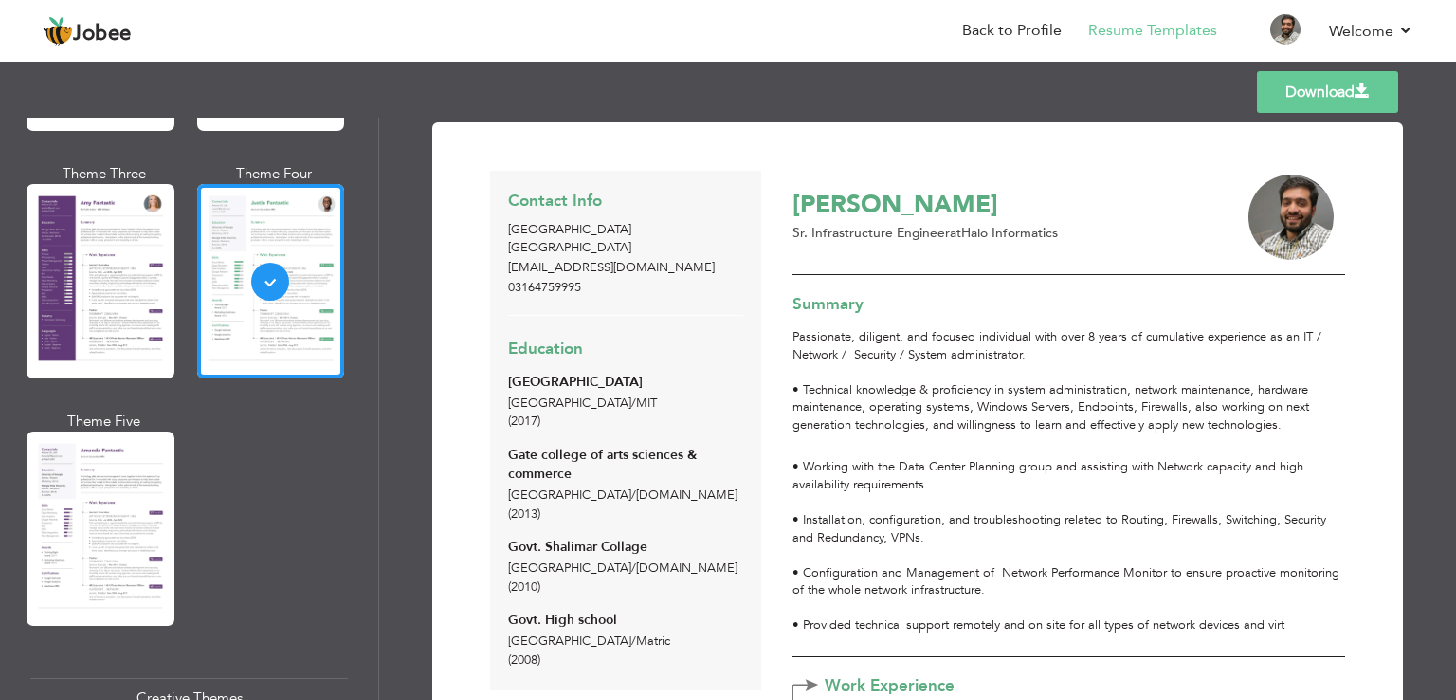
click at [1305, 94] on link "Download" at bounding box center [1327, 92] width 141 height 42
